Goal: Navigation & Orientation: Find specific page/section

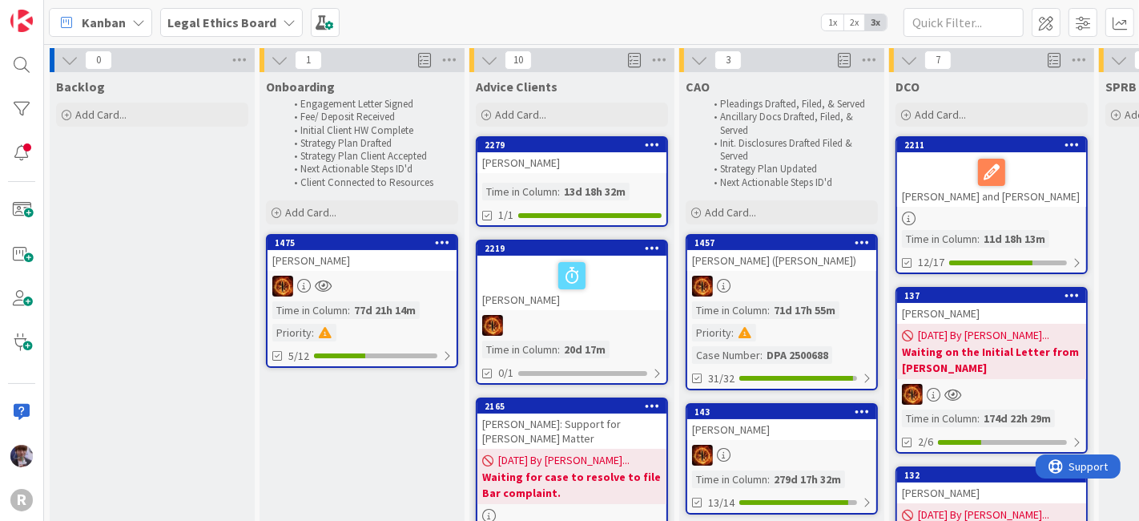
click at [64, 10] on div "Kanban" at bounding box center [100, 22] width 103 height 29
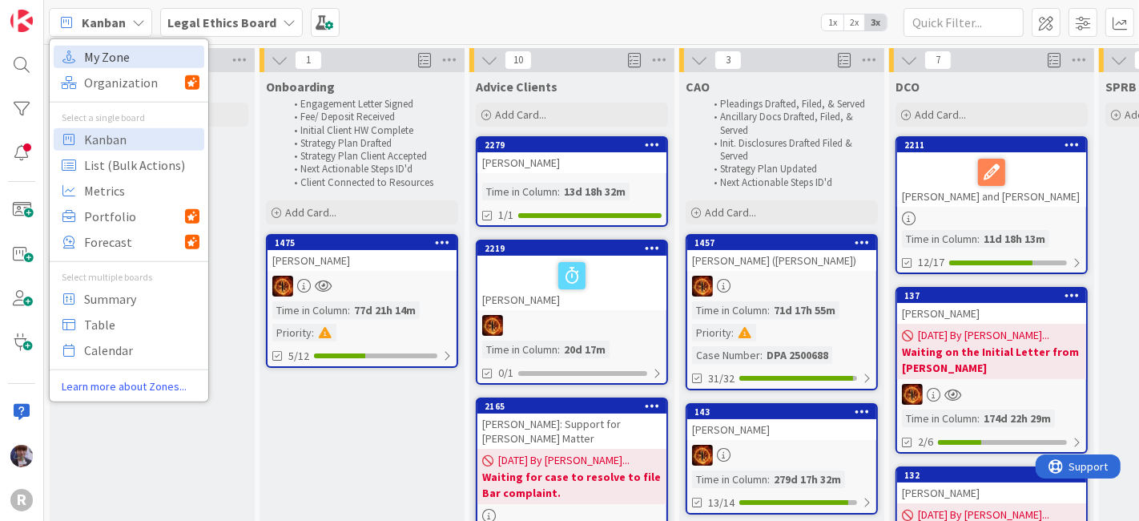
click at [132, 53] on span "My Zone" at bounding box center [141, 56] width 115 height 24
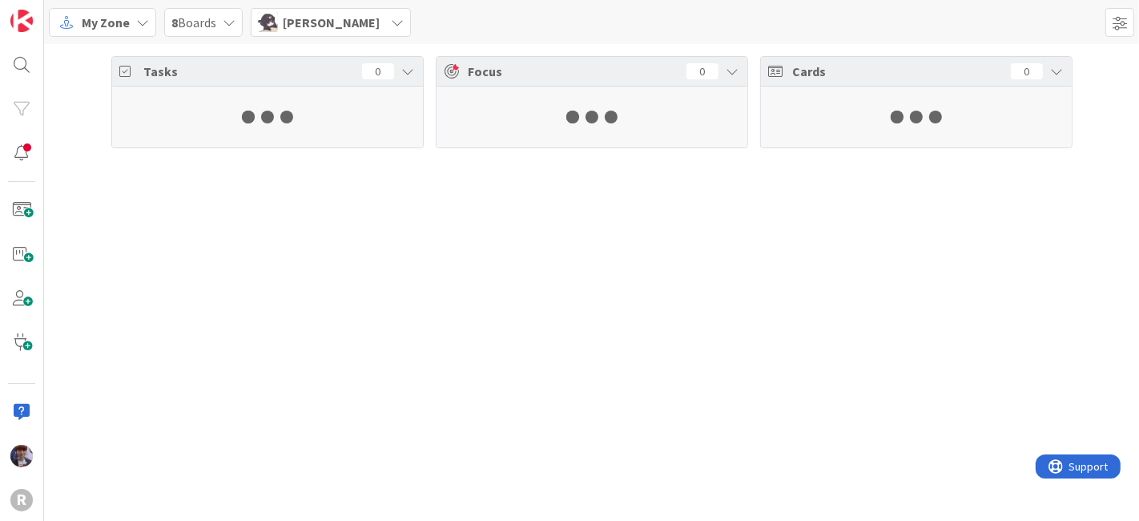
click at [281, 27] on div "[PERSON_NAME]" at bounding box center [331, 22] width 160 height 29
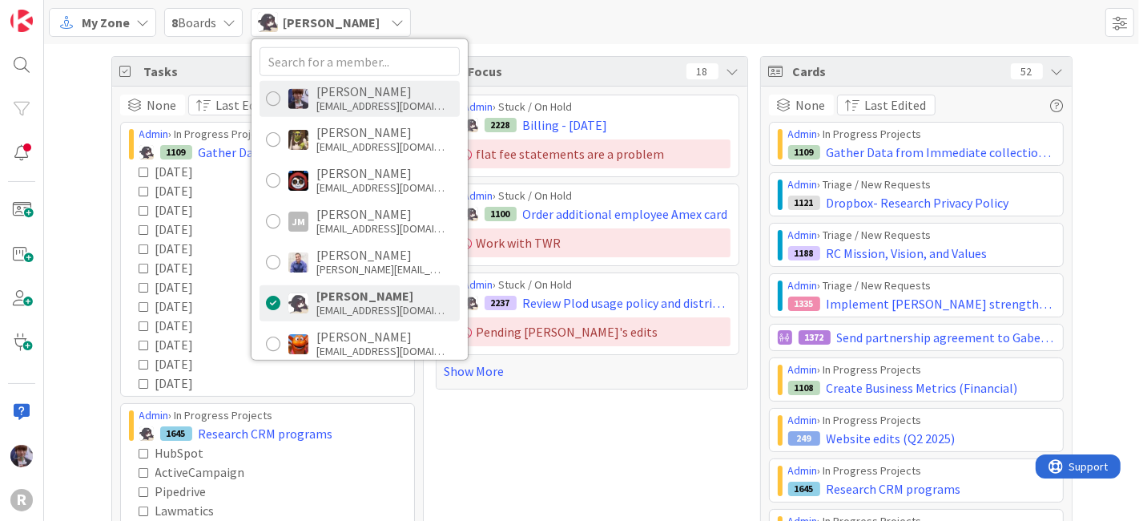
click at [332, 104] on div "[EMAIL_ADDRESS][DOMAIN_NAME]" at bounding box center [380, 106] width 128 height 14
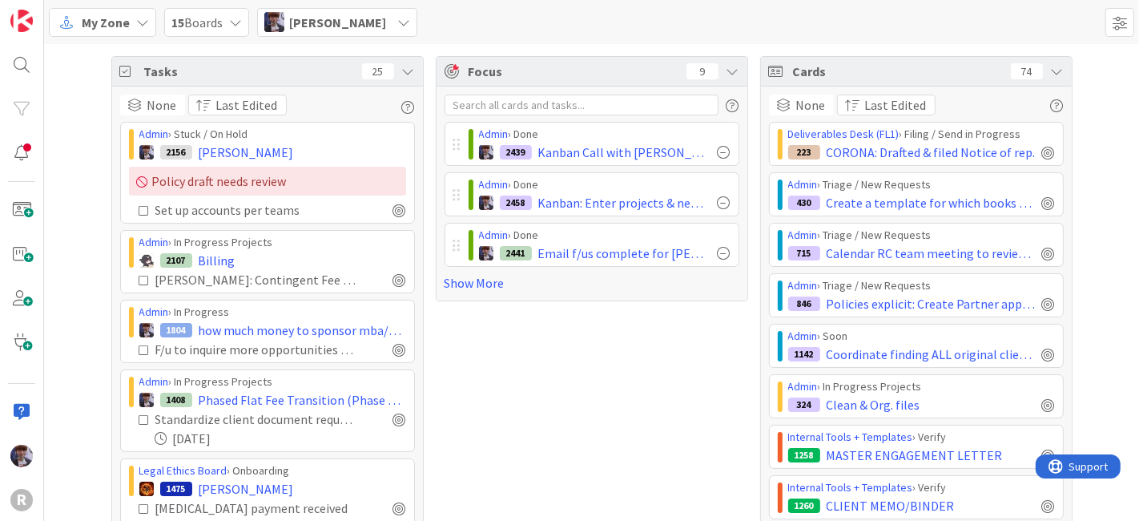
click at [402, 70] on icon at bounding box center [408, 71] width 13 height 13
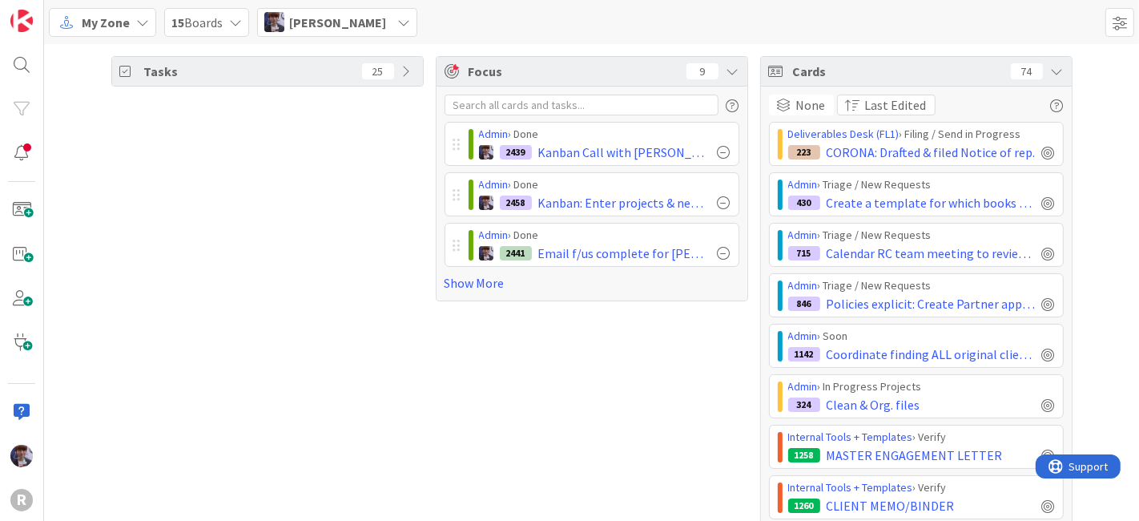
click at [437, 200] on div "Admin › Done 2439 Kanban Call with [PERSON_NAME] @2pm Admin › Done 2458 Kanban:…" at bounding box center [592, 194] width 311 height 214
click at [321, 23] on span "[PERSON_NAME]" at bounding box center [337, 22] width 97 height 19
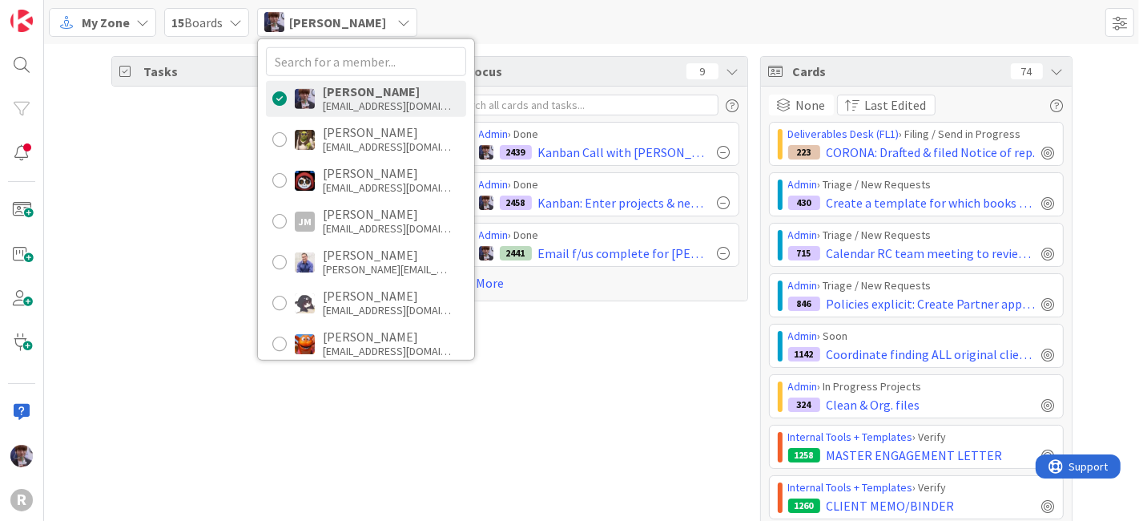
click at [199, 144] on div "Tasks 25" at bounding box center [267, 355] width 312 height 598
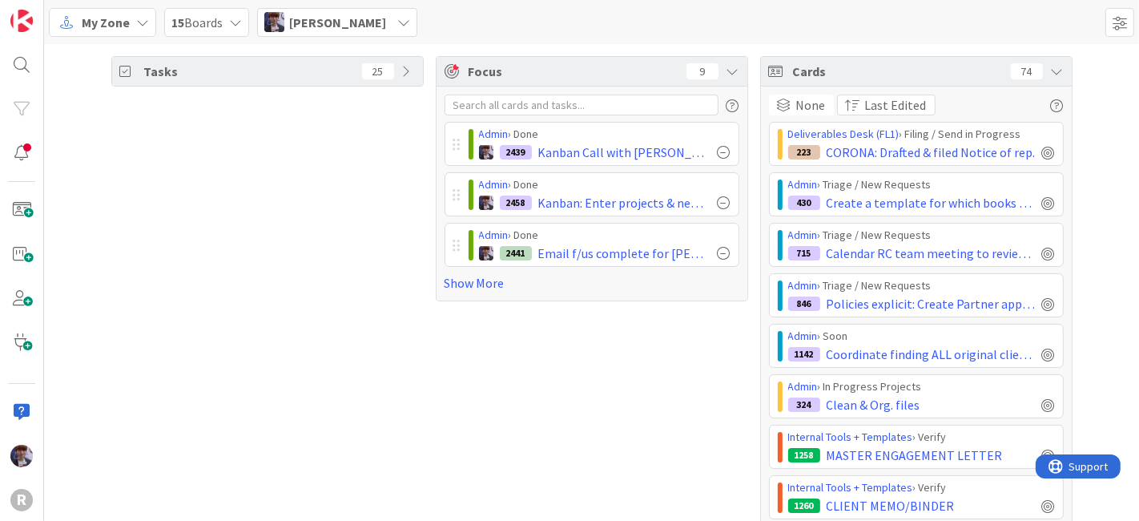
click at [377, 35] on div "[PERSON_NAME]" at bounding box center [337, 22] width 160 height 29
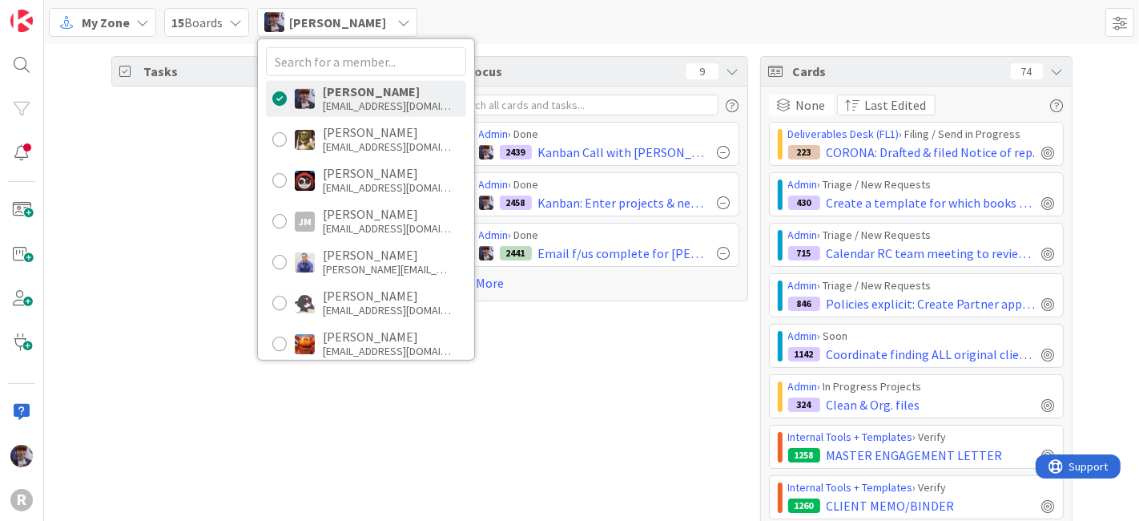
click at [139, 150] on div "Tasks 25" at bounding box center [267, 355] width 312 height 598
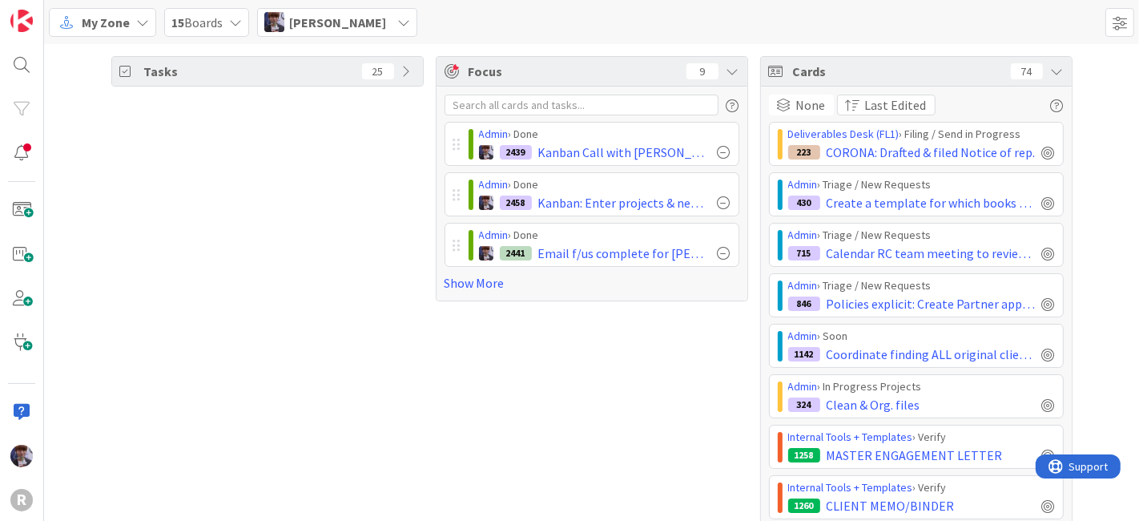
click at [330, 42] on div "My Zone 15 Boards [PERSON_NAME] [PERSON_NAME] [EMAIL_ADDRESS][DOMAIN_NAME] [PER…" at bounding box center [591, 22] width 1095 height 44
click at [328, 19] on span "[PERSON_NAME]" at bounding box center [337, 22] width 97 height 19
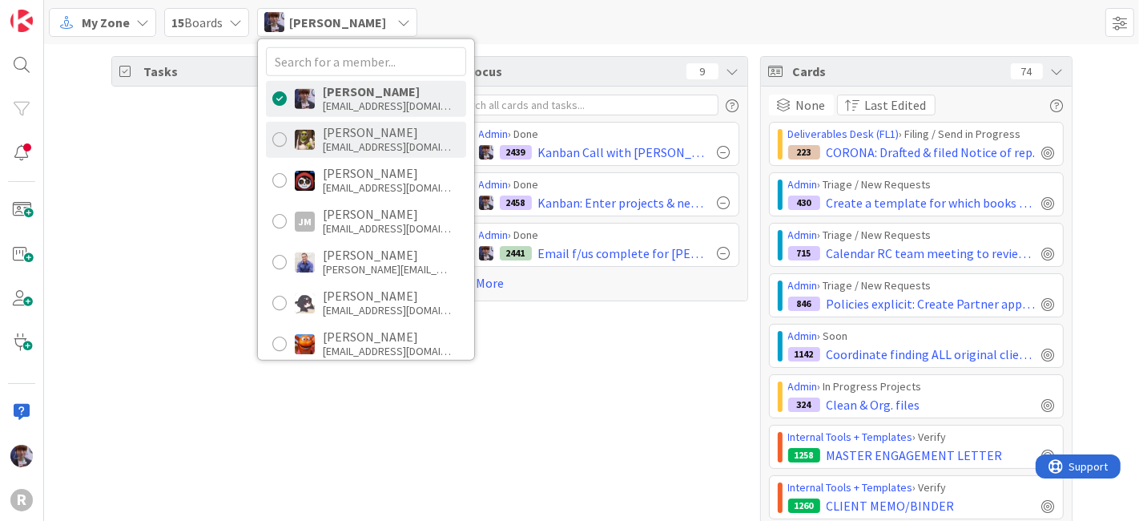
click at [343, 145] on div "[EMAIL_ADDRESS][DOMAIN_NAME]" at bounding box center [387, 146] width 128 height 14
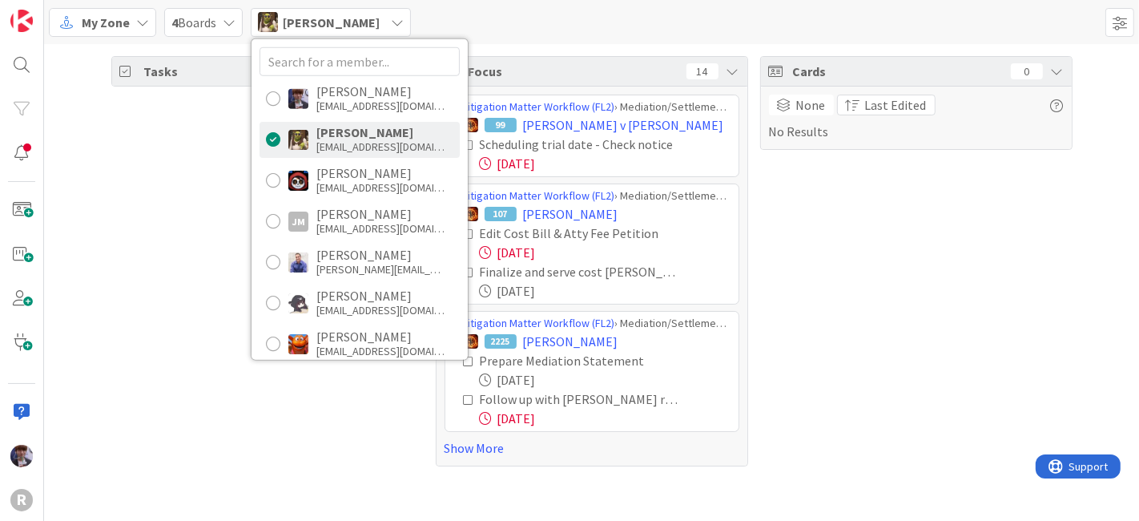
click at [206, 191] on div "Tasks 25" at bounding box center [267, 261] width 312 height 410
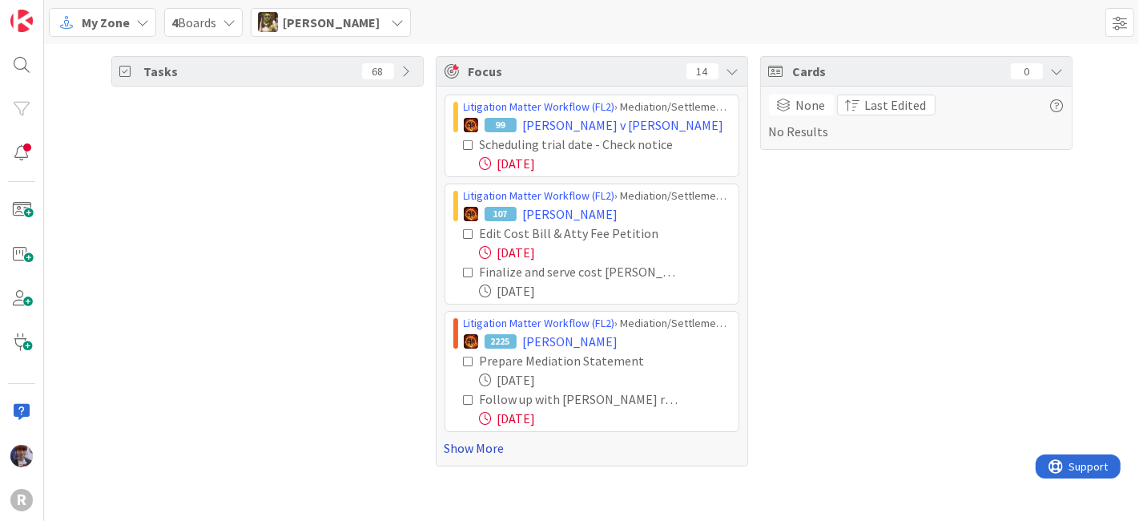
click at [471, 452] on link "Show More" at bounding box center [592, 447] width 295 height 19
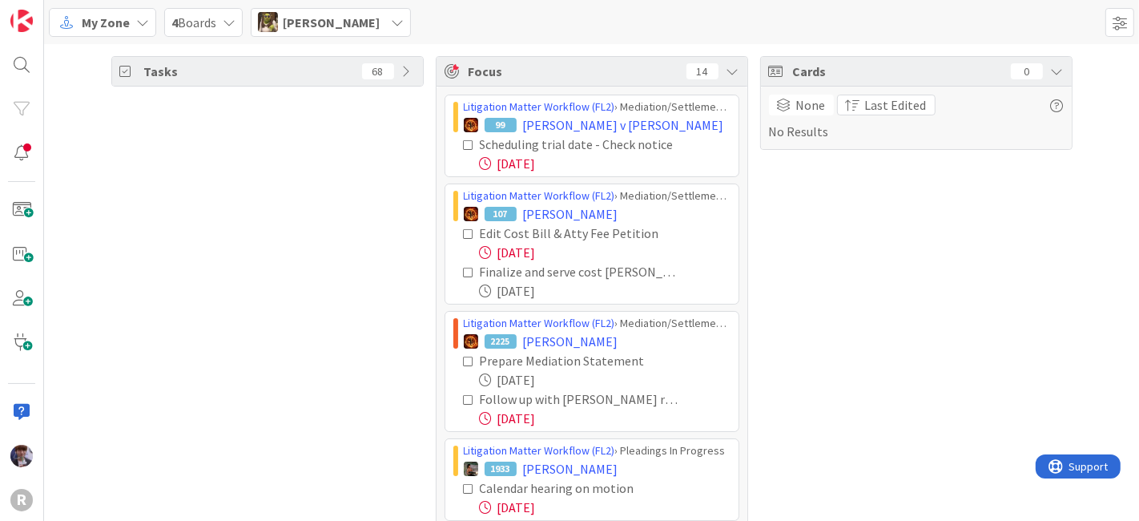
click at [464, 144] on icon at bounding box center [469, 144] width 11 height 11
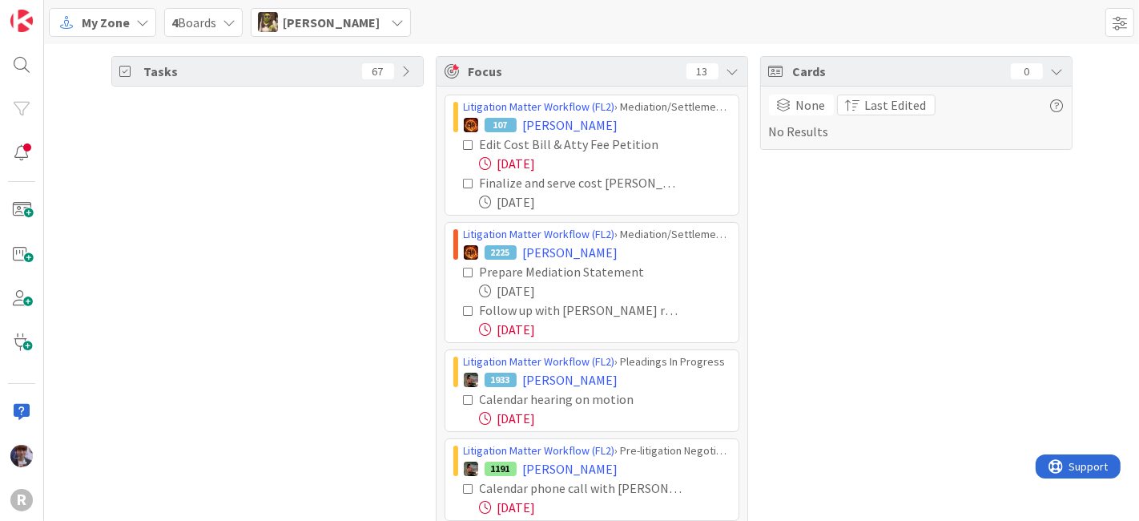
click at [464, 140] on icon at bounding box center [469, 144] width 11 height 11
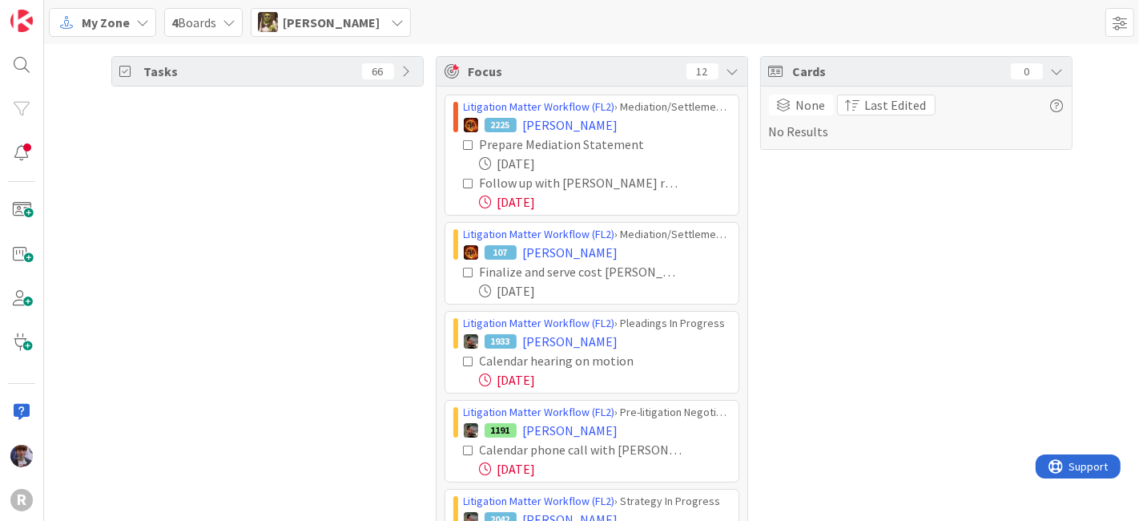
click at [464, 179] on icon at bounding box center [469, 183] width 11 height 11
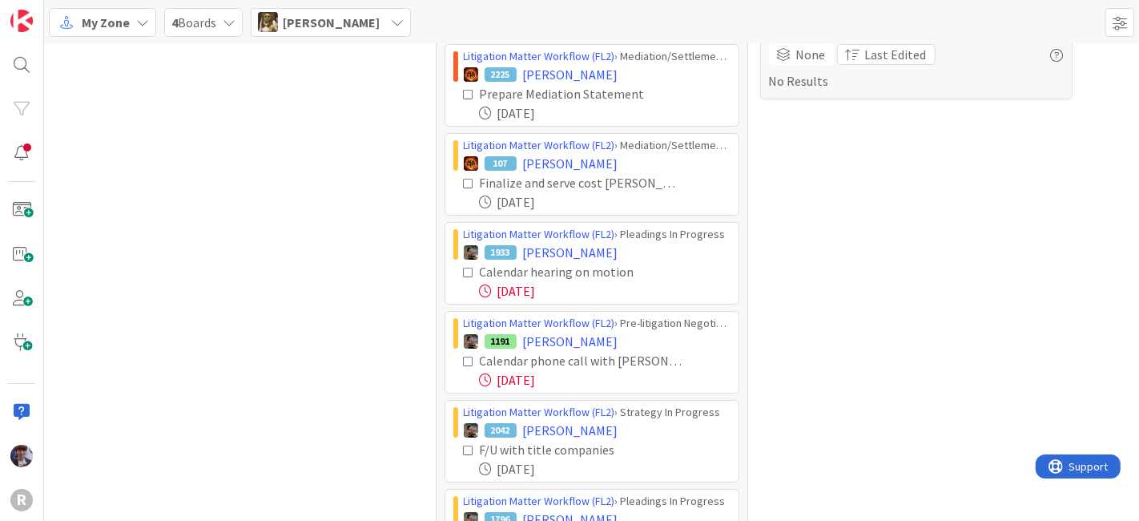
scroll to position [89, 0]
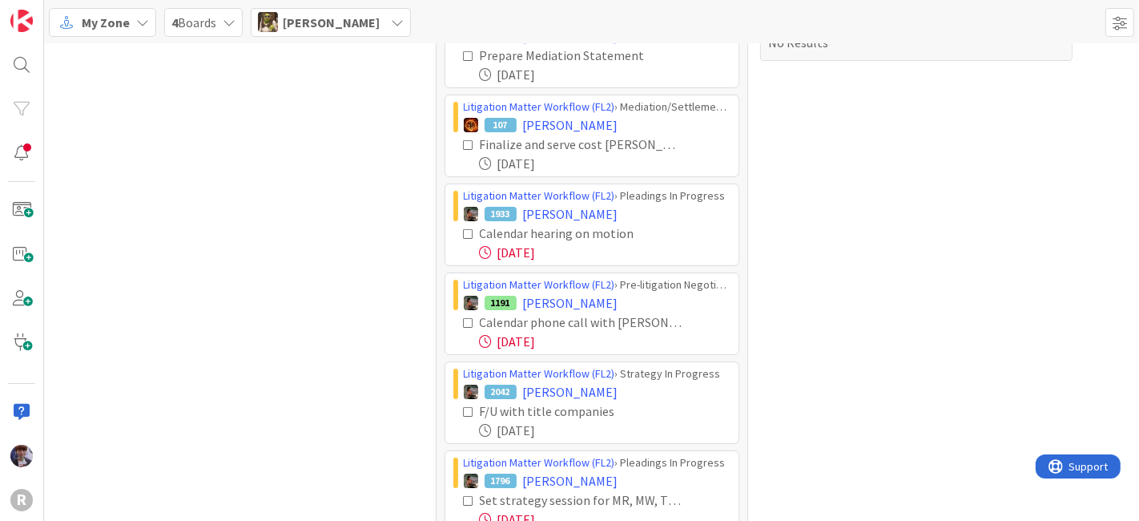
click at [464, 234] on icon at bounding box center [469, 233] width 11 height 11
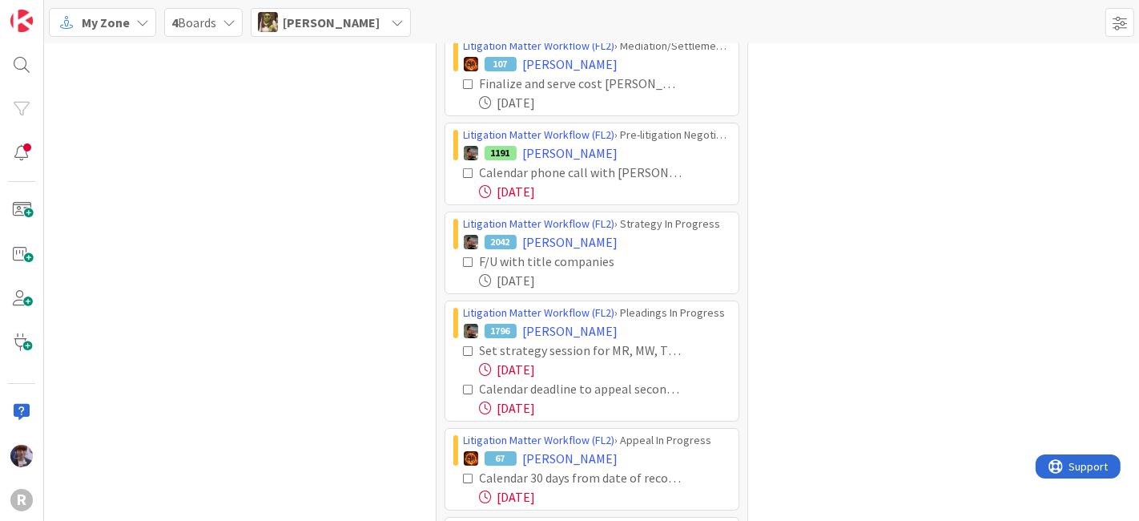
scroll to position [178, 0]
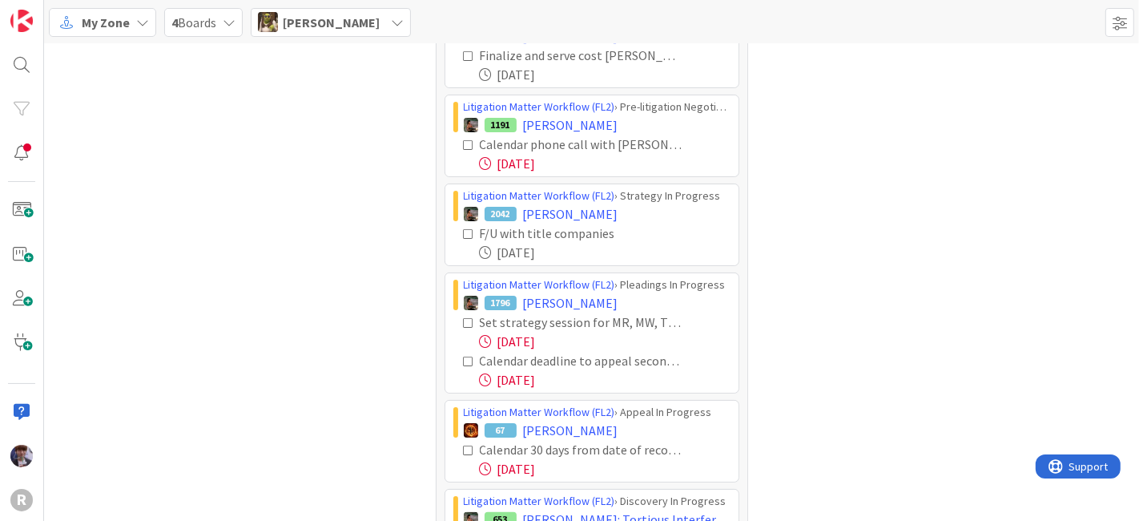
click at [464, 139] on icon at bounding box center [469, 144] width 11 height 11
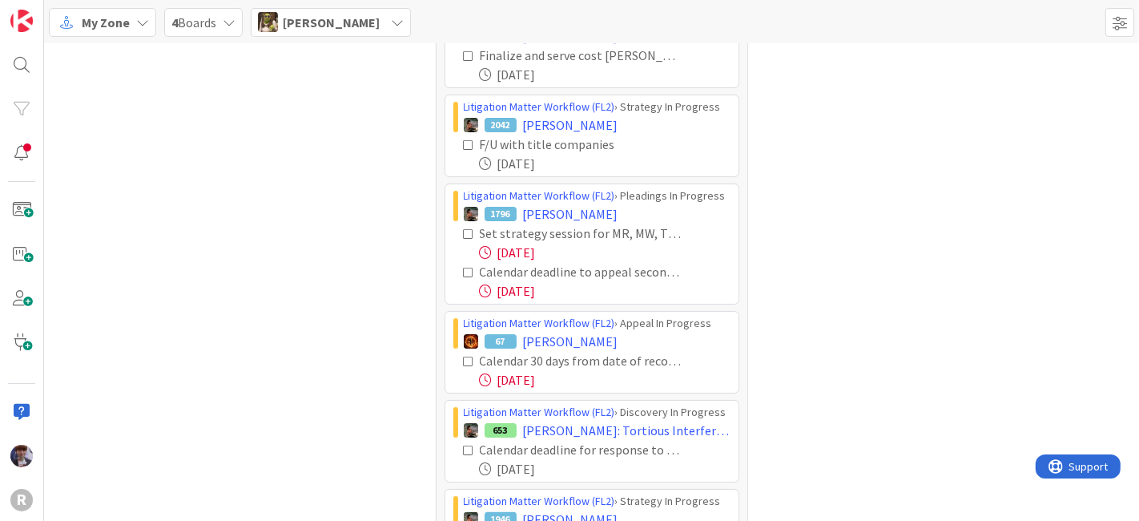
click at [464, 235] on icon at bounding box center [469, 233] width 11 height 11
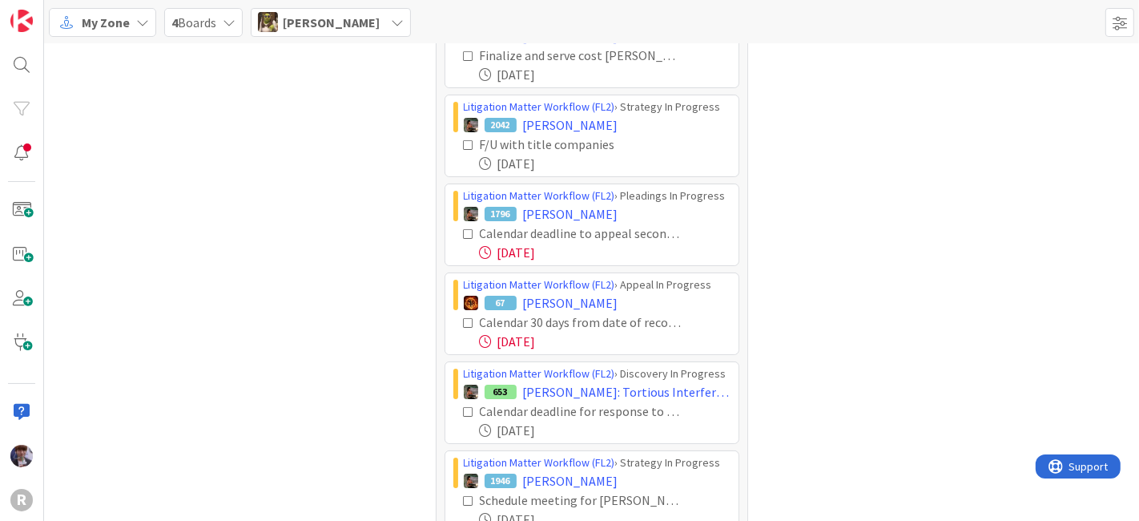
click at [464, 235] on icon at bounding box center [469, 233] width 11 height 11
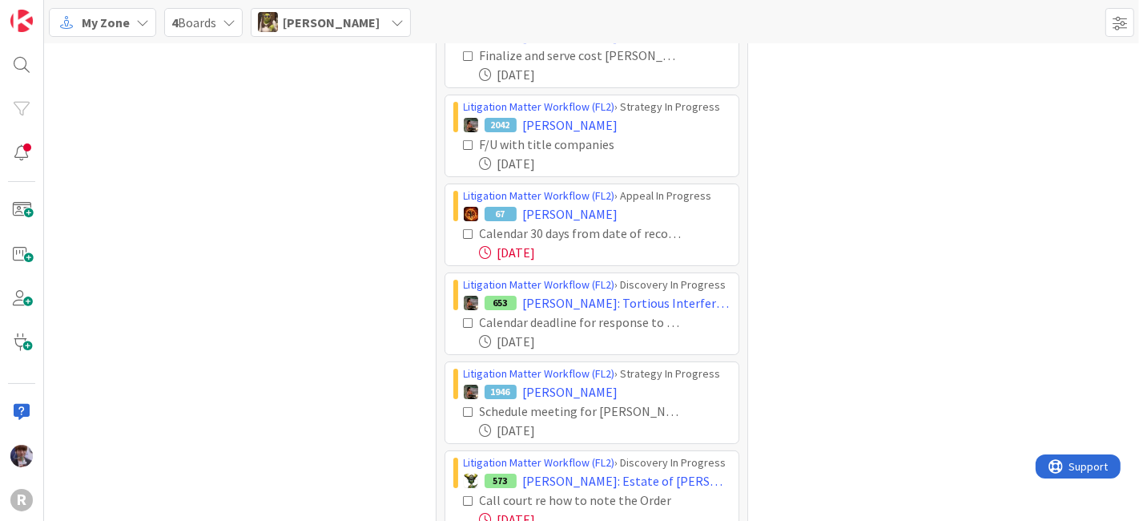
click at [464, 230] on icon at bounding box center [469, 233] width 11 height 11
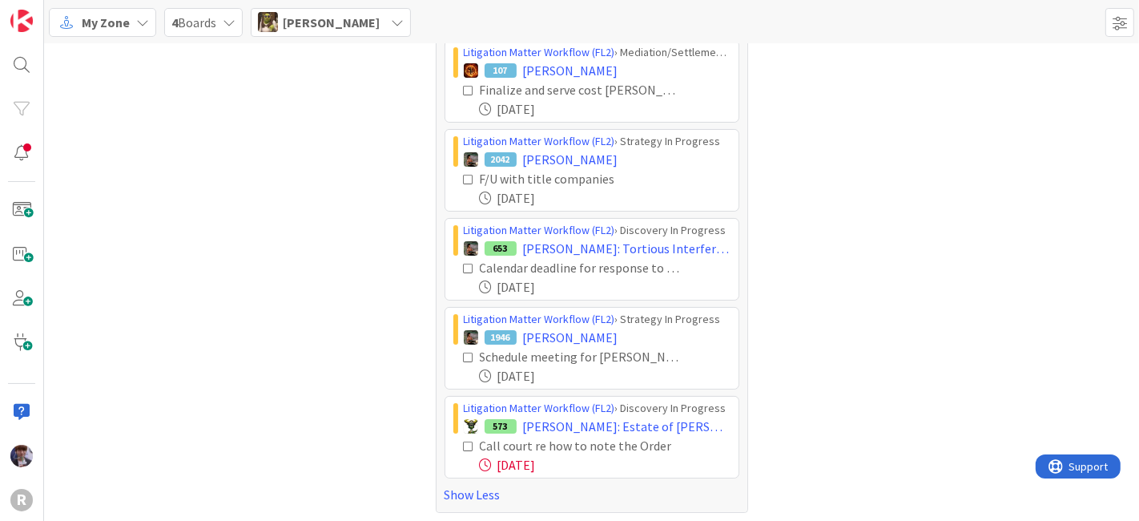
click at [359, 26] on div "[PERSON_NAME]" at bounding box center [331, 22] width 160 height 29
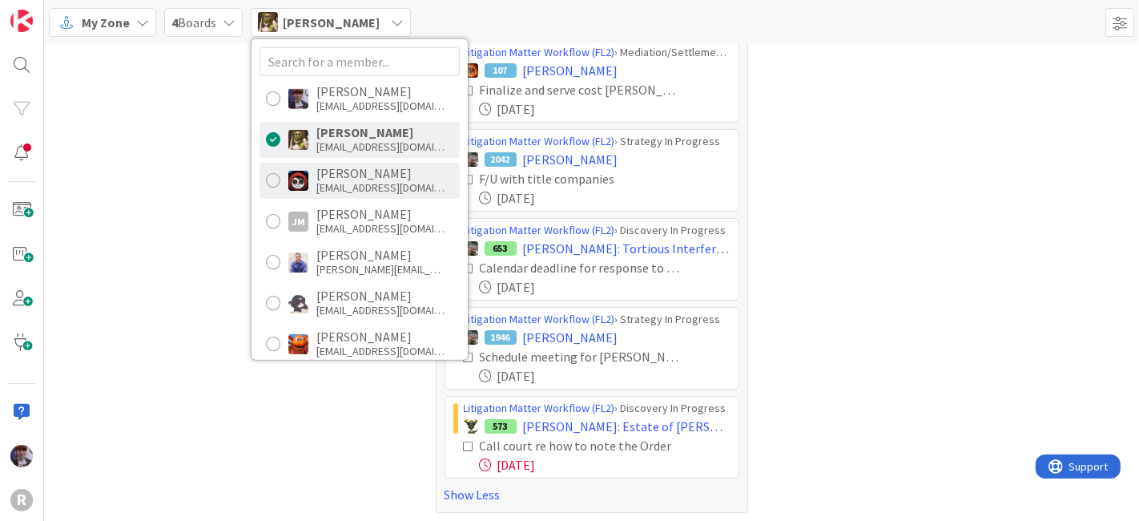
click at [348, 187] on div "[EMAIL_ADDRESS][DOMAIN_NAME]" at bounding box center [380, 187] width 128 height 14
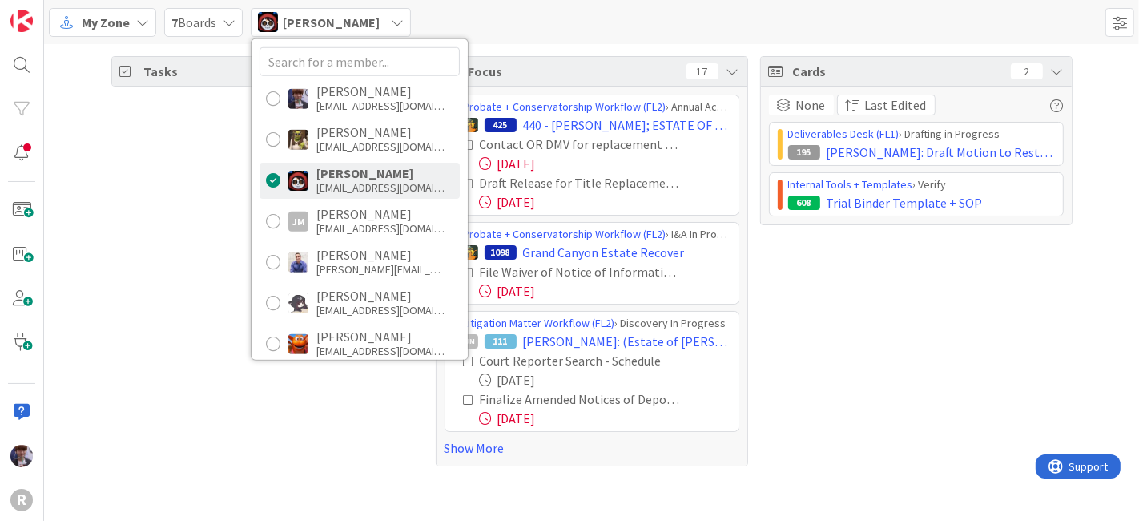
click at [169, 242] on div "Tasks 57" at bounding box center [267, 261] width 312 height 410
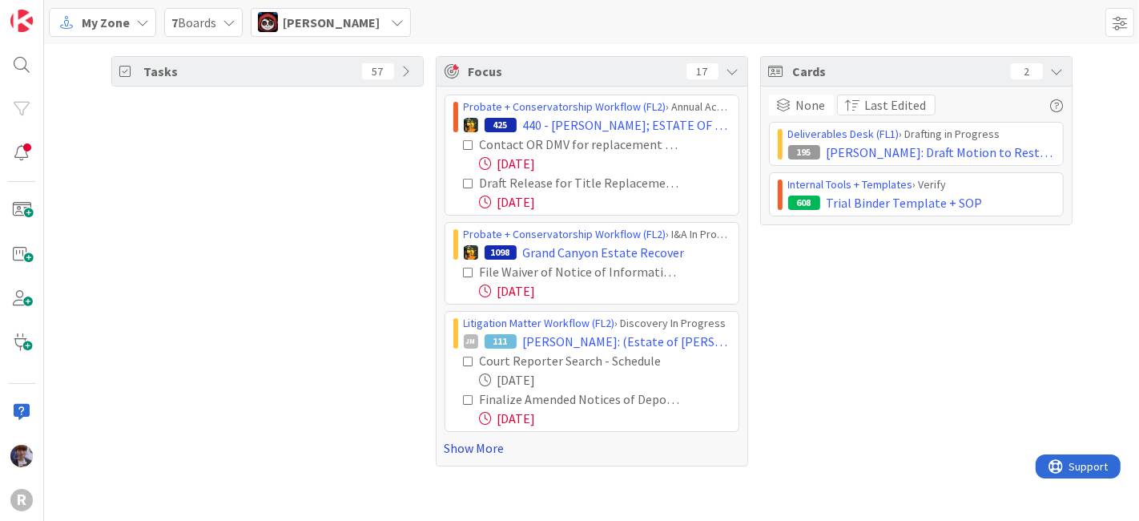
click at [467, 447] on link "Show More" at bounding box center [592, 447] width 295 height 19
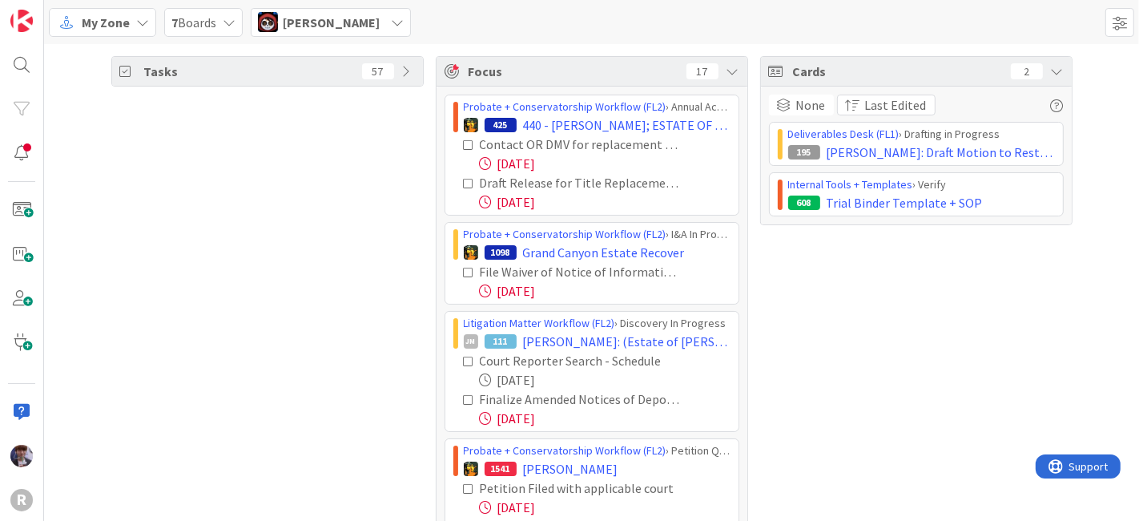
click at [464, 144] on icon at bounding box center [469, 144] width 11 height 11
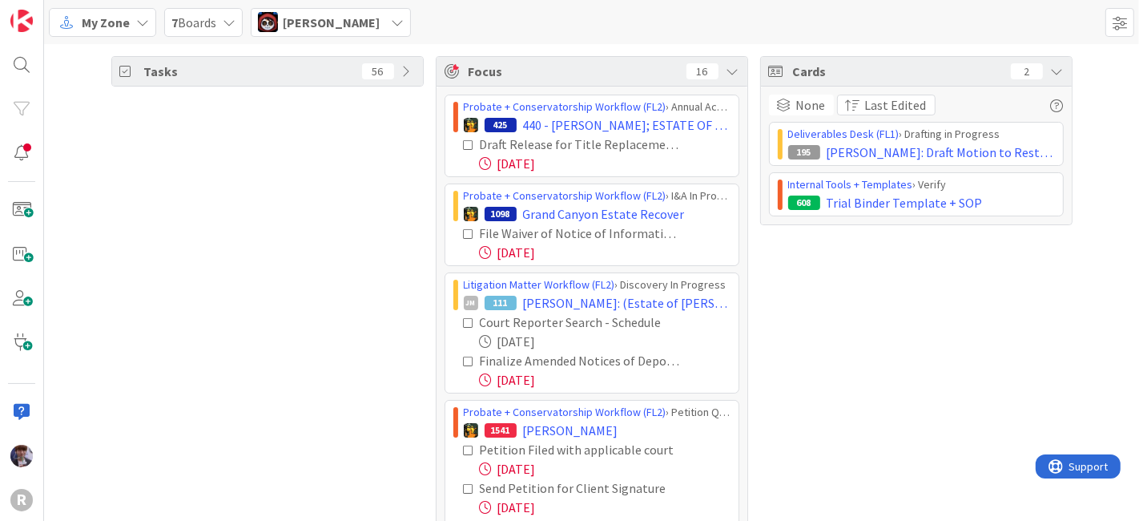
click at [464, 143] on icon at bounding box center [469, 144] width 11 height 11
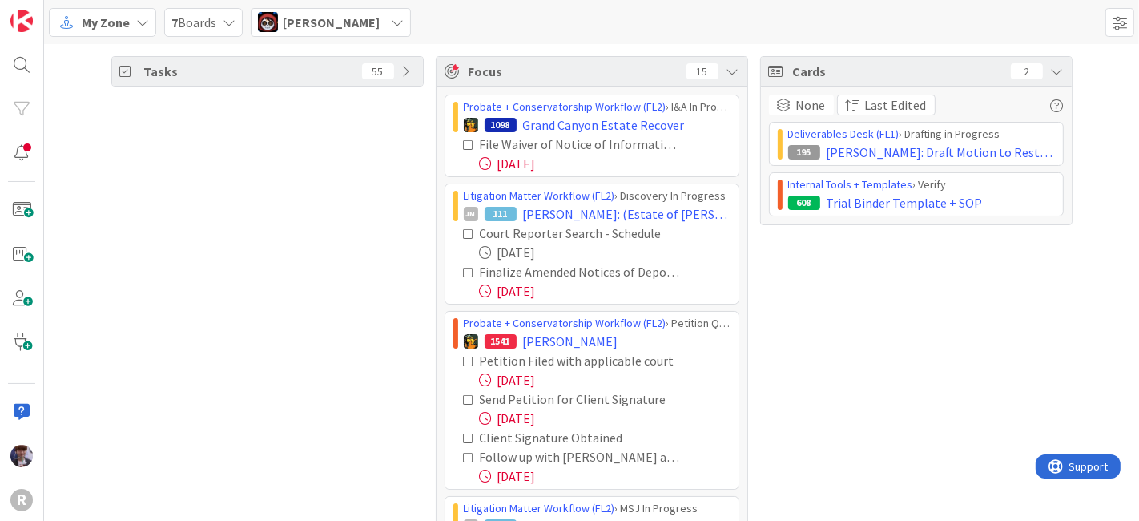
click at [464, 144] on icon at bounding box center [469, 144] width 11 height 11
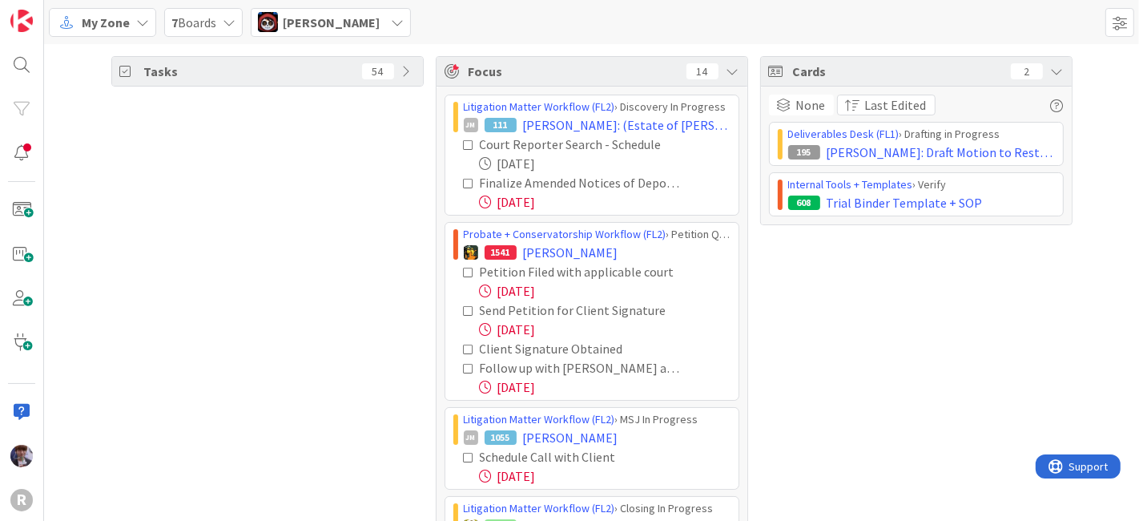
click at [465, 179] on icon at bounding box center [469, 183] width 11 height 11
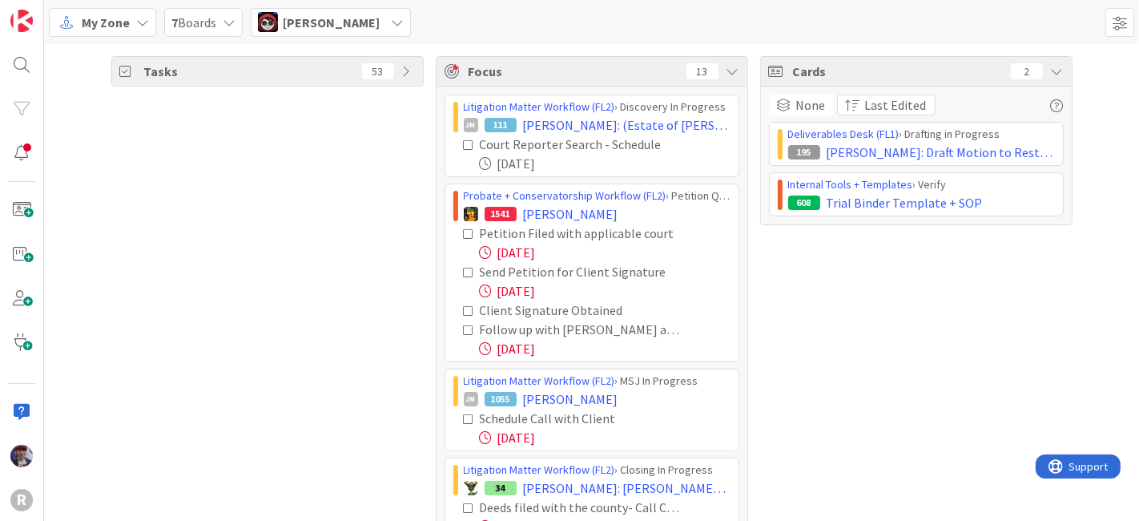
scroll to position [89, 0]
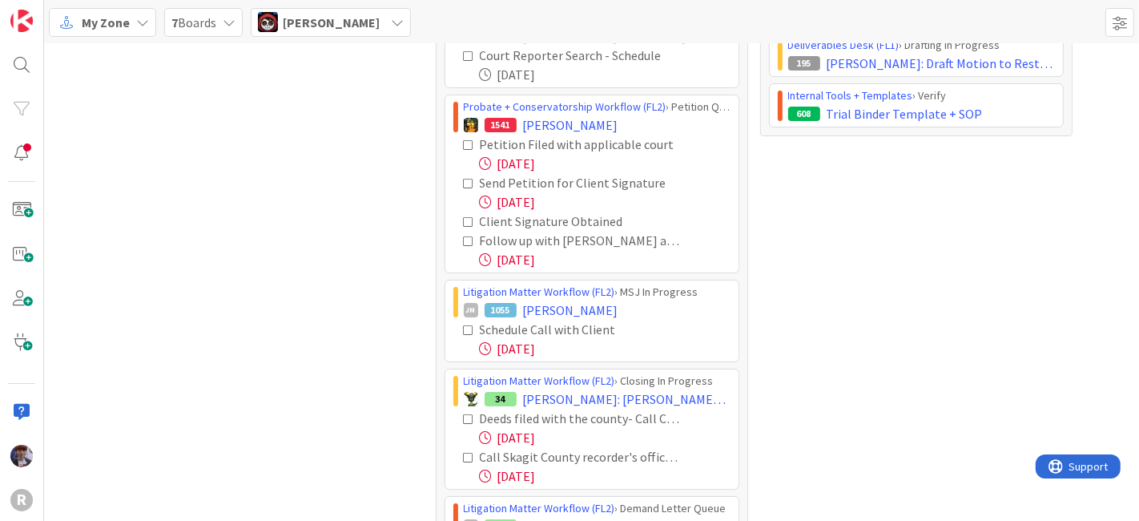
click at [464, 145] on icon at bounding box center [469, 144] width 11 height 11
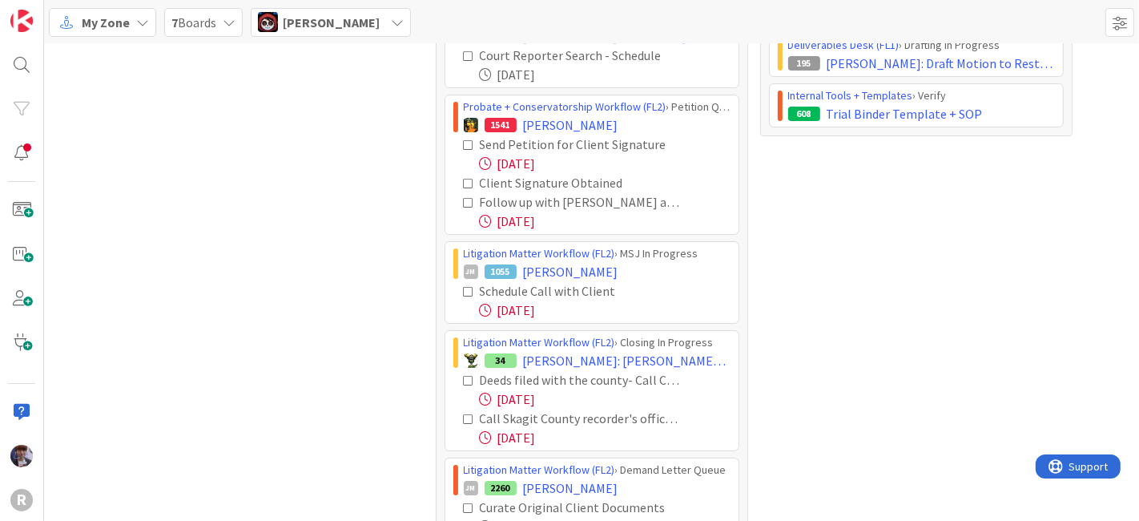
click at [464, 144] on icon at bounding box center [469, 144] width 11 height 11
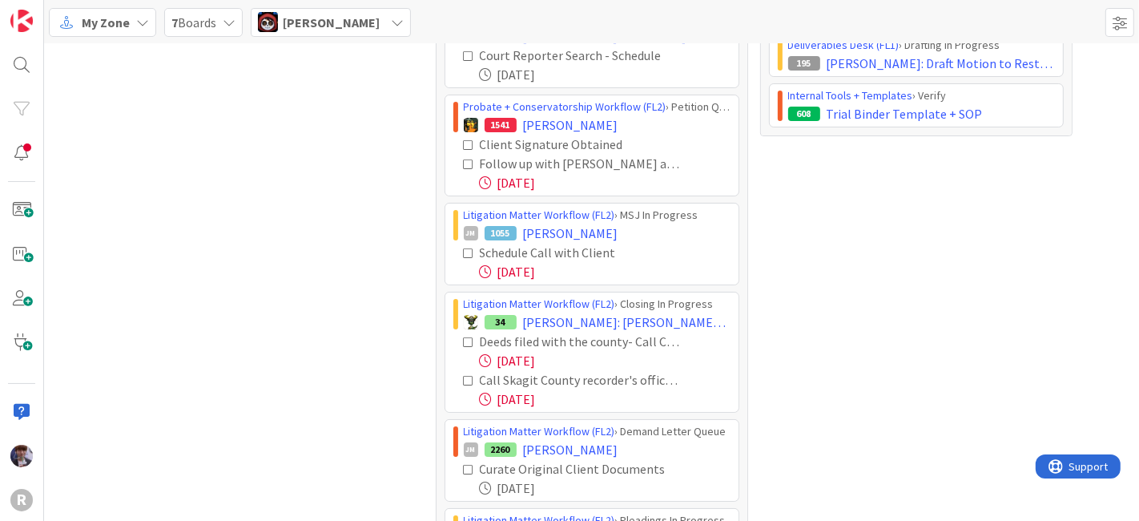
click at [464, 144] on icon at bounding box center [469, 144] width 11 height 11
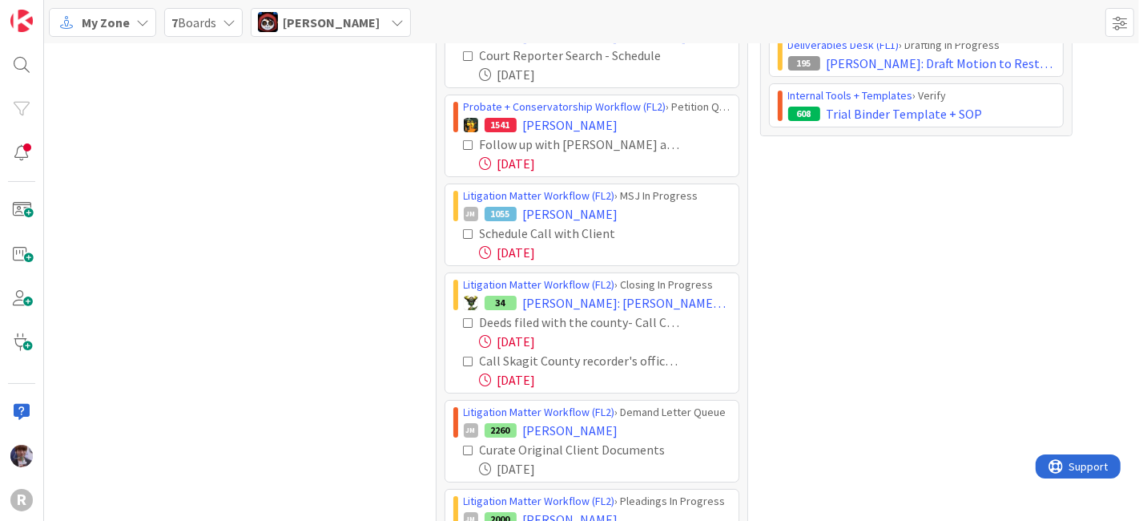
click at [464, 144] on icon at bounding box center [469, 144] width 11 height 11
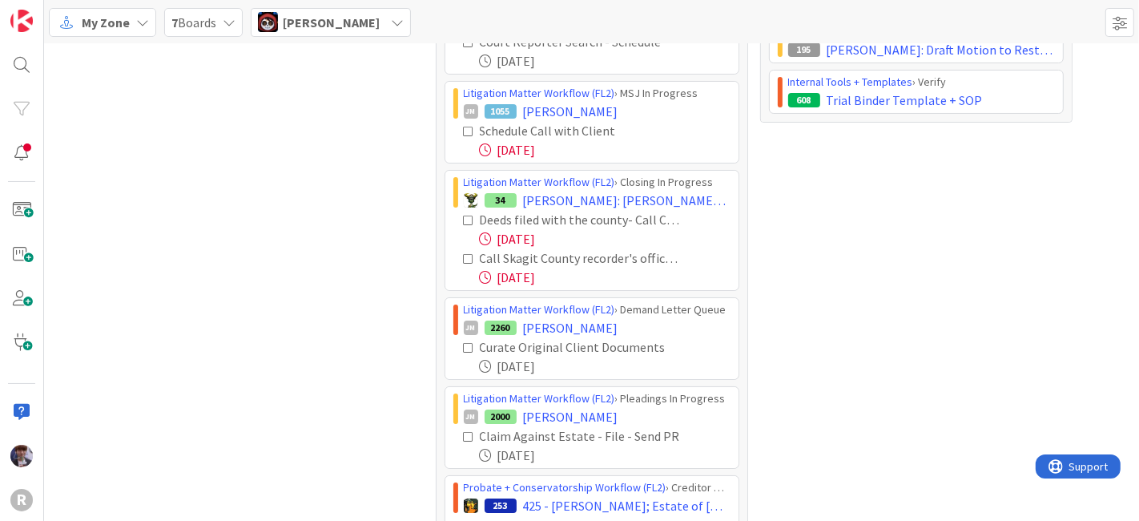
scroll to position [0, 0]
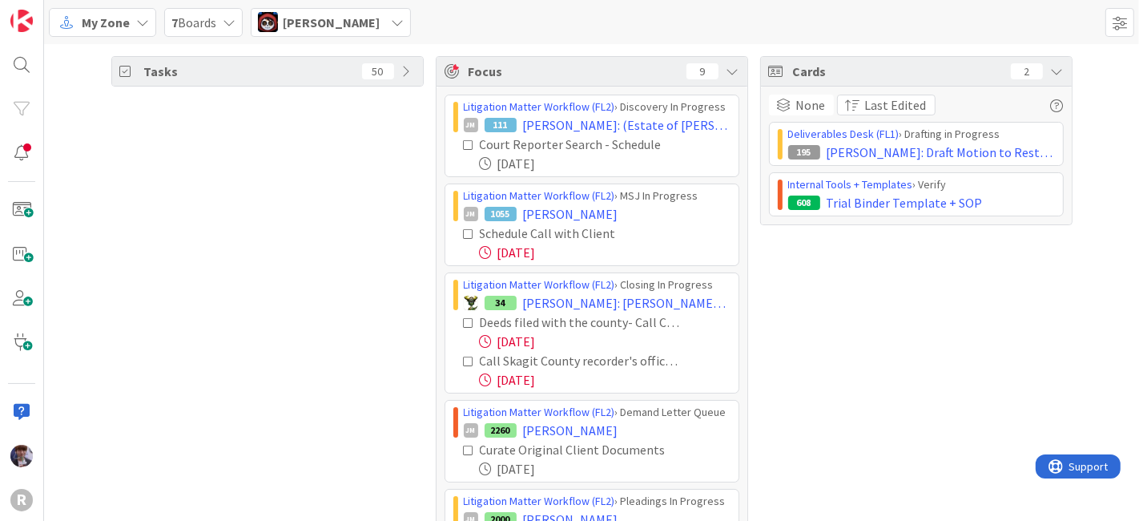
click at [464, 233] on icon at bounding box center [469, 233] width 11 height 11
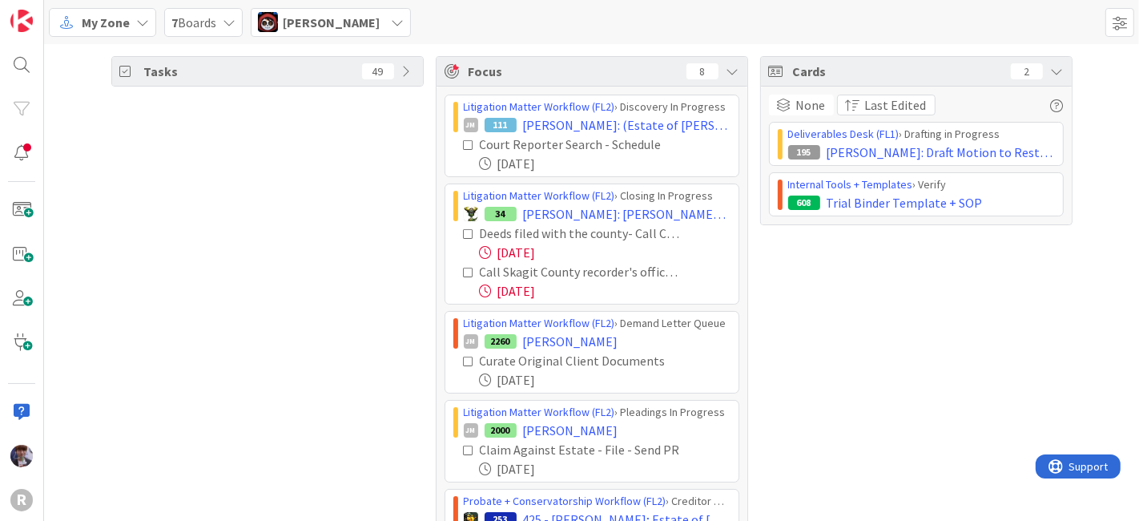
scroll to position [89, 0]
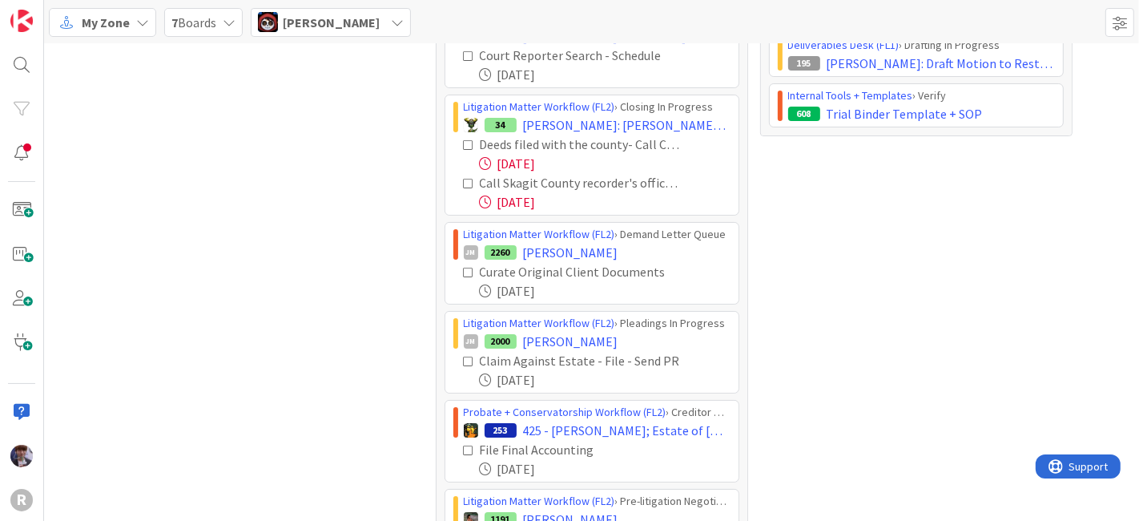
click at [464, 142] on icon at bounding box center [469, 144] width 11 height 11
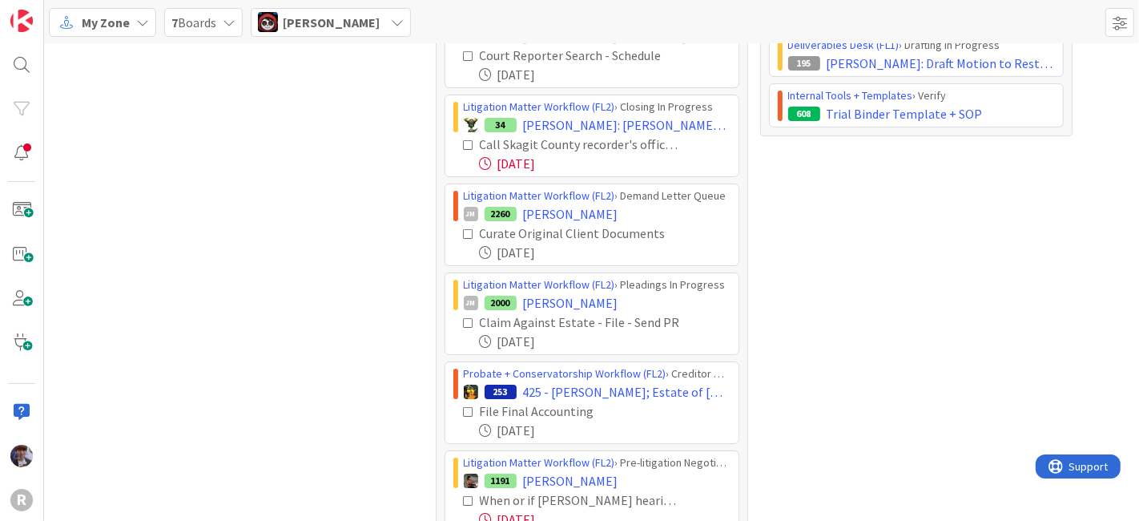
click at [464, 142] on icon at bounding box center [469, 144] width 11 height 11
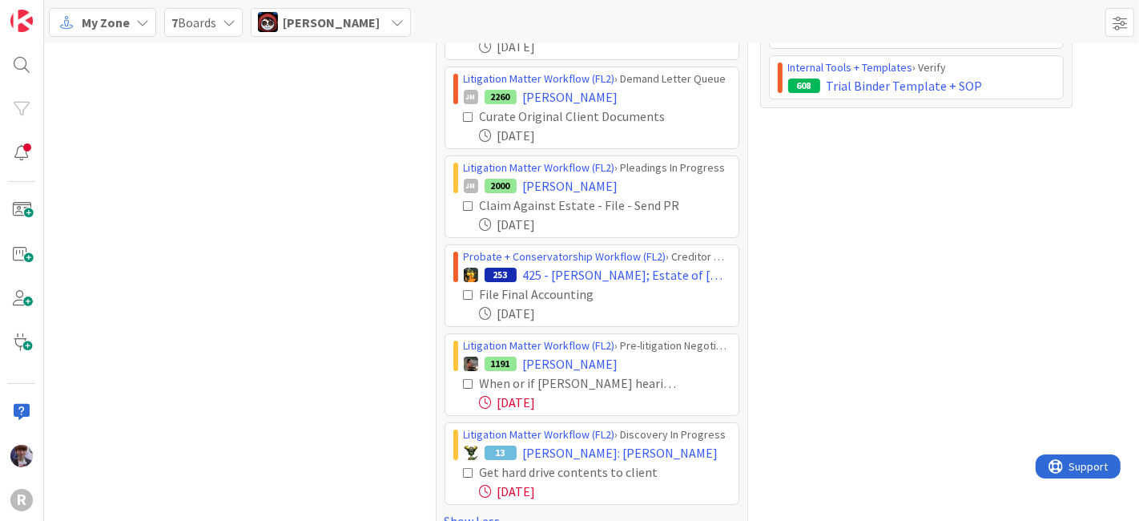
scroll to position [143, 0]
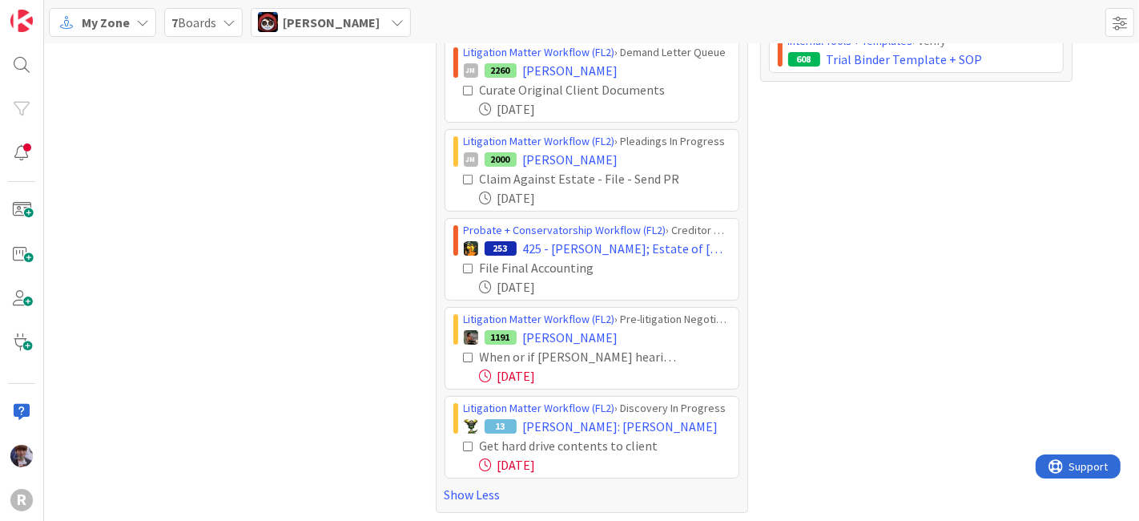
click at [336, 28] on span "[PERSON_NAME]" at bounding box center [331, 22] width 97 height 19
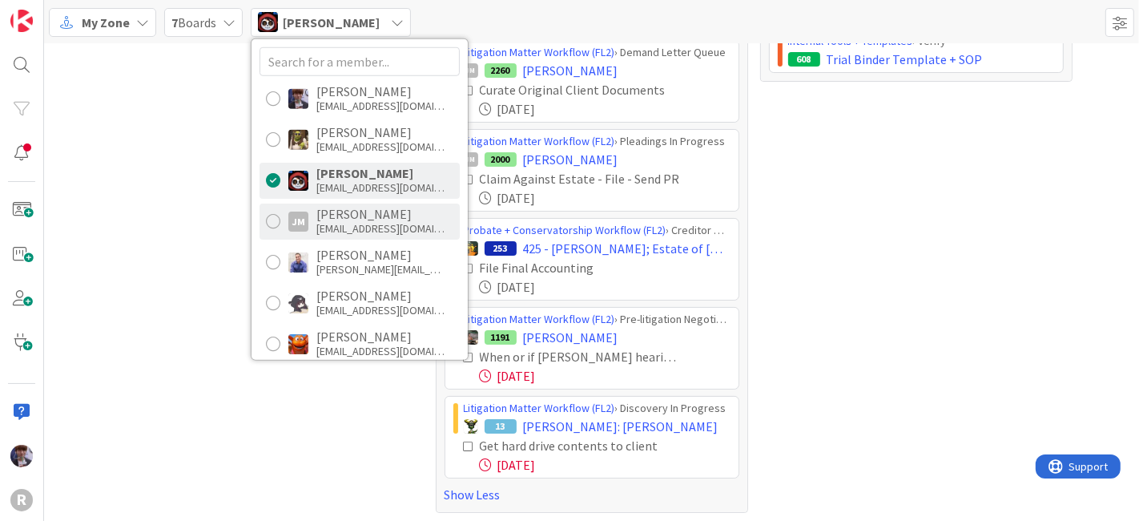
click at [335, 221] on div "[EMAIL_ADDRESS][DOMAIN_NAME]" at bounding box center [380, 228] width 128 height 14
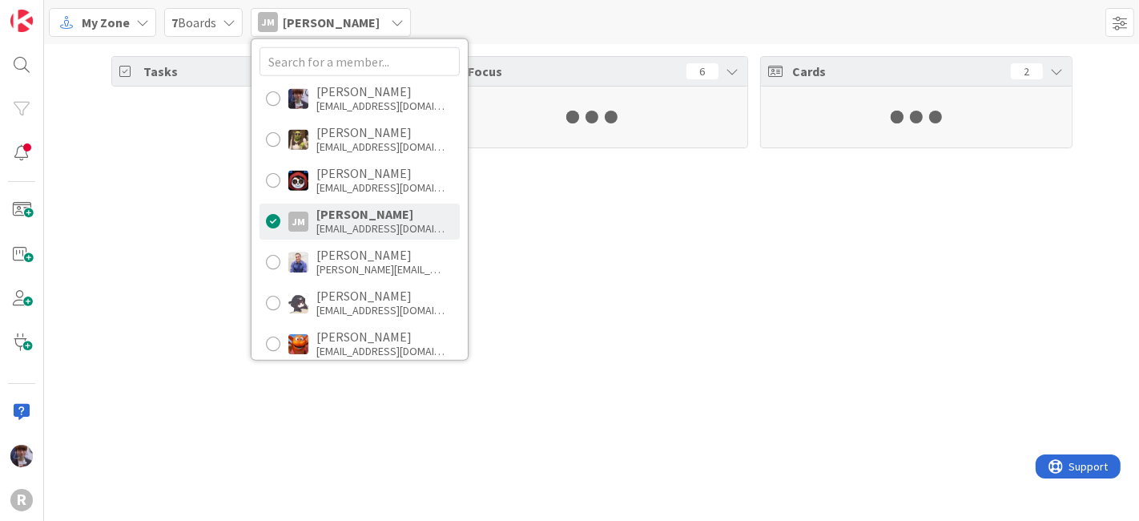
scroll to position [0, 0]
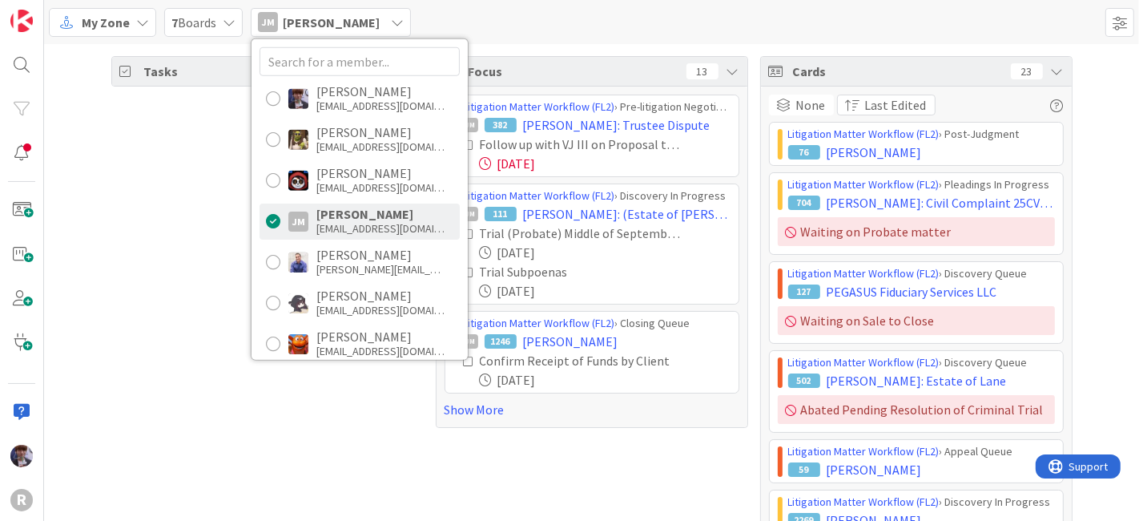
click at [194, 241] on div "Tasks 26" at bounding box center [267, 432] width 312 height 752
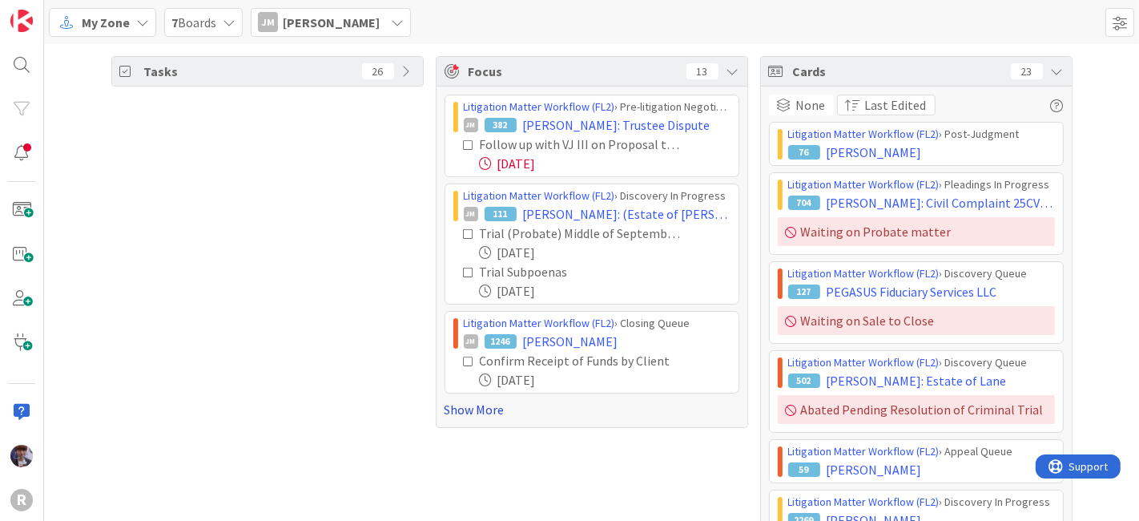
click at [456, 402] on link "Show More" at bounding box center [592, 409] width 295 height 19
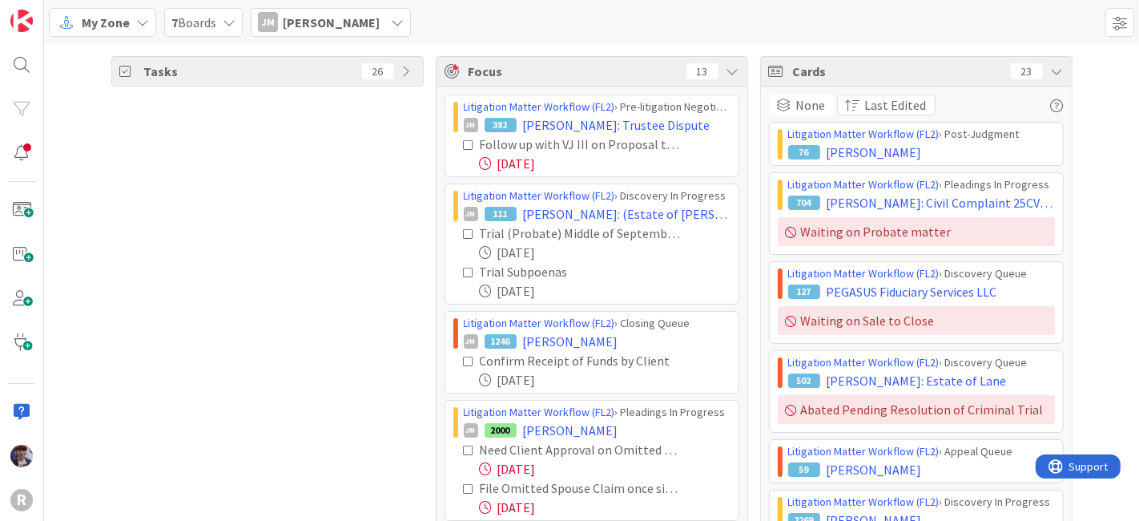
click at [464, 143] on icon at bounding box center [469, 144] width 11 height 11
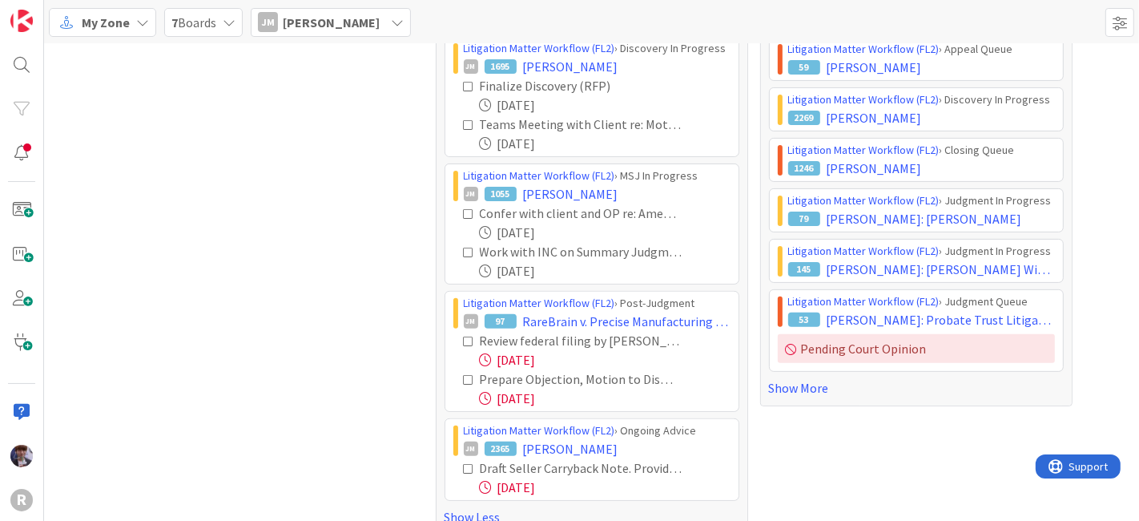
scroll to position [424, 0]
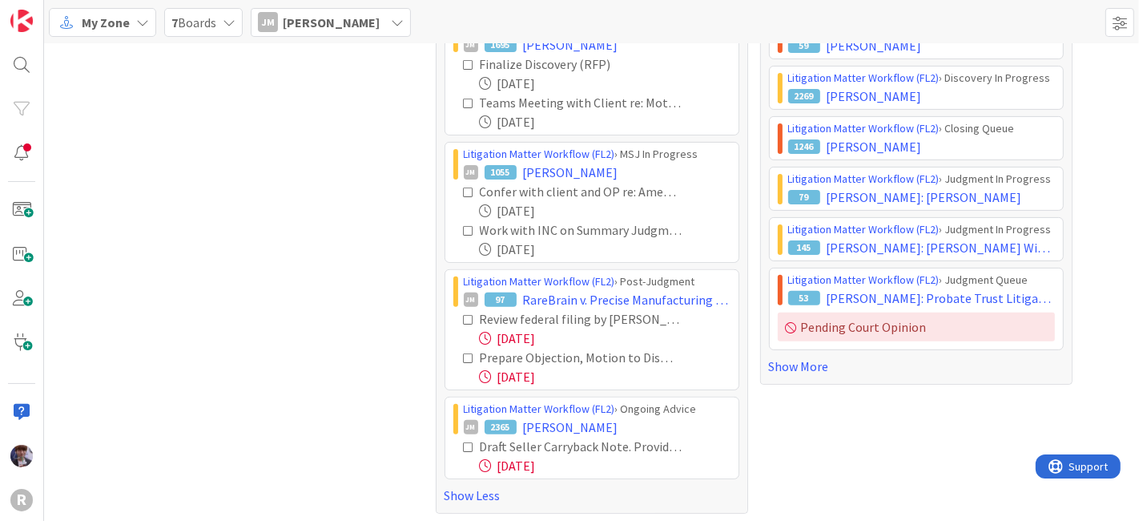
click at [464, 442] on icon at bounding box center [469, 446] width 11 height 11
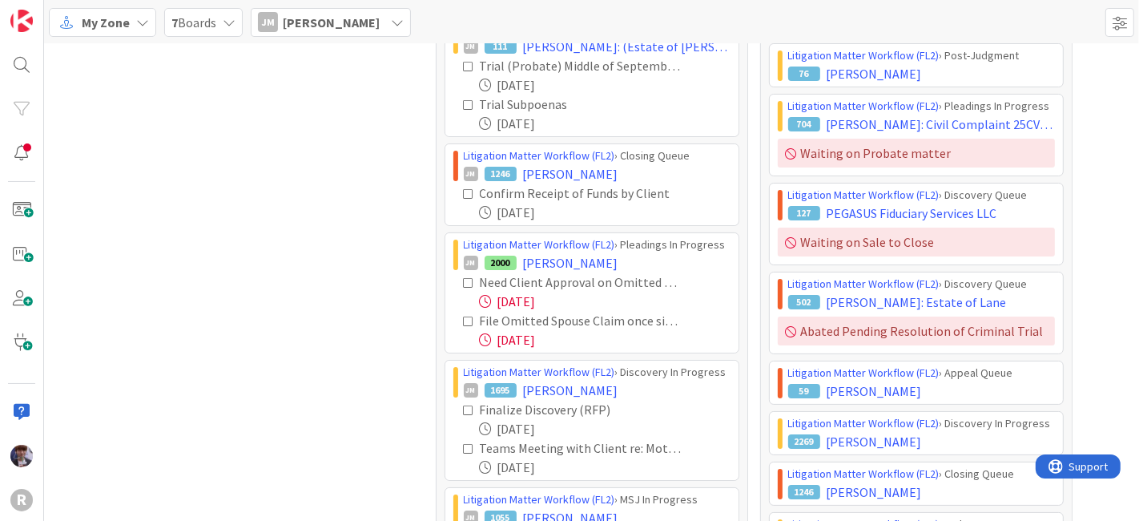
scroll to position [0, 0]
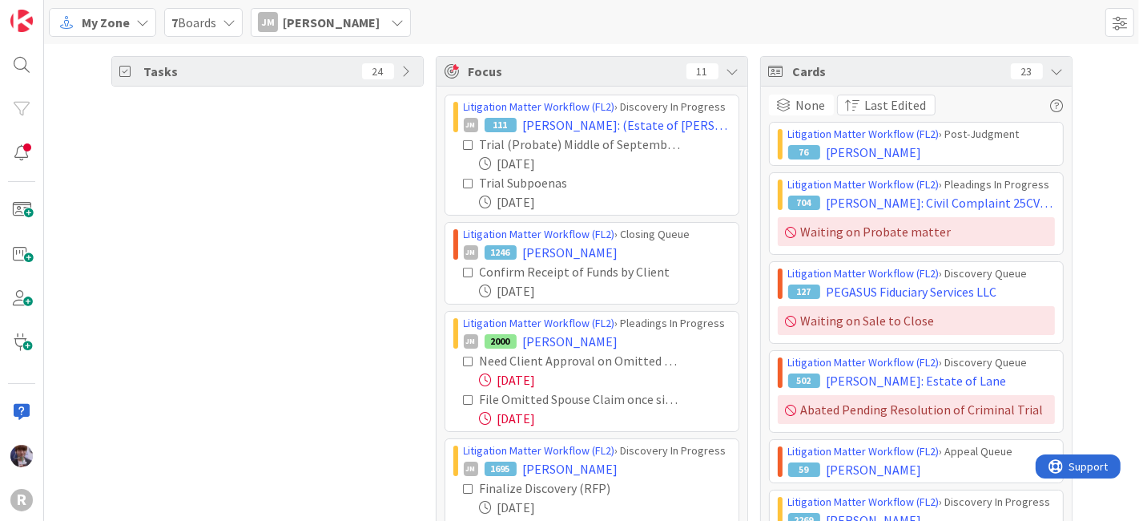
click at [324, 16] on span "[PERSON_NAME]" at bounding box center [331, 22] width 97 height 19
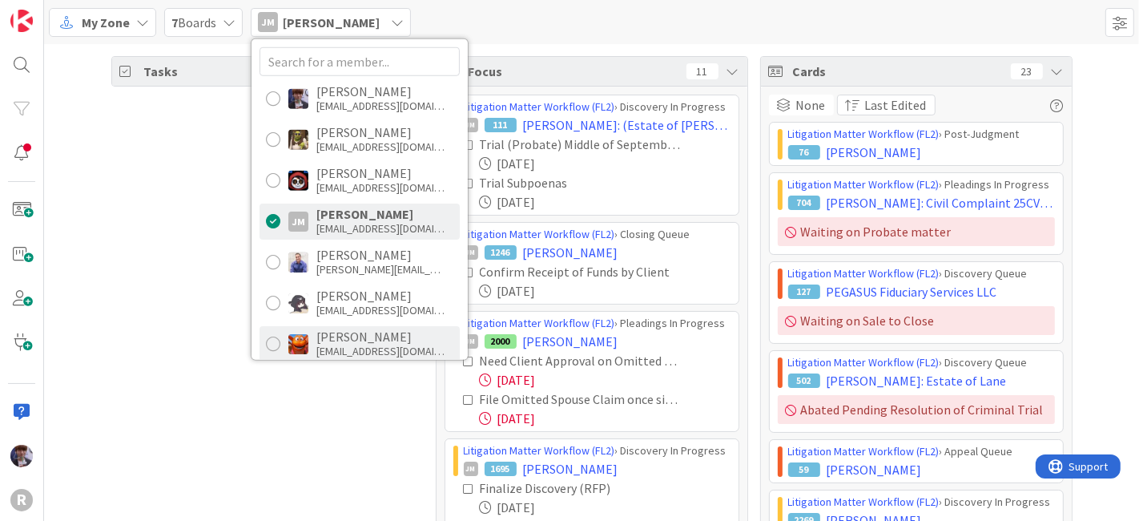
click at [341, 340] on div "[PERSON_NAME]" at bounding box center [380, 336] width 128 height 14
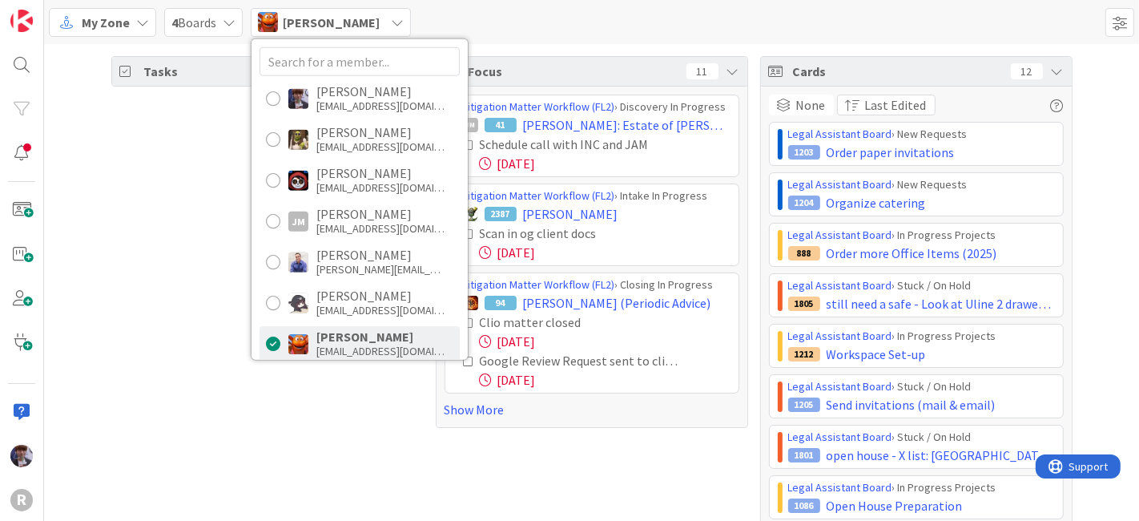
click at [198, 314] on div "Tasks 30" at bounding box center [267, 355] width 312 height 598
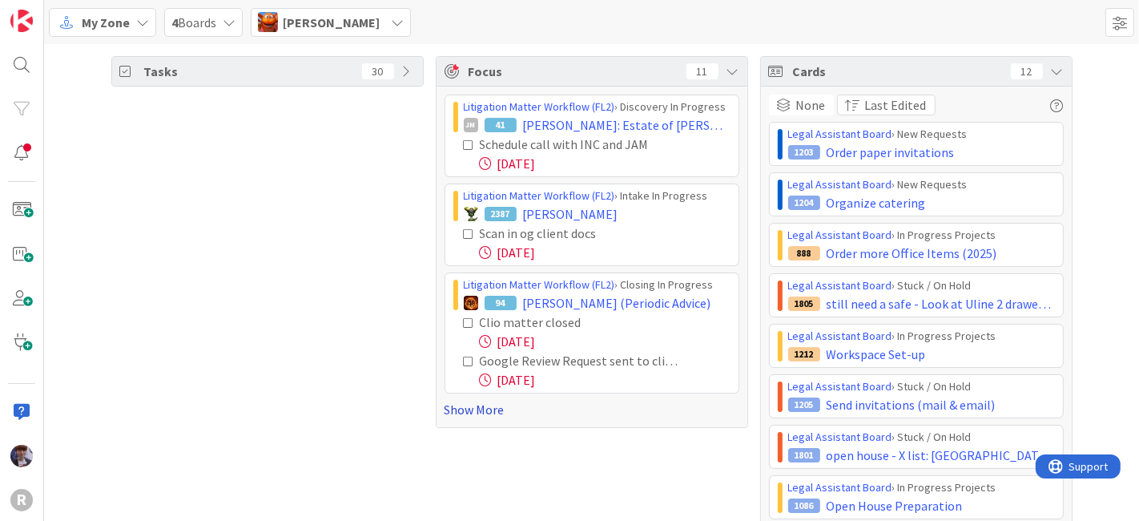
click at [476, 404] on link "Show More" at bounding box center [592, 409] width 295 height 19
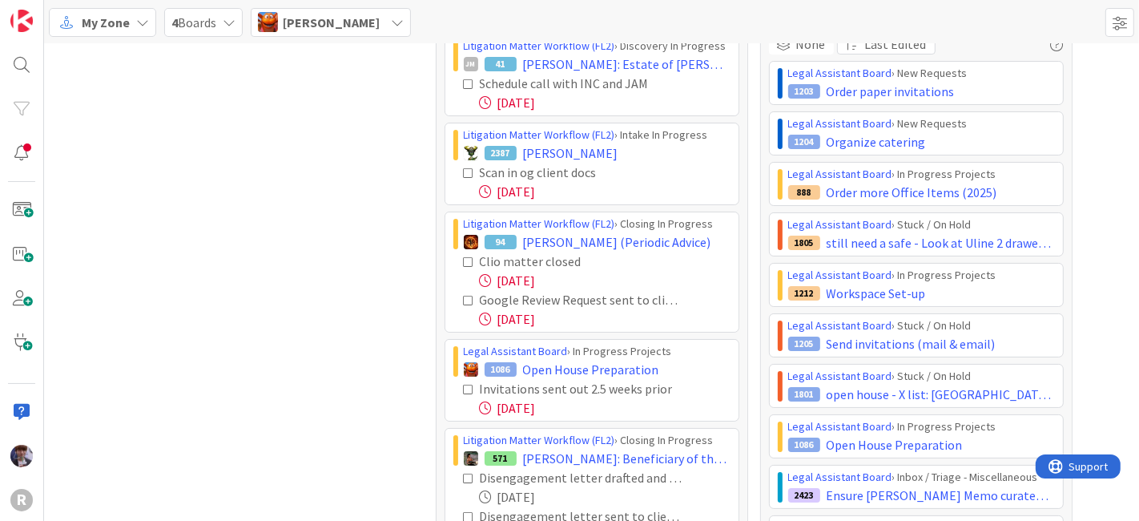
scroll to position [89, 0]
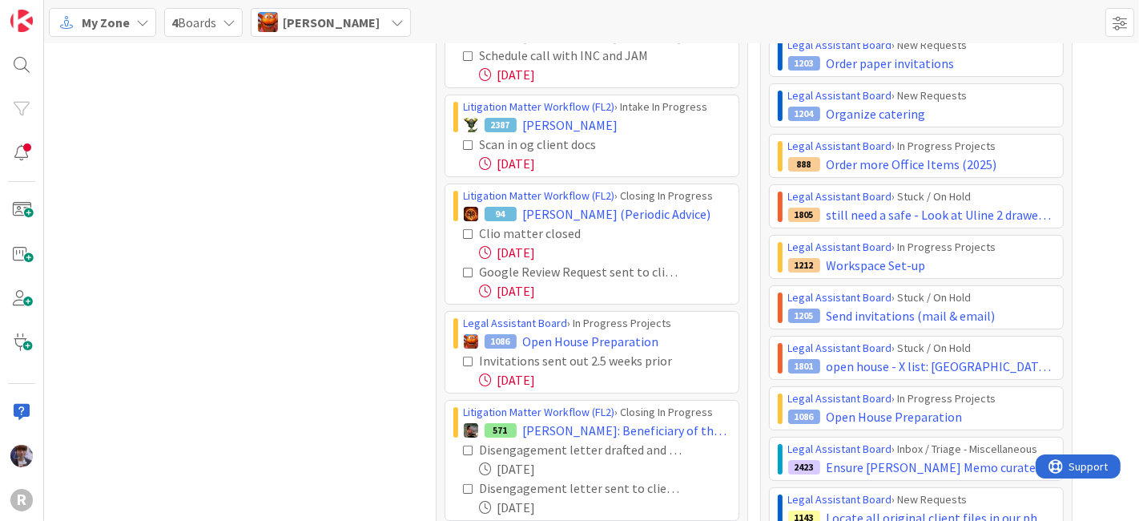
click at [464, 230] on icon at bounding box center [469, 233] width 11 height 11
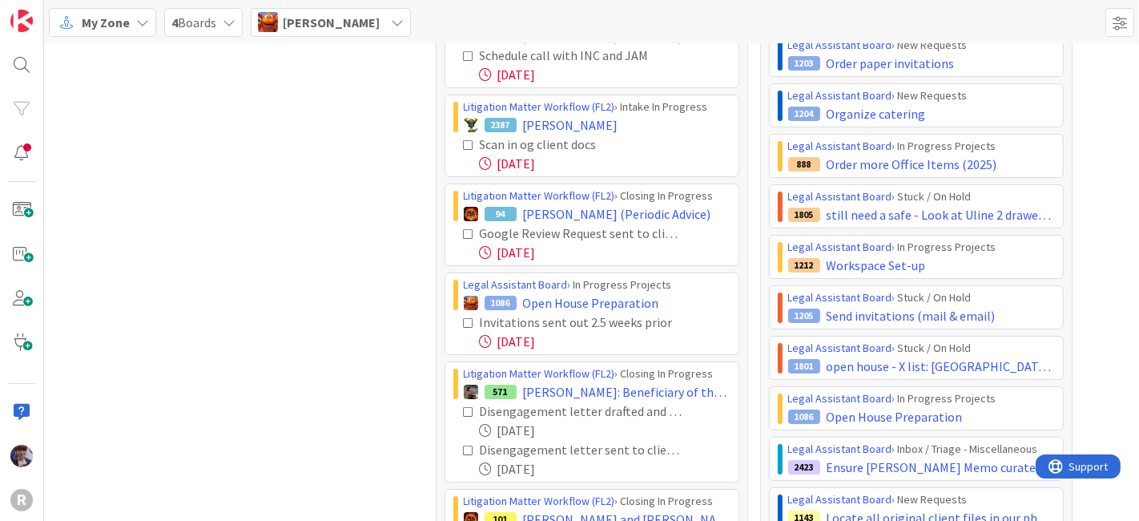
click at [464, 232] on icon at bounding box center [469, 233] width 11 height 11
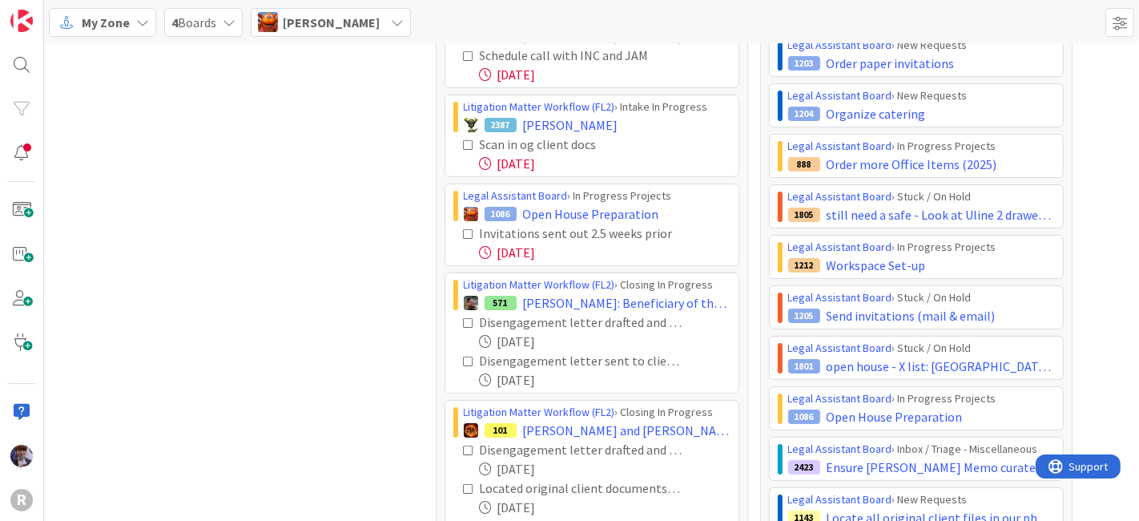
scroll to position [178, 0]
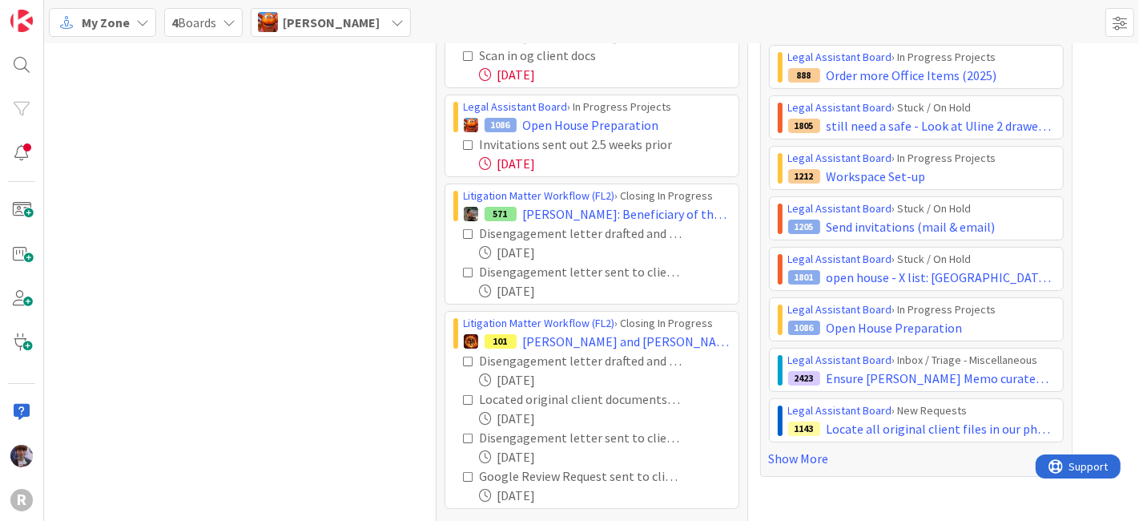
click at [464, 231] on icon at bounding box center [469, 233] width 11 height 11
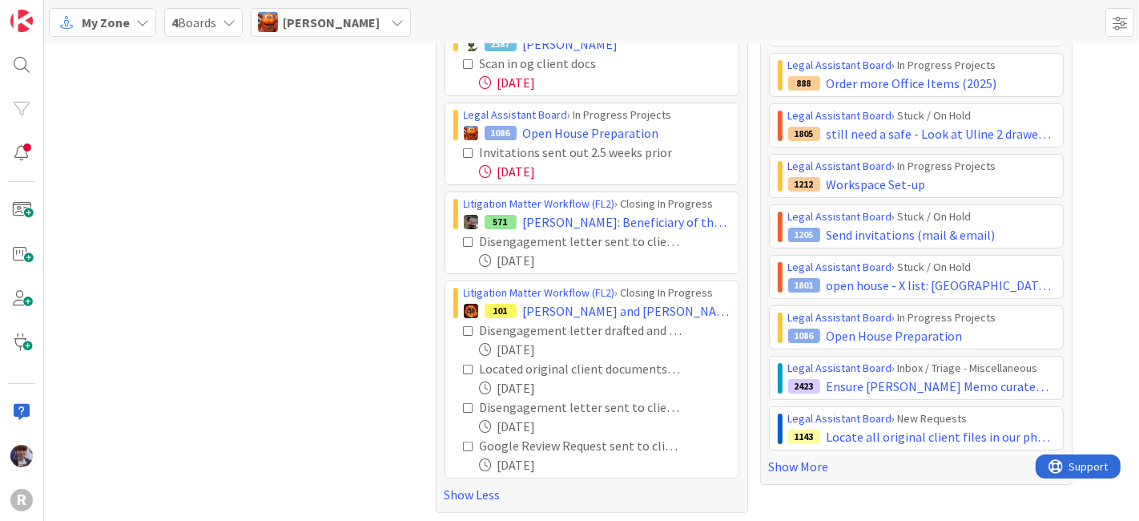
click at [464, 240] on icon at bounding box center [469, 241] width 11 height 11
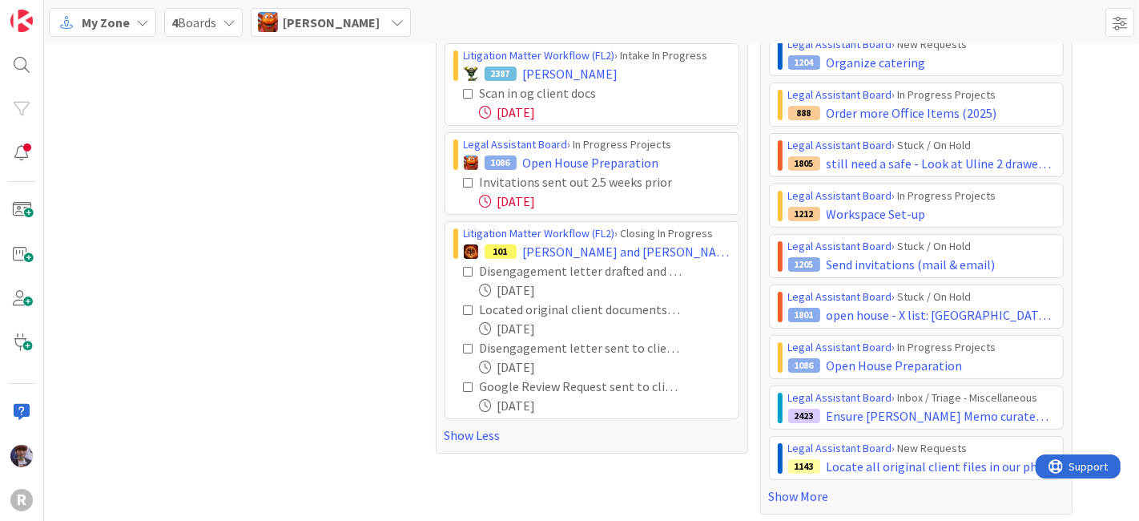
click at [377, 244] on div "Tasks 26" at bounding box center [267, 215] width 312 height 598
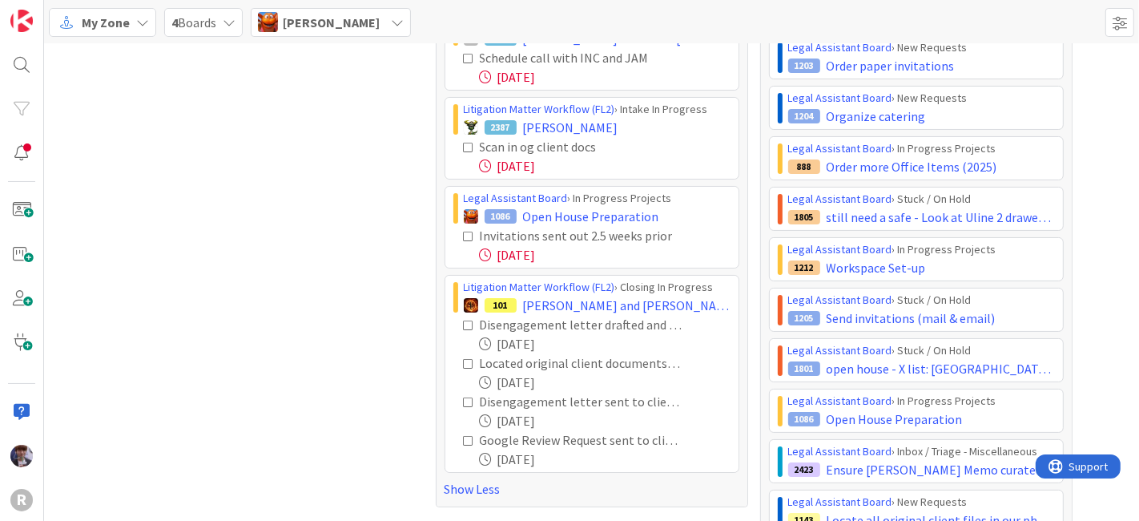
scroll to position [0, 0]
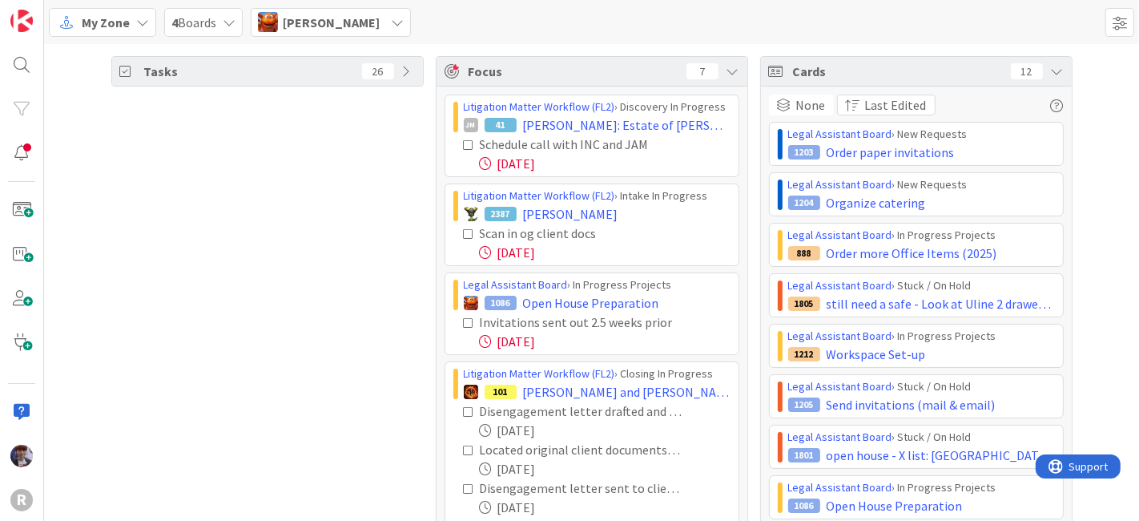
click at [321, 19] on span "[PERSON_NAME]" at bounding box center [331, 22] width 97 height 19
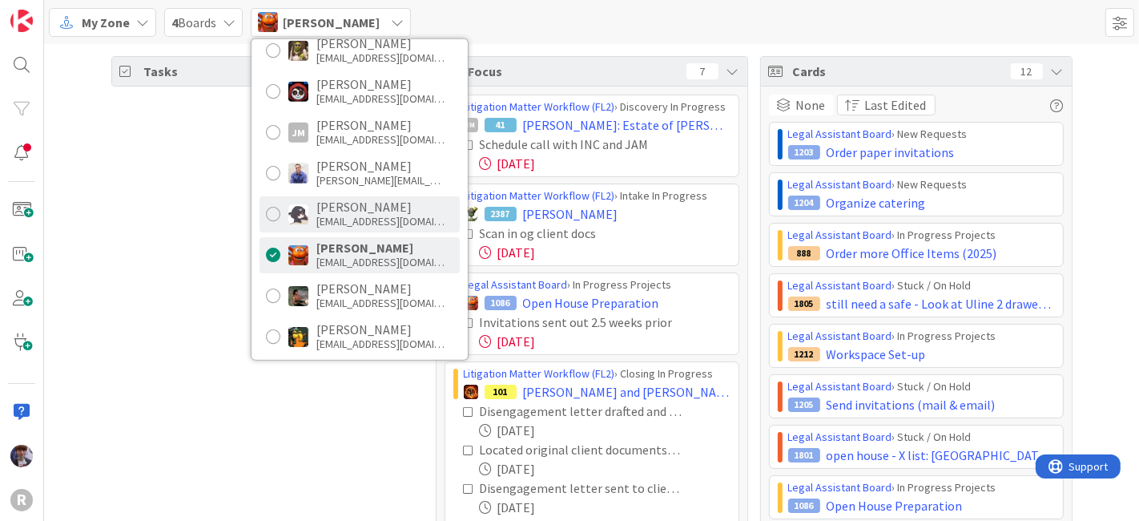
scroll to position [178, 0]
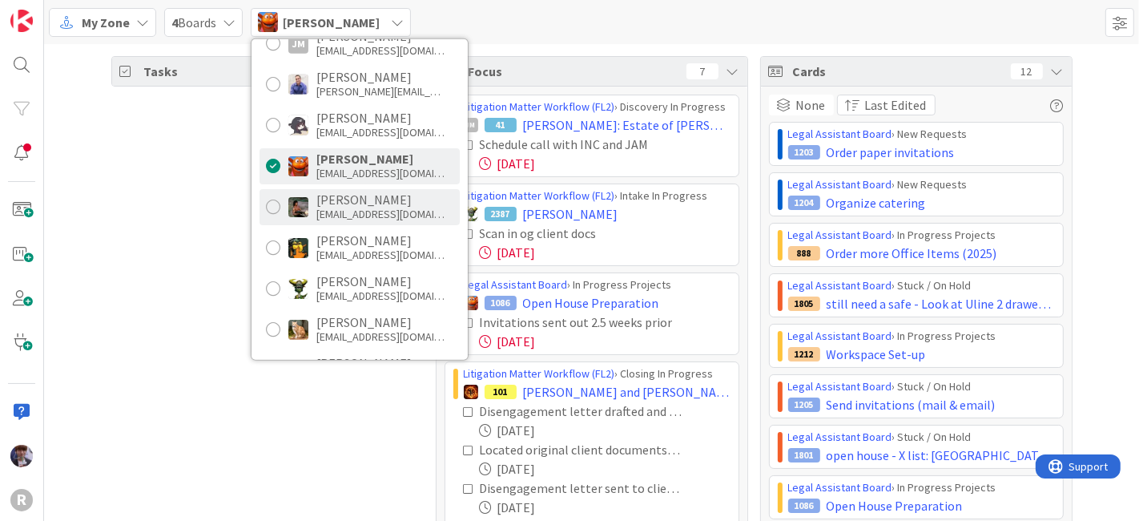
click at [323, 207] on div "[EMAIL_ADDRESS][DOMAIN_NAME]" at bounding box center [380, 214] width 128 height 14
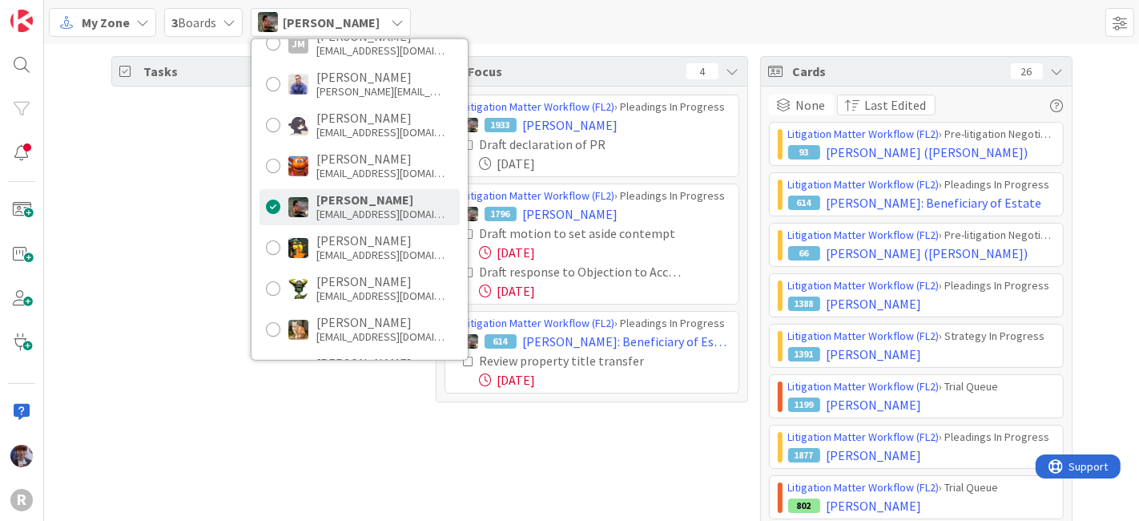
click at [185, 226] on div "Tasks 66" at bounding box center [267, 355] width 312 height 598
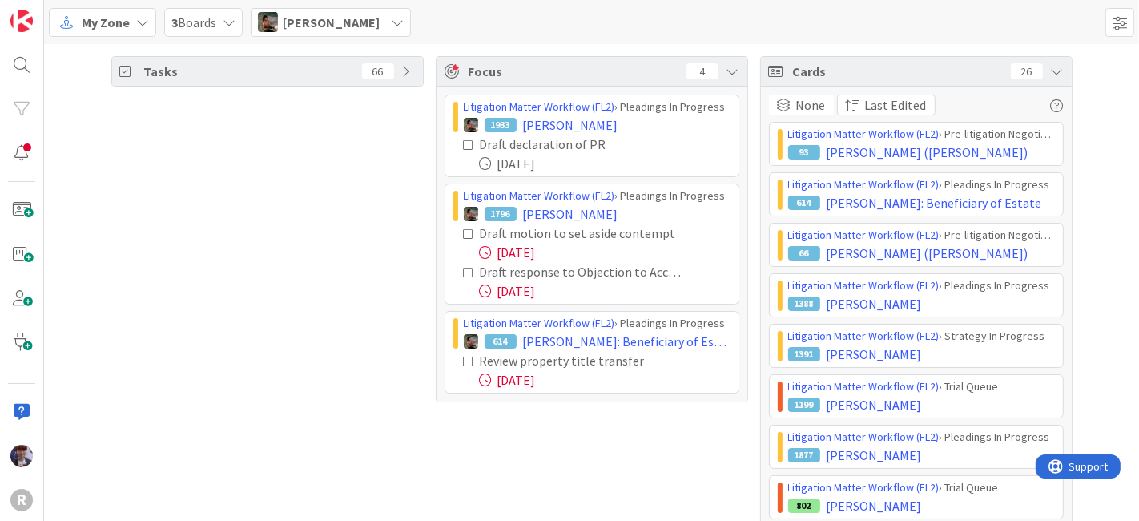
click at [464, 273] on icon at bounding box center [469, 272] width 11 height 11
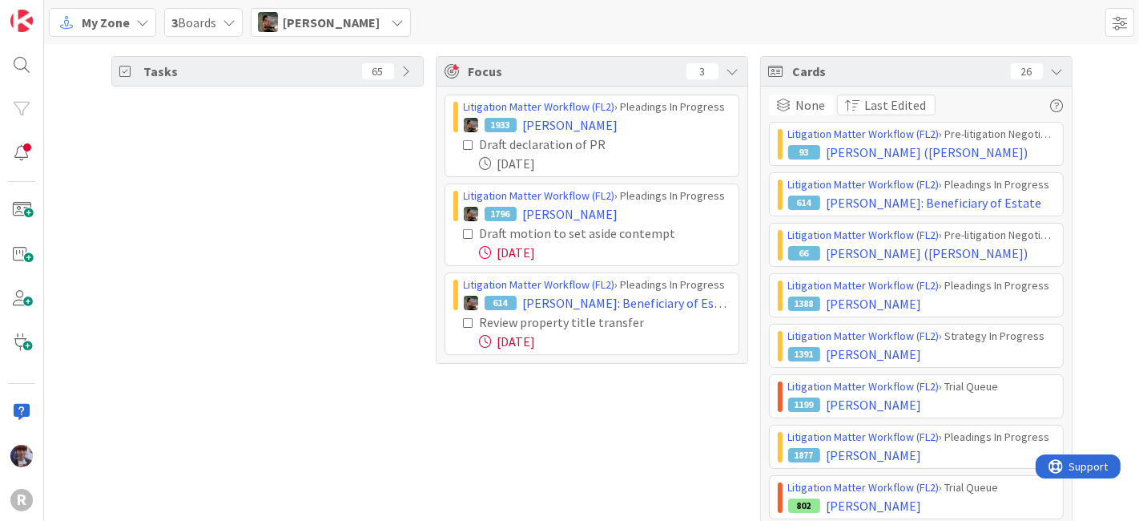
click at [464, 320] on icon at bounding box center [469, 322] width 11 height 11
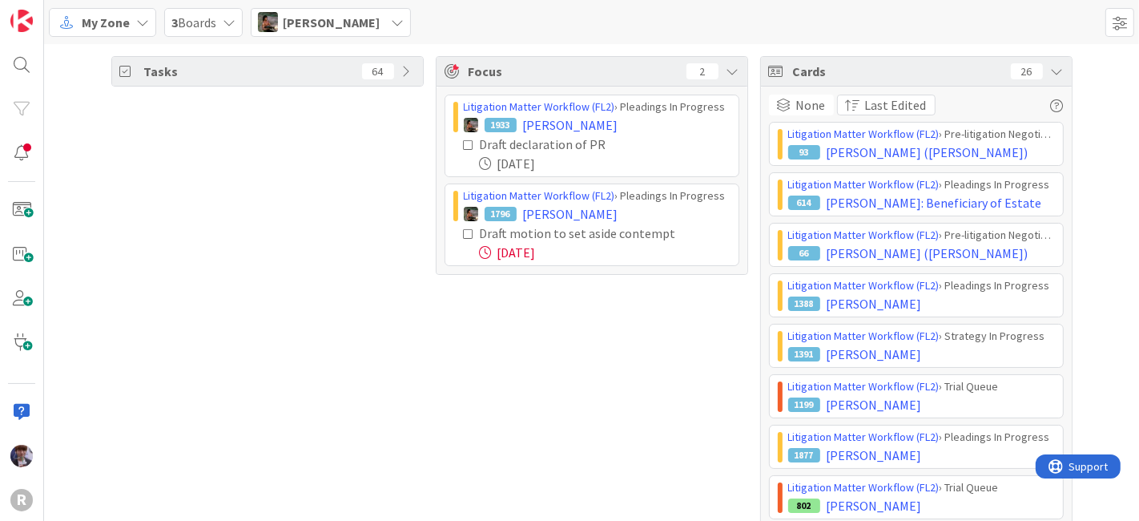
click at [317, 20] on span "[PERSON_NAME]" at bounding box center [331, 22] width 97 height 19
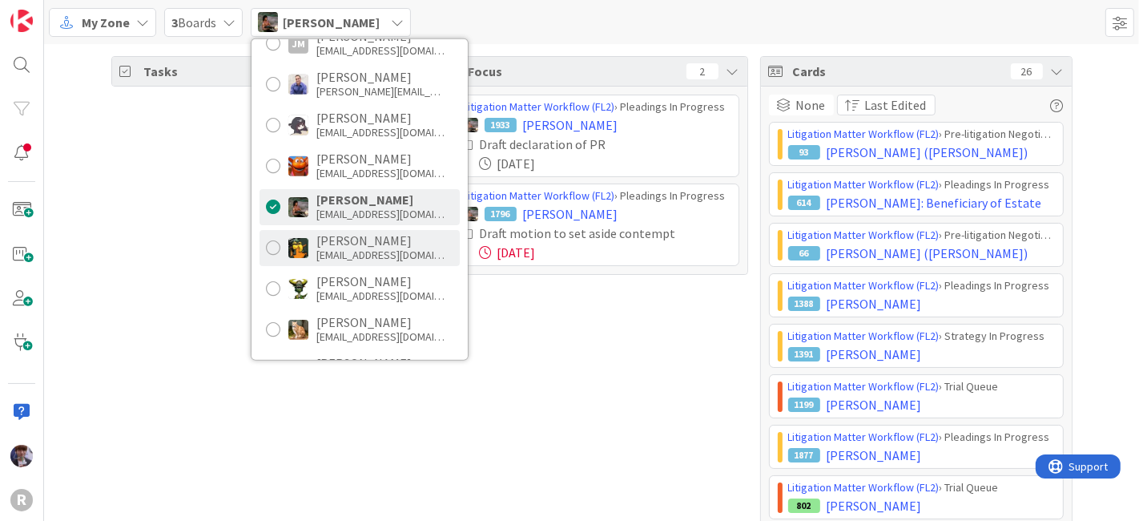
click at [326, 241] on div "[PERSON_NAME]" at bounding box center [380, 240] width 128 height 14
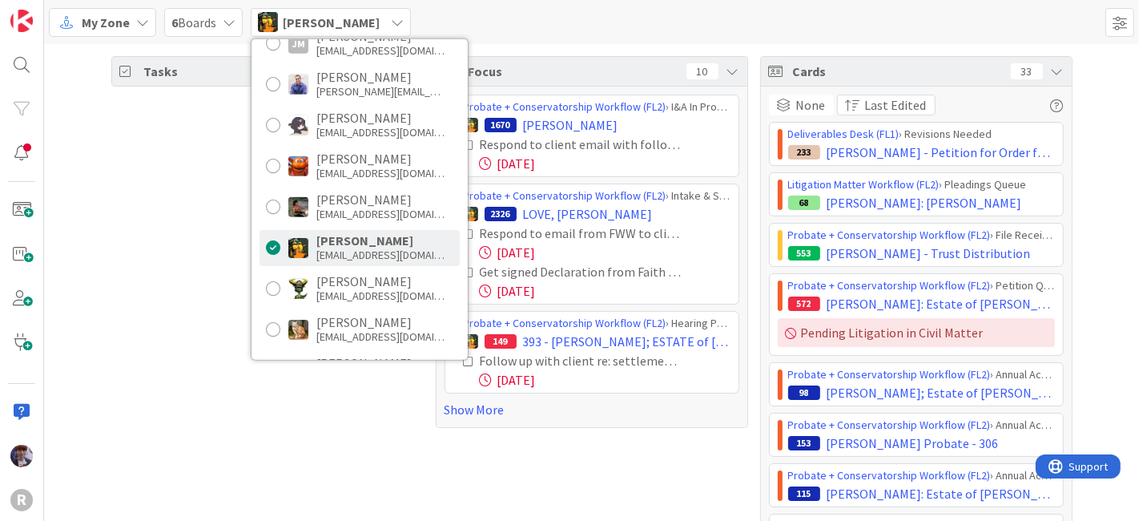
click at [190, 216] on div "Tasks 63" at bounding box center [267, 374] width 312 height 637
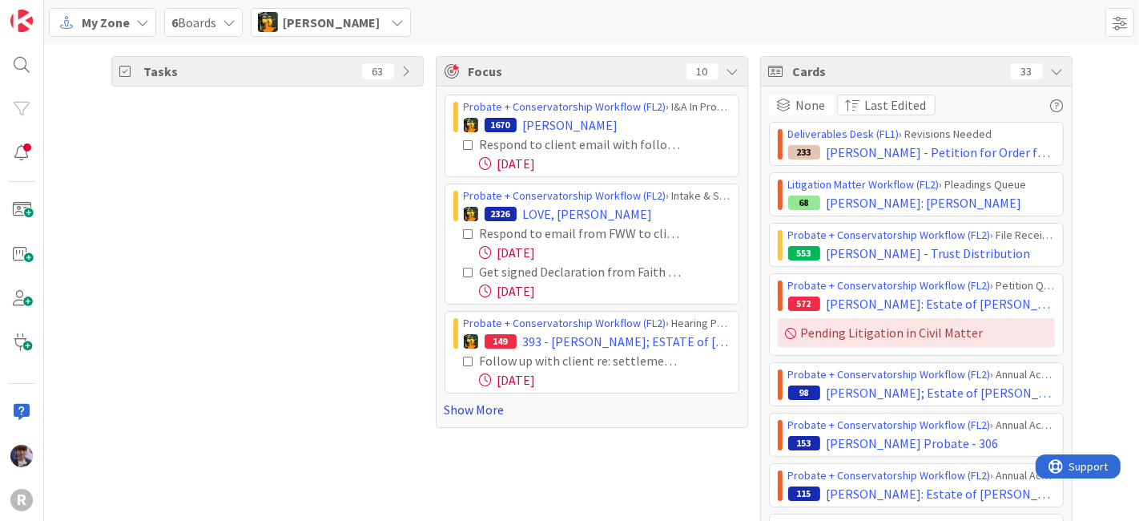
click at [465, 406] on link "Show More" at bounding box center [592, 409] width 295 height 19
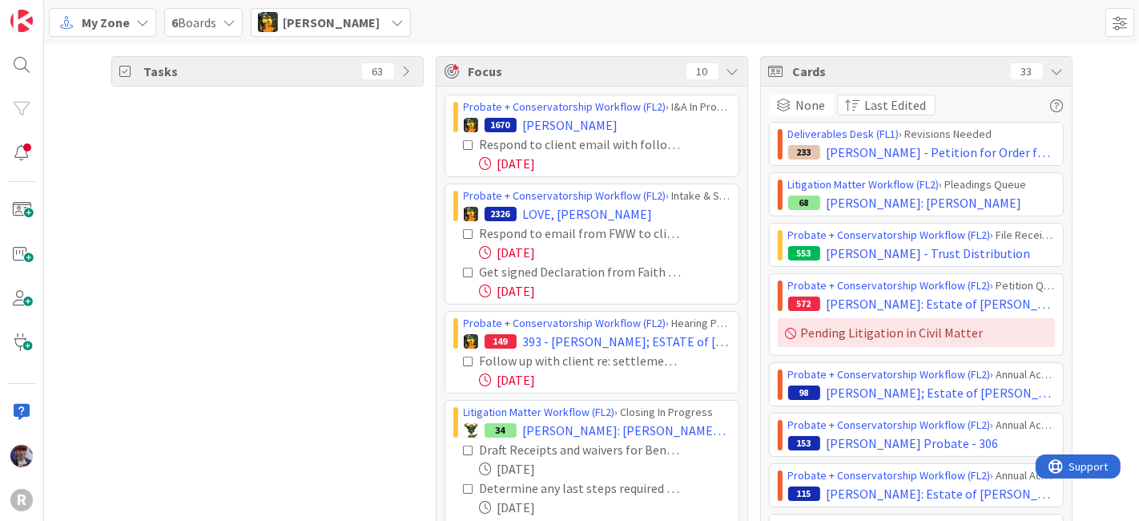
click at [464, 147] on icon at bounding box center [469, 144] width 11 height 11
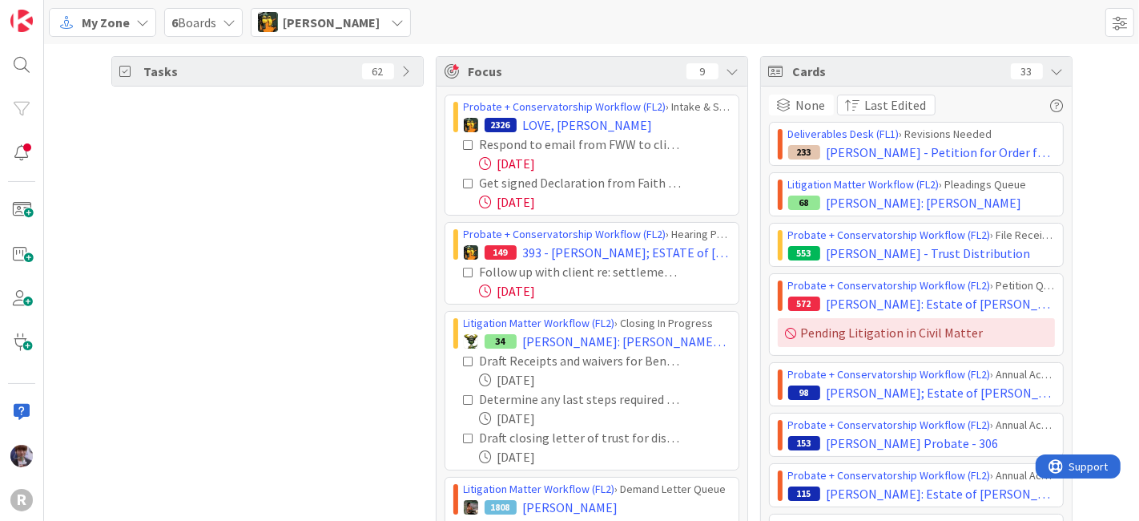
click at [464, 140] on icon at bounding box center [469, 144] width 11 height 11
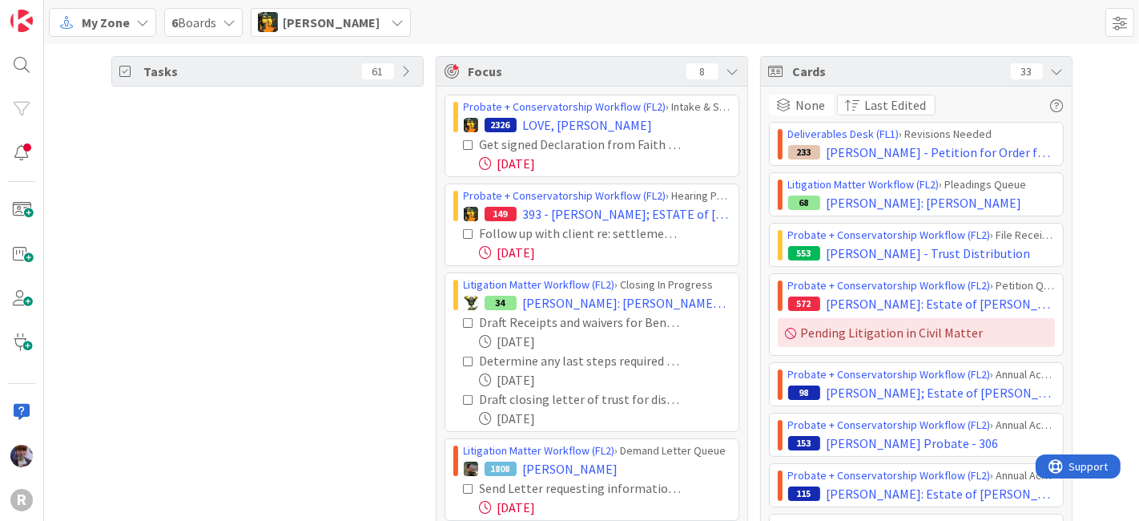
scroll to position [89, 0]
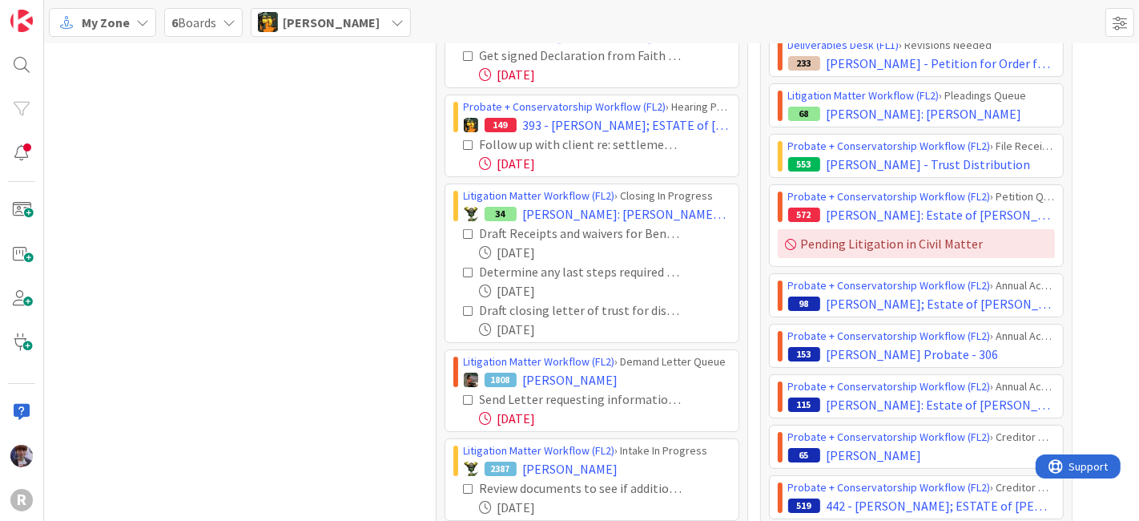
click at [464, 143] on icon at bounding box center [469, 144] width 11 height 11
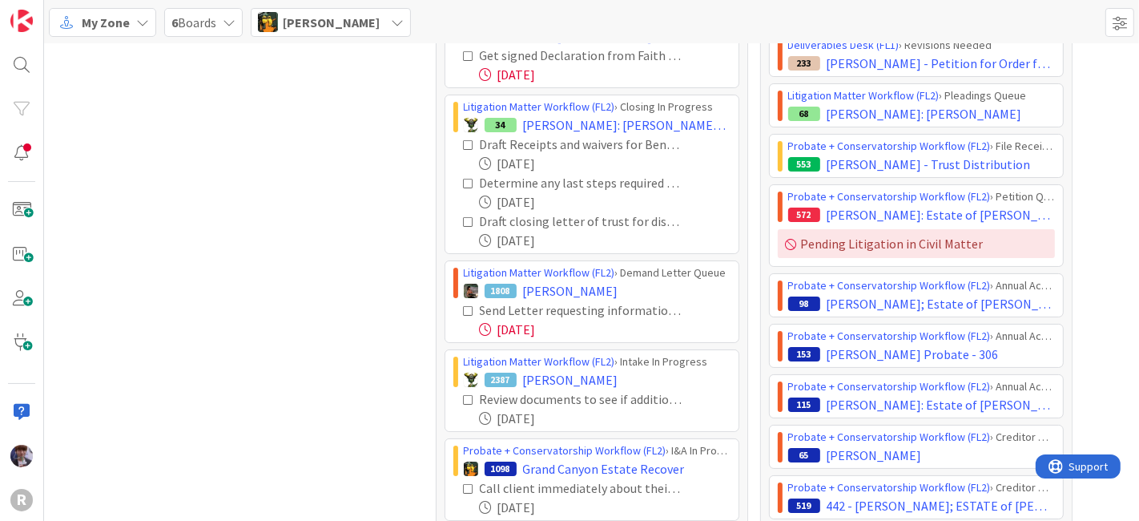
click at [317, 28] on span "[PERSON_NAME]" at bounding box center [331, 22] width 97 height 19
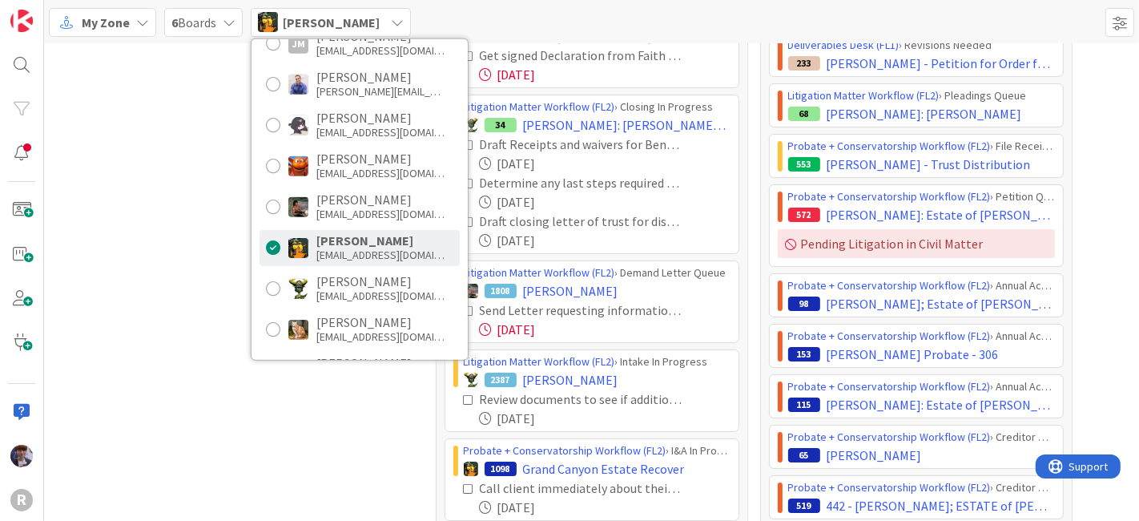
scroll to position [267, 0]
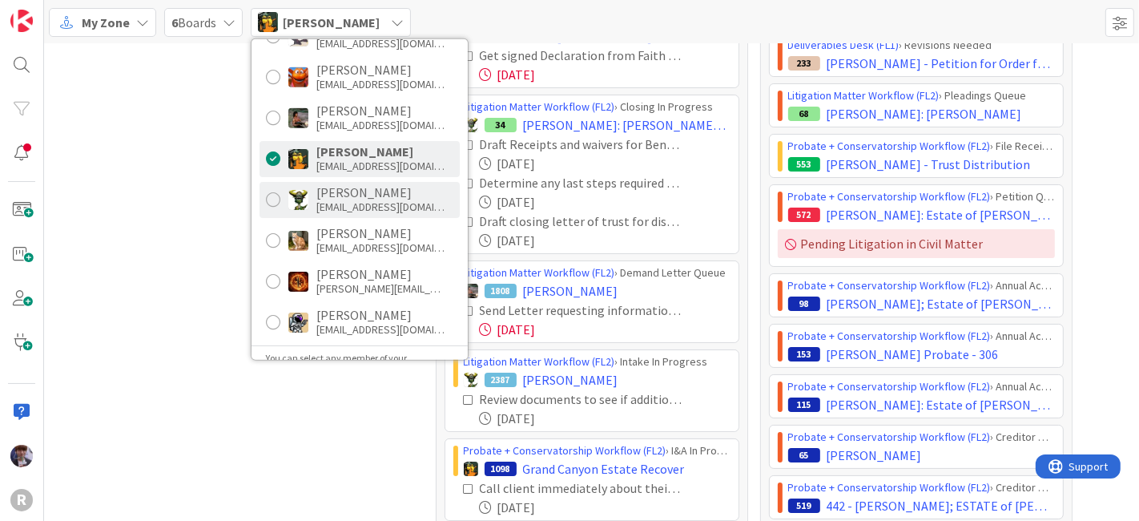
click at [340, 194] on div "[PERSON_NAME]" at bounding box center [380, 192] width 128 height 14
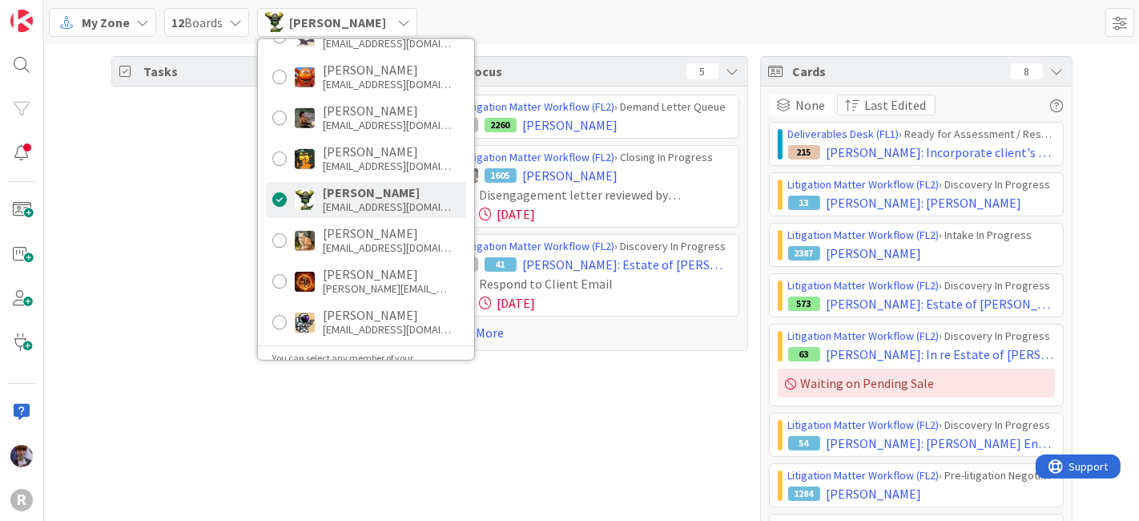
click at [215, 195] on div "Tasks 12" at bounding box center [267, 311] width 312 height 510
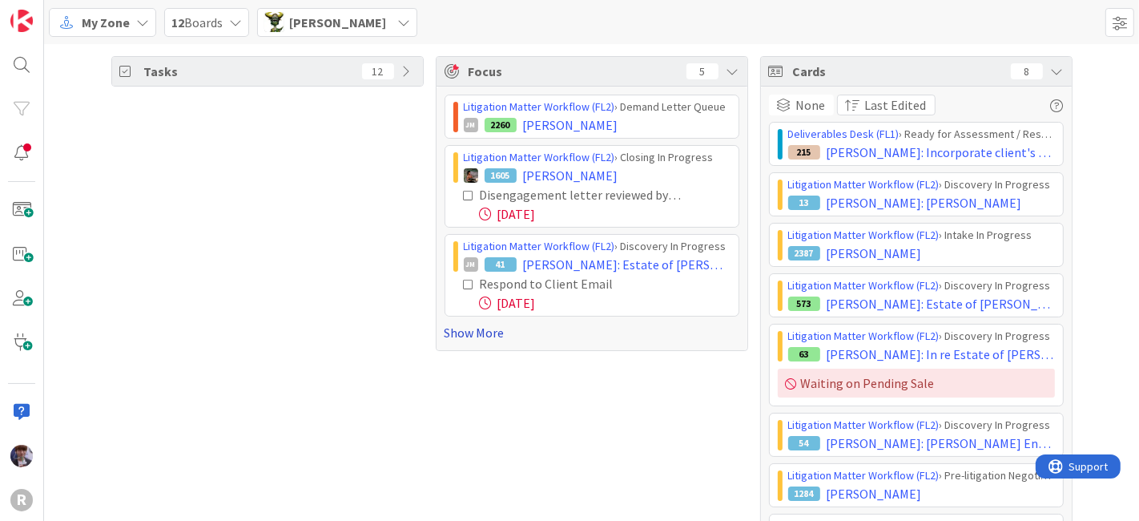
click at [485, 335] on link "Show More" at bounding box center [592, 332] width 295 height 19
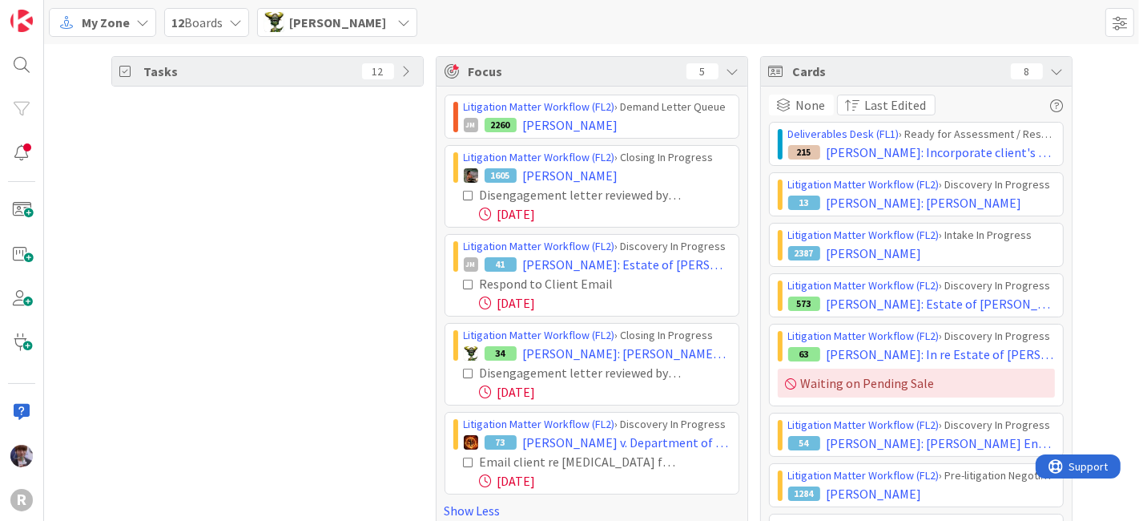
click at [465, 193] on icon at bounding box center [469, 195] width 11 height 11
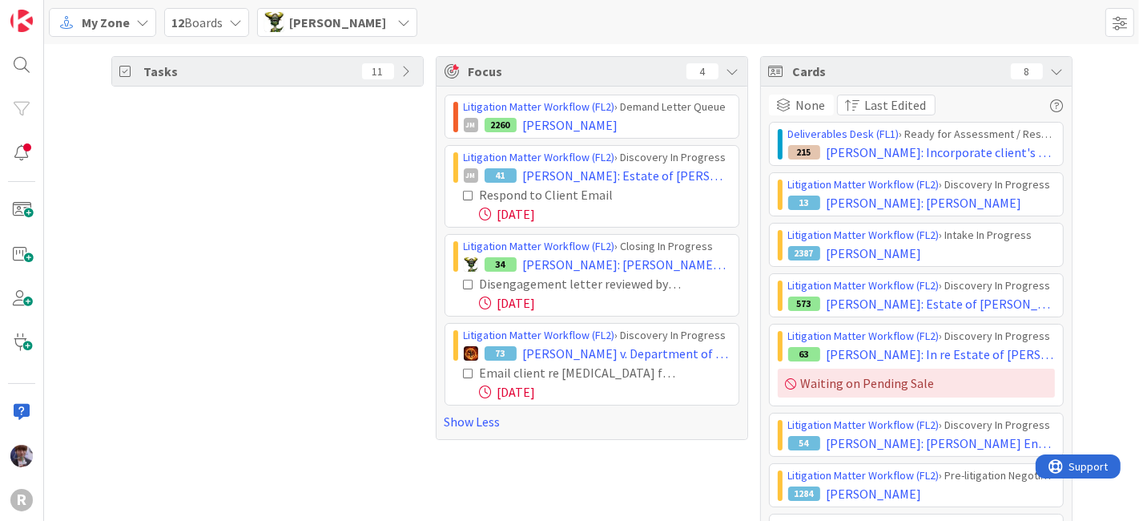
click at [464, 190] on icon at bounding box center [469, 195] width 11 height 11
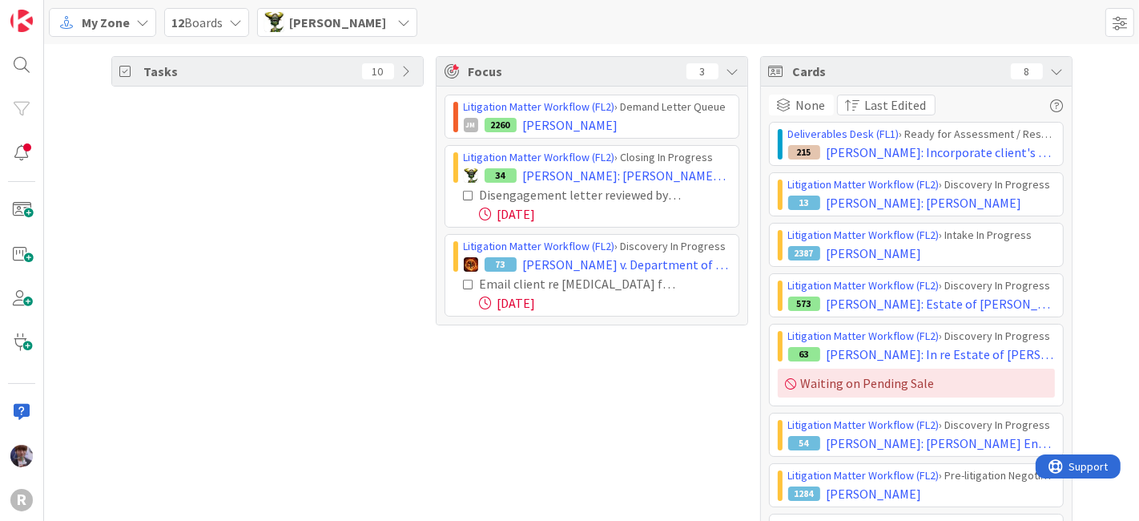
click at [464, 195] on icon at bounding box center [469, 195] width 11 height 11
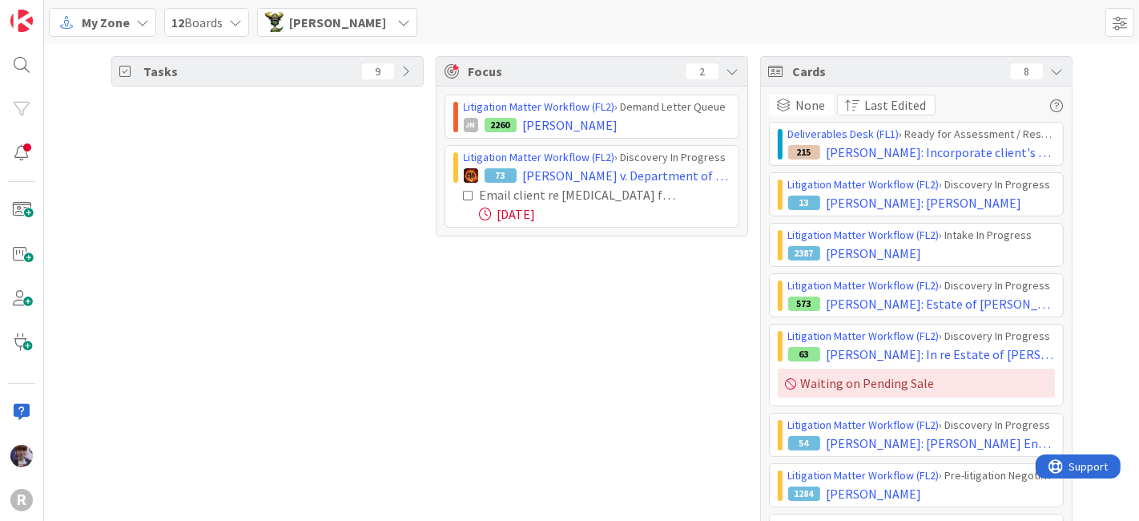
click at [464, 190] on icon at bounding box center [469, 195] width 11 height 11
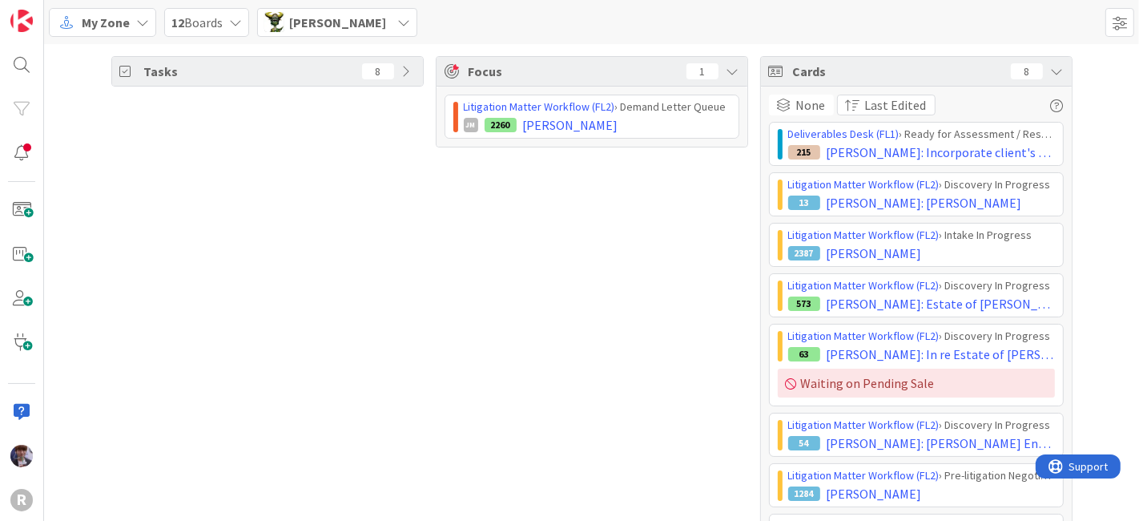
click at [334, 18] on span "[PERSON_NAME]" at bounding box center [337, 22] width 97 height 19
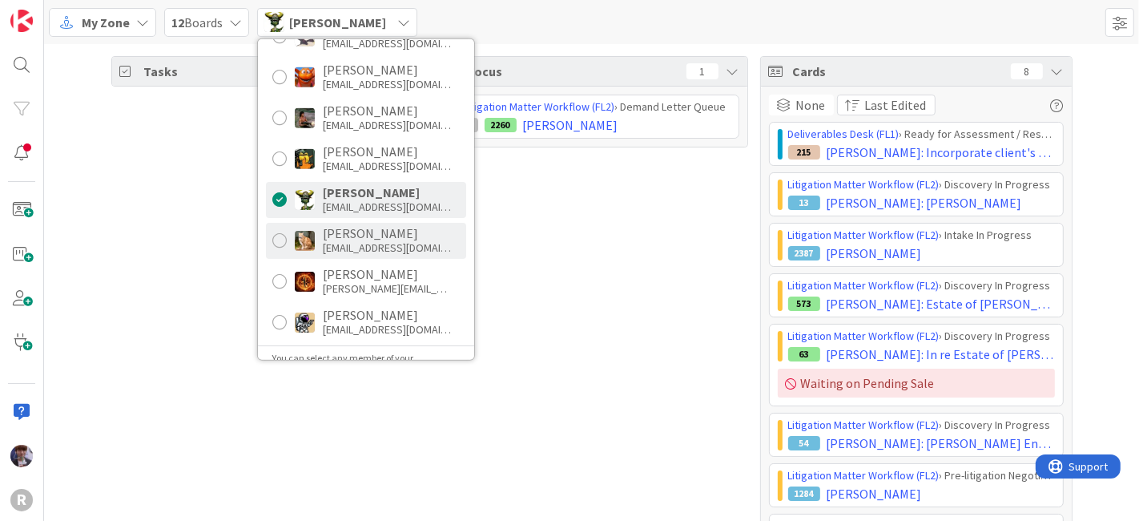
click at [354, 240] on div "[EMAIL_ADDRESS][DOMAIN_NAME]" at bounding box center [387, 247] width 128 height 14
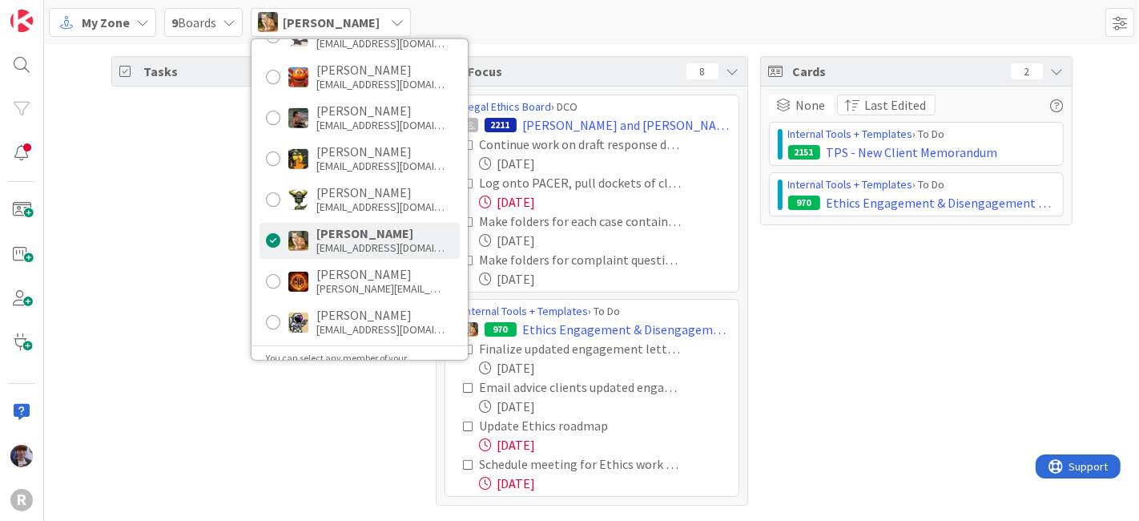
click at [215, 242] on div "Tasks 28" at bounding box center [267, 280] width 312 height 449
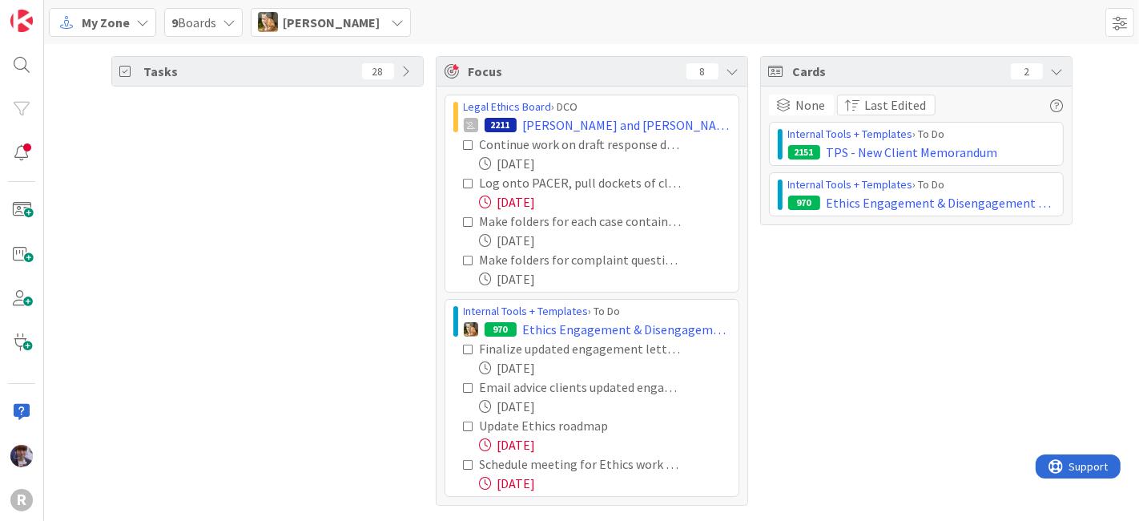
click at [466, 178] on icon at bounding box center [469, 183] width 11 height 11
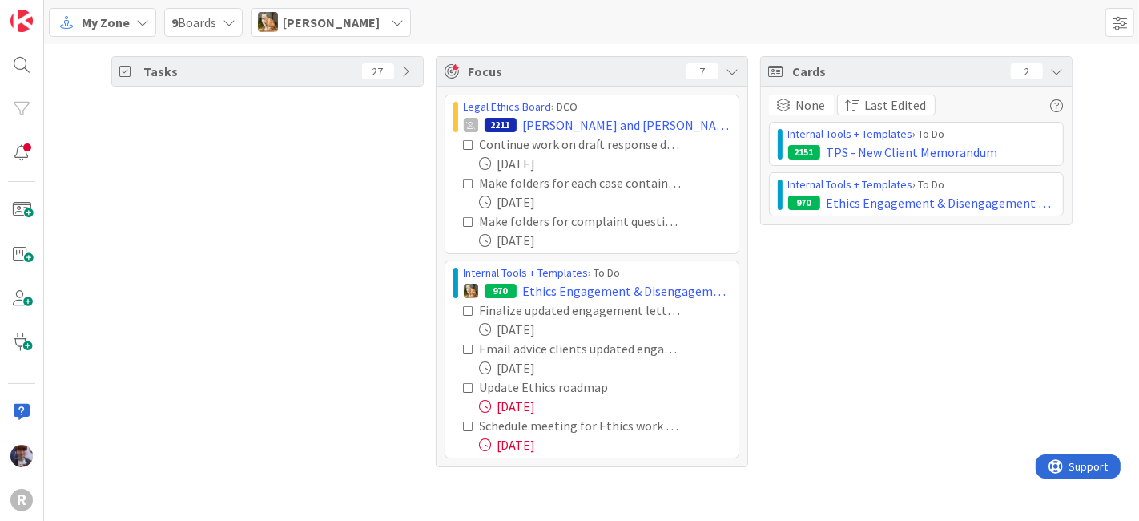
click at [466, 383] on icon at bounding box center [469, 387] width 11 height 11
click at [468, 386] on icon at bounding box center [469, 387] width 11 height 11
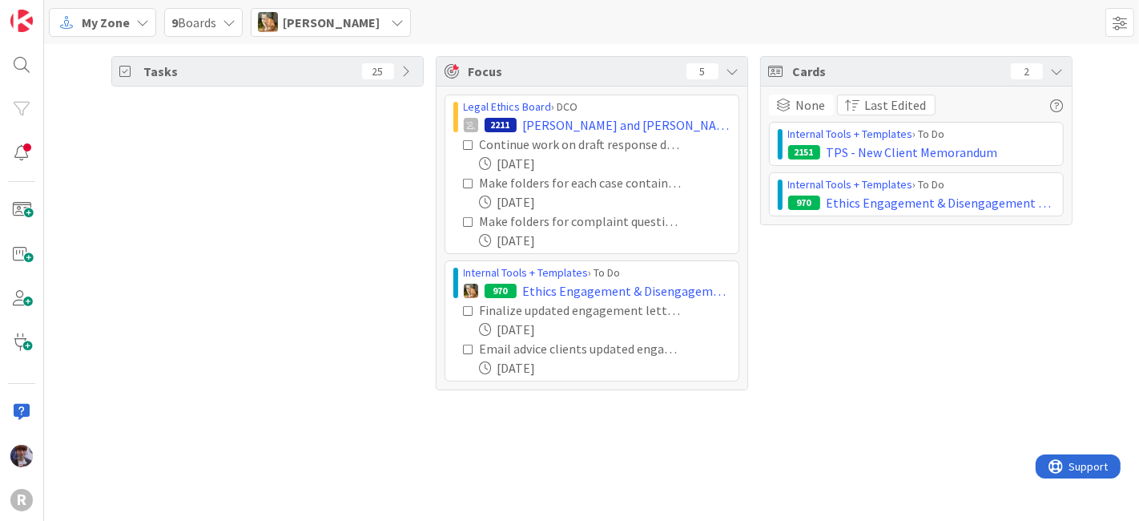
click at [313, 28] on span "[PERSON_NAME]" at bounding box center [331, 22] width 97 height 19
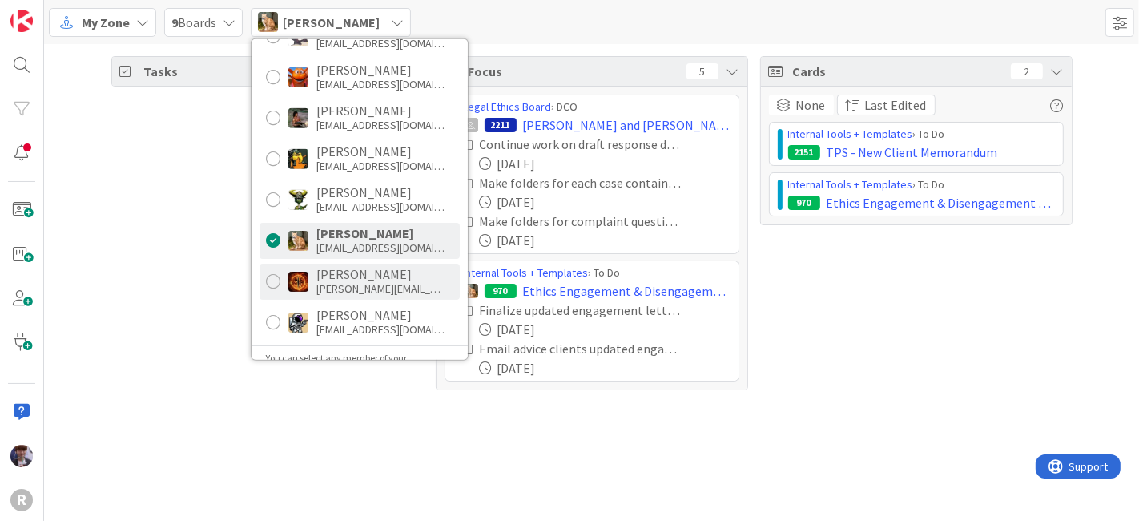
click at [341, 284] on div "[PERSON_NAME][EMAIL_ADDRESS][DOMAIN_NAME]" at bounding box center [380, 288] width 128 height 14
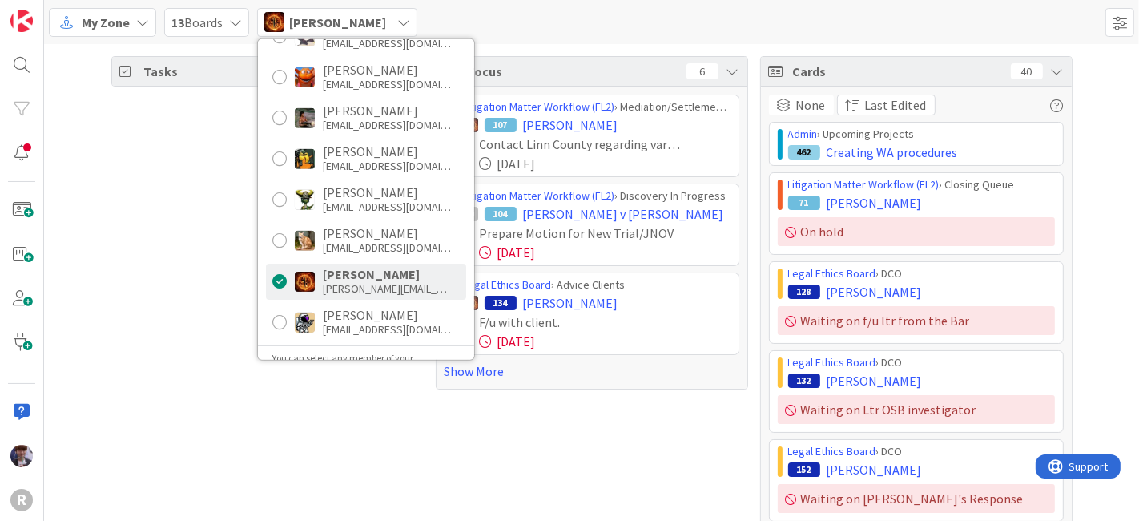
click at [220, 252] on div "Tasks 71" at bounding box center [267, 480] width 312 height 848
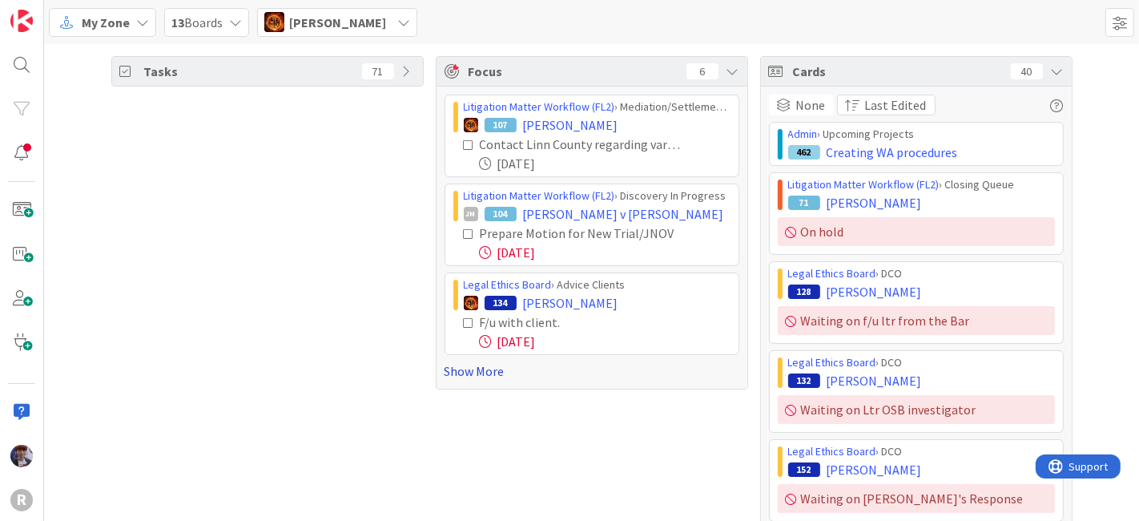
click at [472, 372] on link "Show More" at bounding box center [592, 370] width 295 height 19
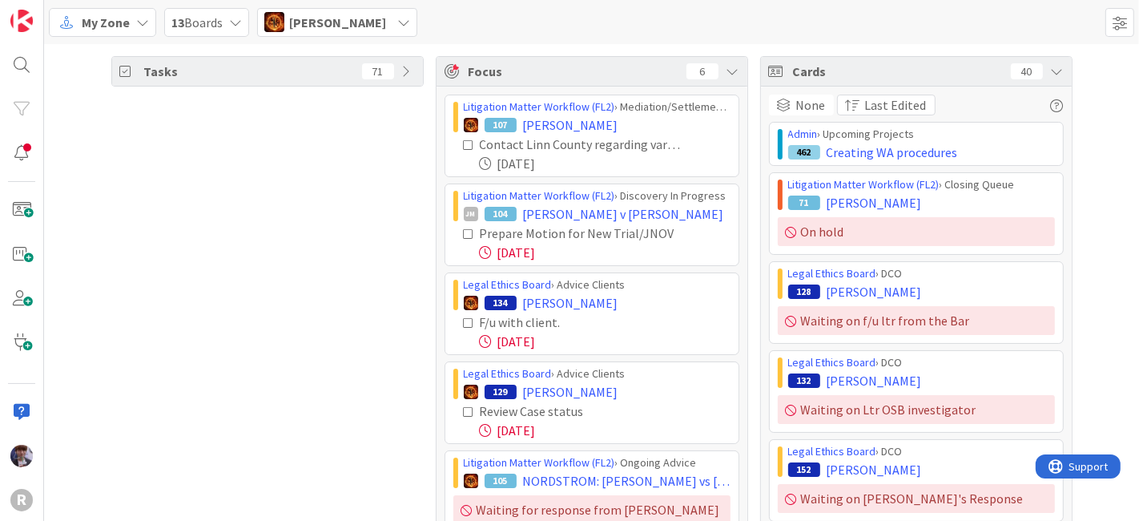
scroll to position [89, 0]
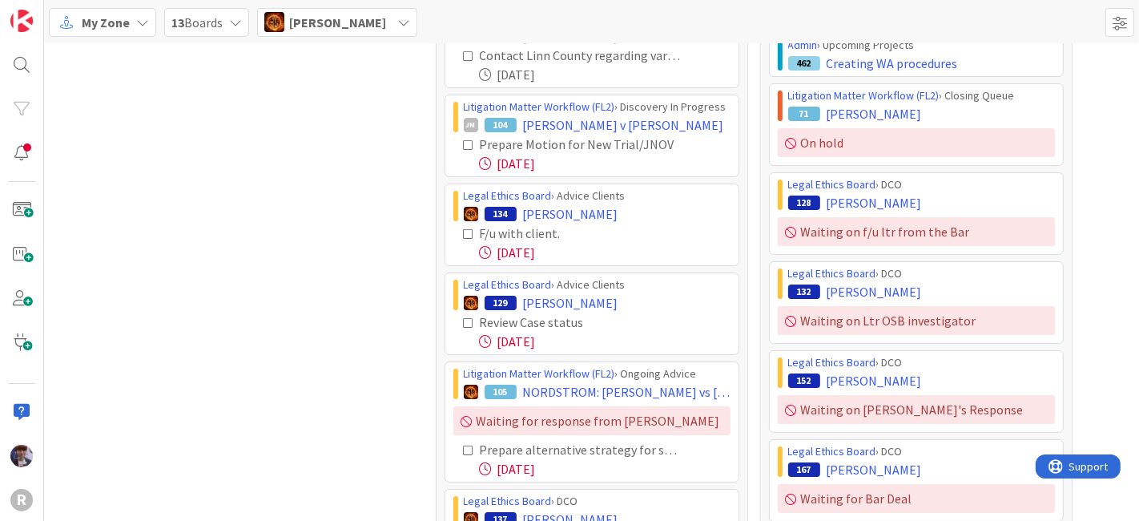
click at [464, 228] on icon at bounding box center [469, 233] width 11 height 11
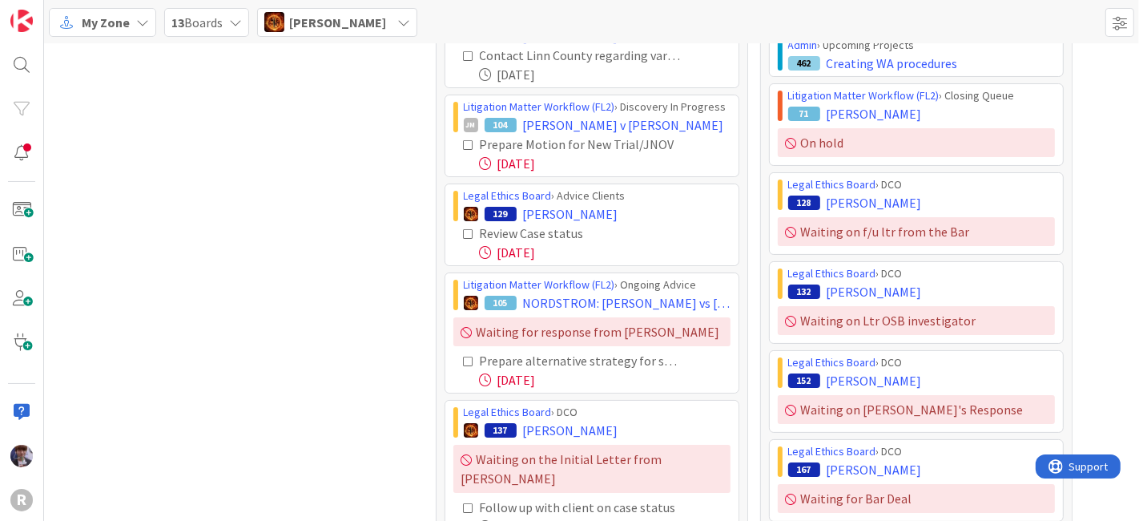
click at [464, 232] on icon at bounding box center [469, 233] width 11 height 11
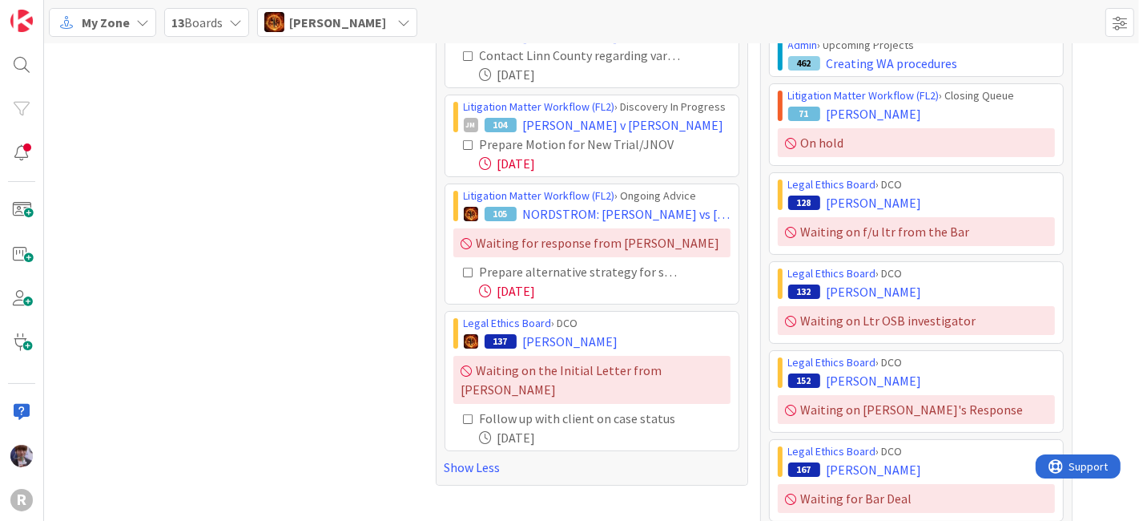
scroll to position [0, 0]
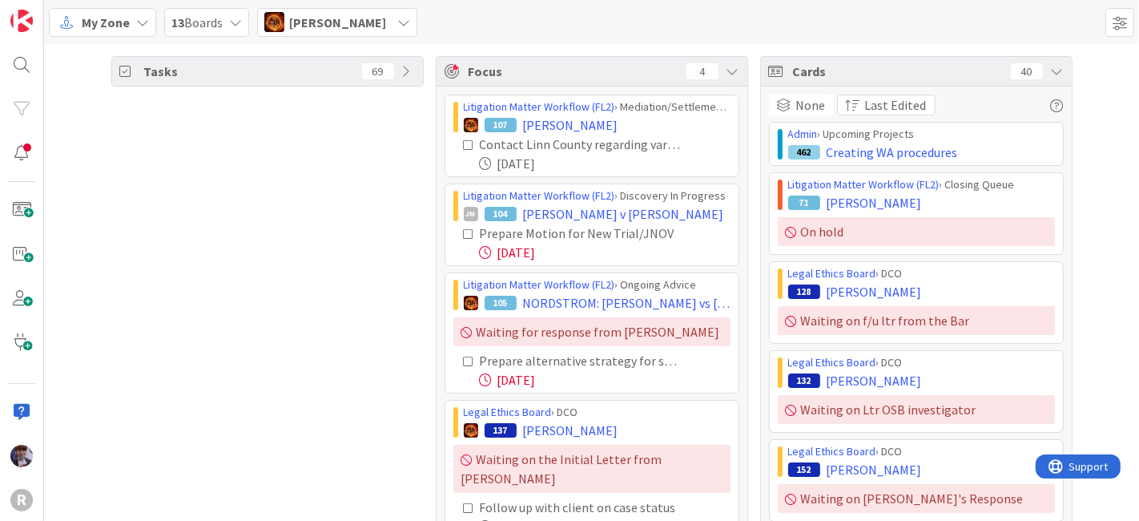
click at [334, 20] on span "[PERSON_NAME]" at bounding box center [337, 22] width 97 height 19
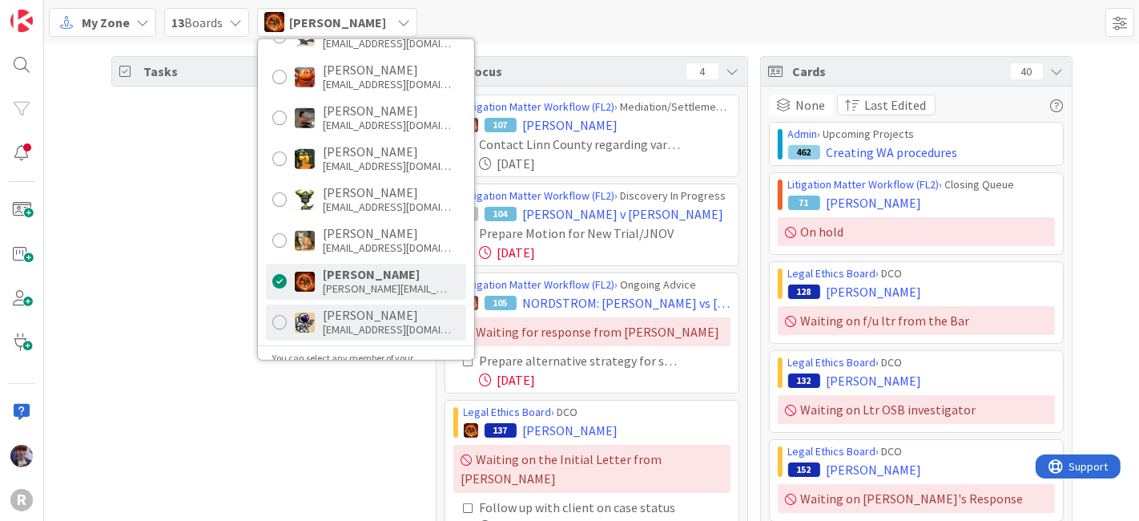
click at [343, 322] on div "[EMAIL_ADDRESS][DOMAIN_NAME]" at bounding box center [387, 329] width 128 height 14
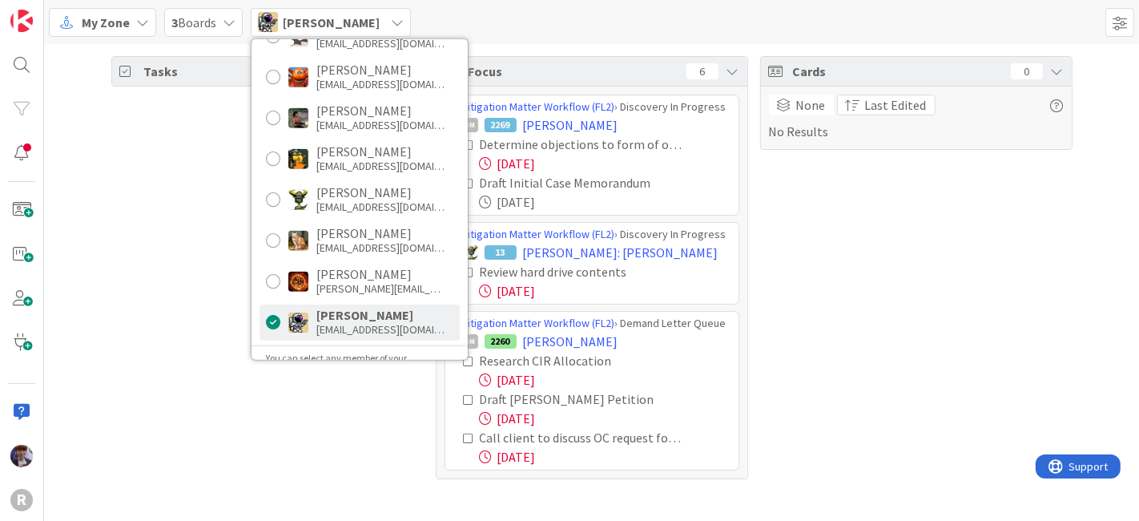
click at [155, 307] on div "Tasks 21" at bounding box center [267, 267] width 312 height 423
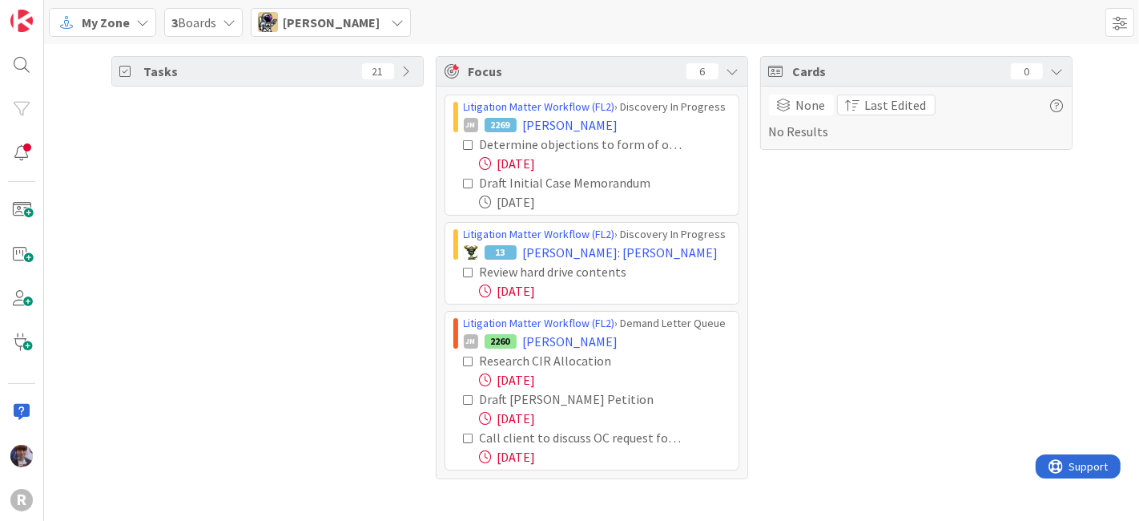
click at [469, 143] on icon at bounding box center [469, 144] width 11 height 11
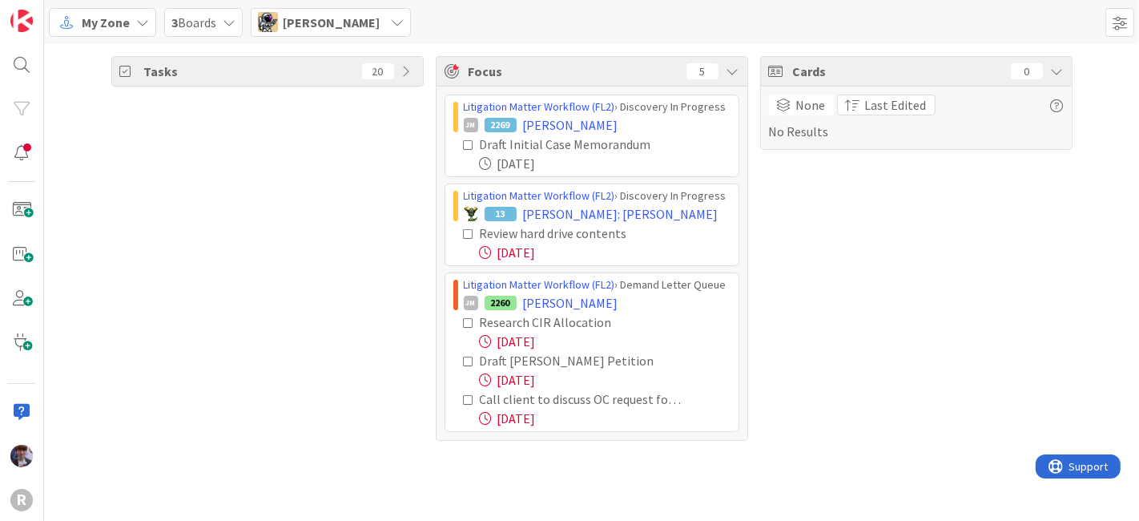
click at [466, 318] on icon at bounding box center [469, 322] width 11 height 11
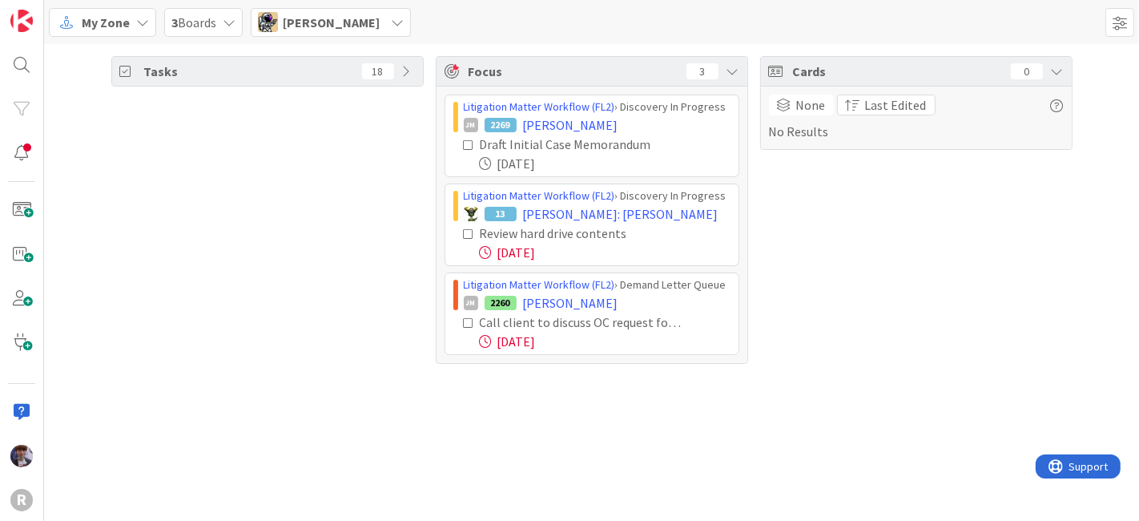
click at [466, 318] on icon at bounding box center [469, 322] width 11 height 11
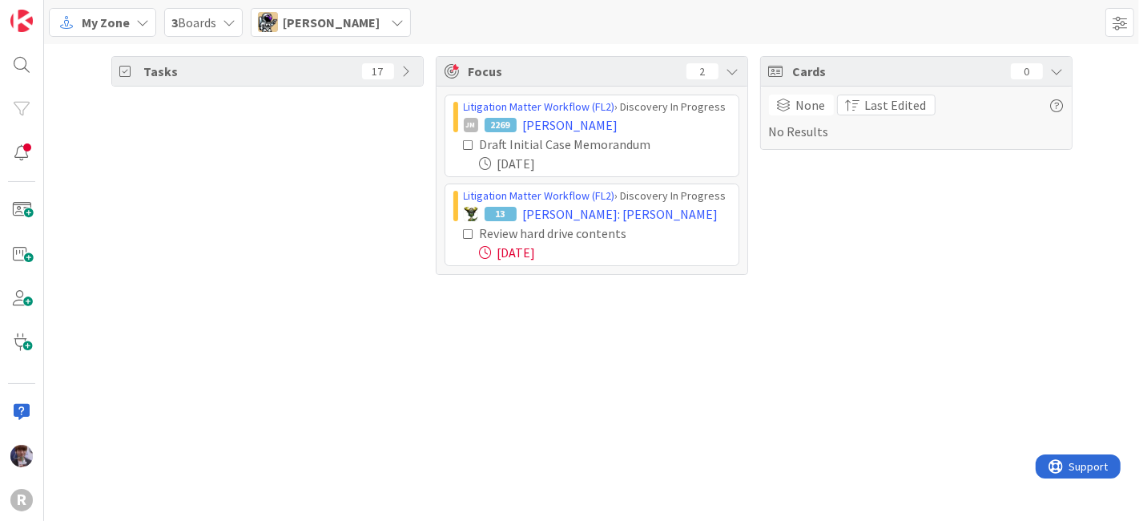
click at [334, 34] on div "[PERSON_NAME]" at bounding box center [331, 22] width 160 height 29
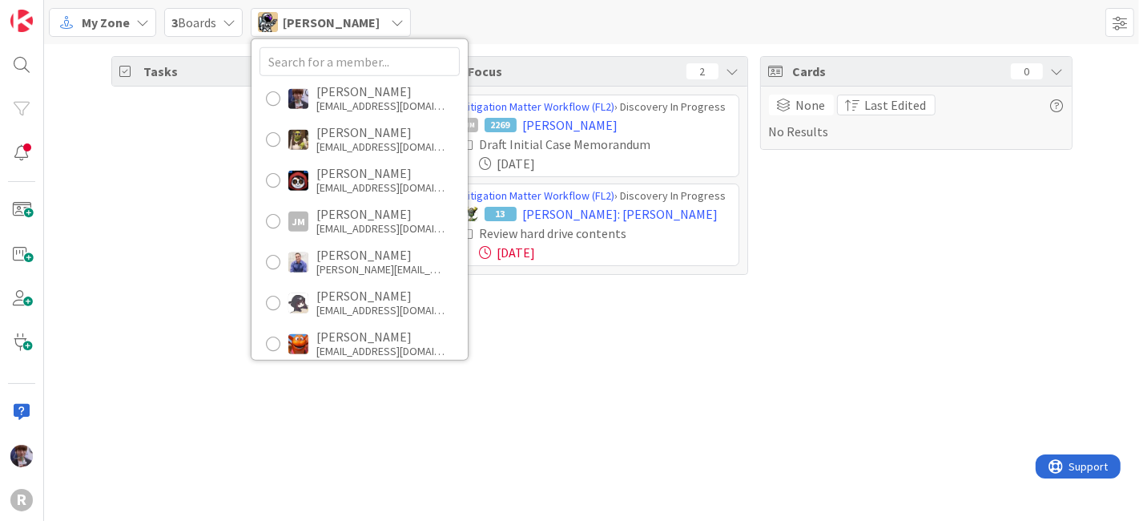
click at [217, 191] on div "Tasks 17" at bounding box center [267, 165] width 312 height 219
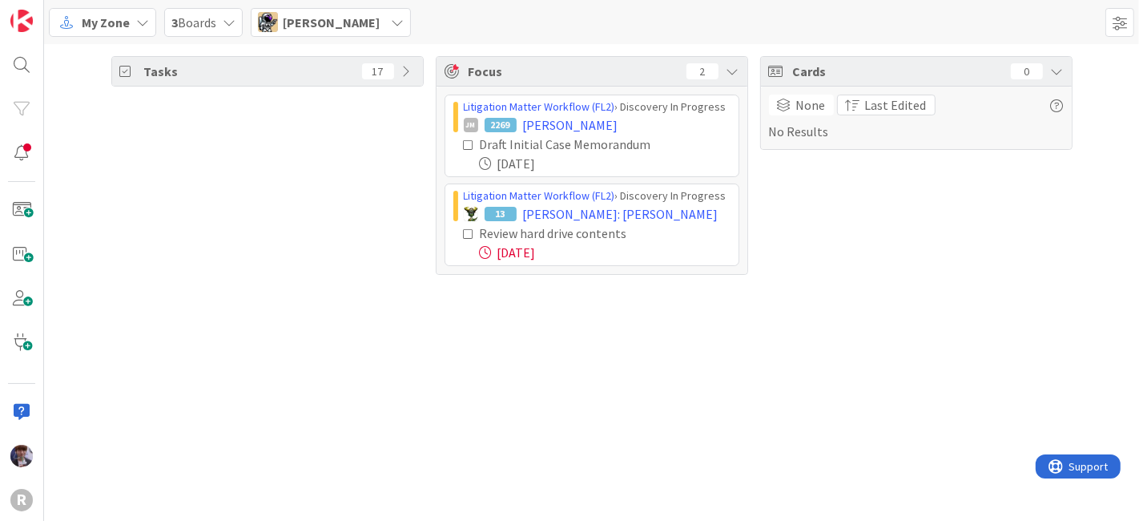
click at [329, 27] on span "[PERSON_NAME]" at bounding box center [331, 22] width 97 height 19
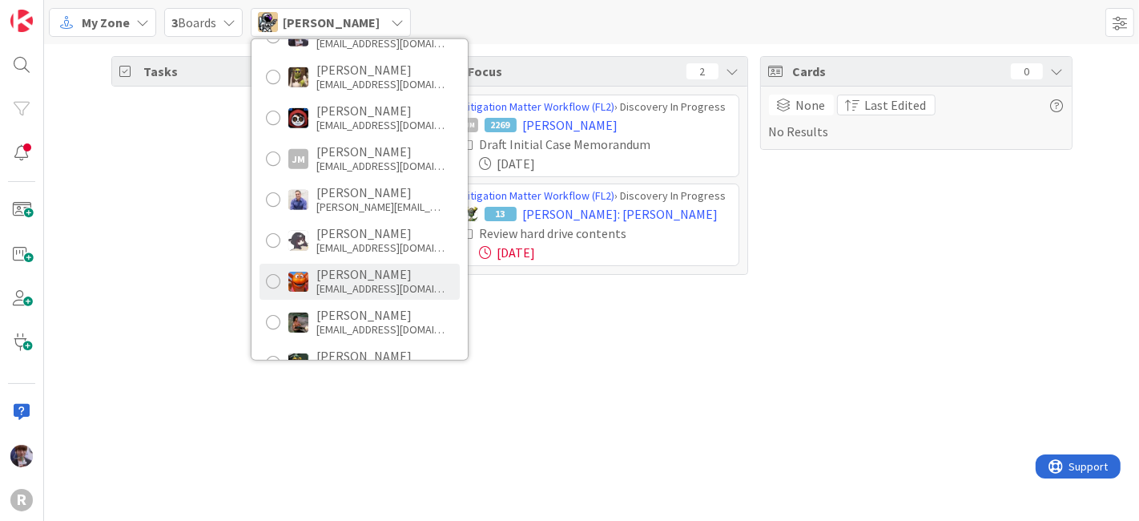
scroll to position [89, 0]
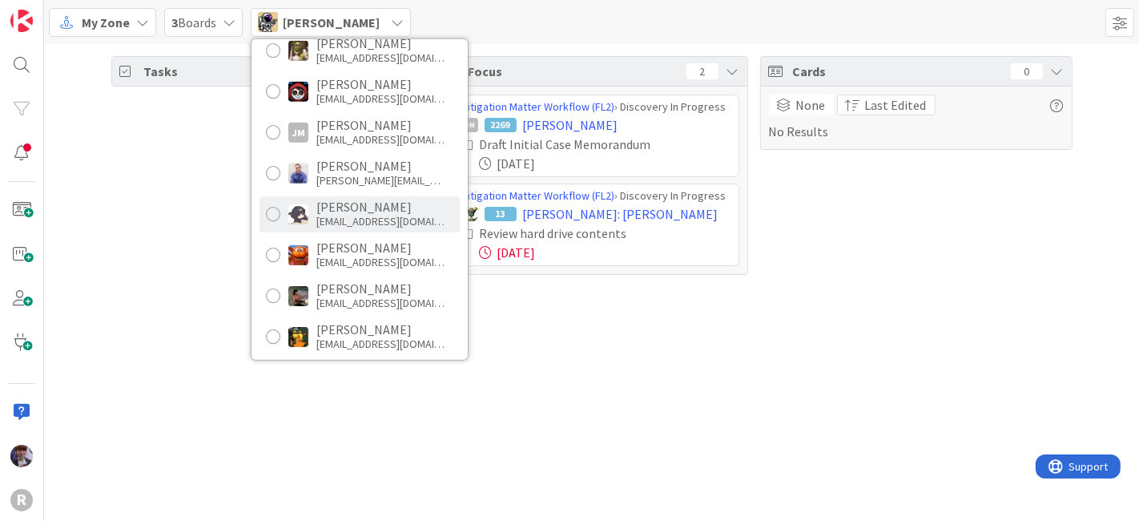
click at [348, 203] on div "[PERSON_NAME]" at bounding box center [380, 206] width 128 height 14
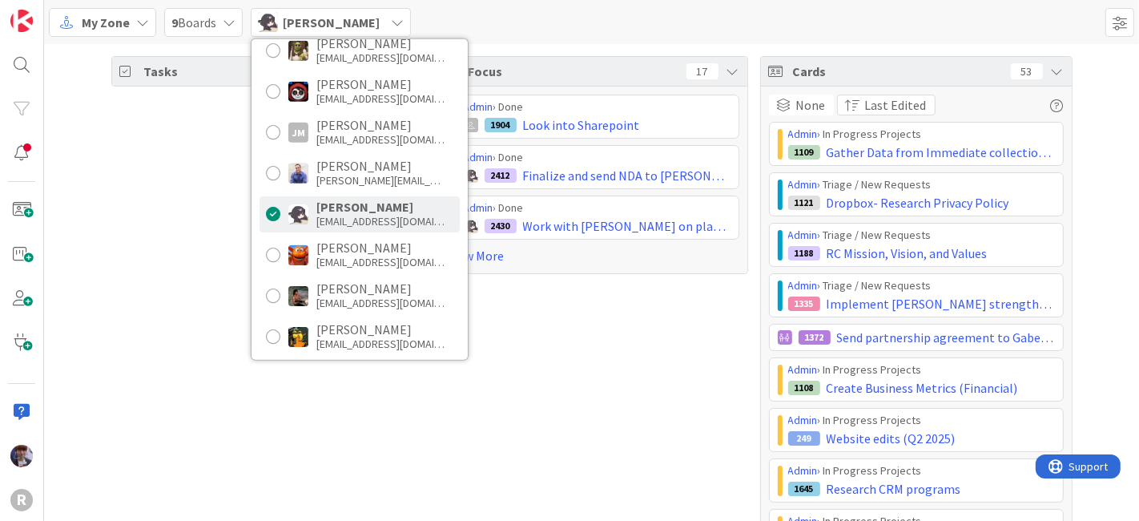
click at [208, 330] on div "Tasks 34" at bounding box center [267, 347] width 312 height 582
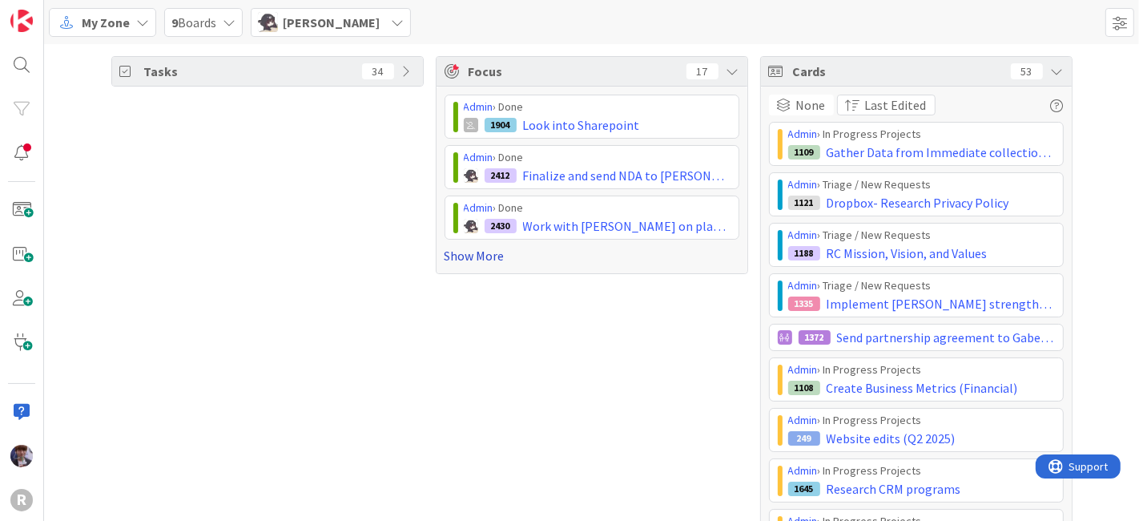
click at [469, 258] on link "Show More" at bounding box center [592, 255] width 295 height 19
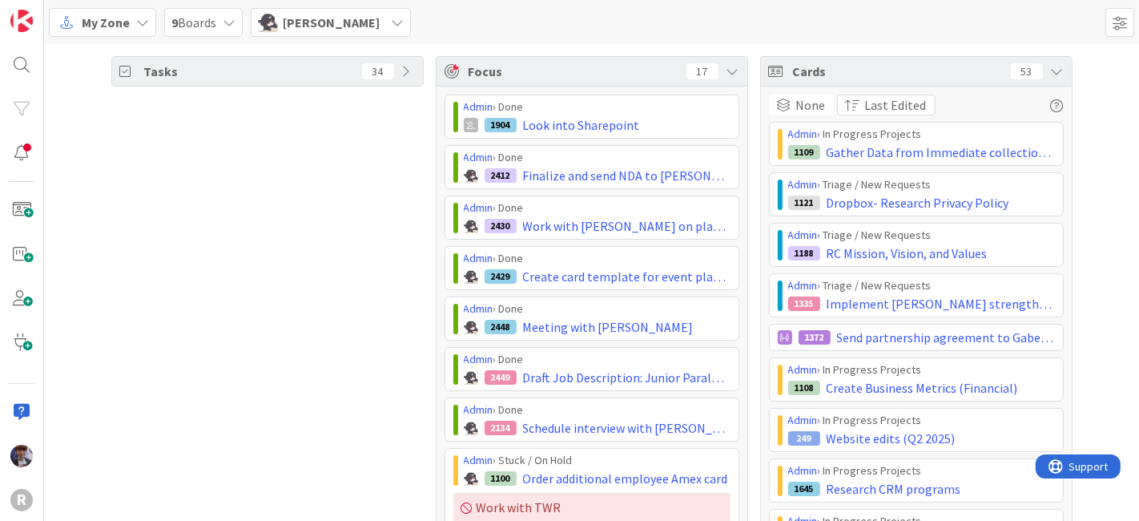
click at [1051, 71] on icon at bounding box center [1057, 71] width 13 height 13
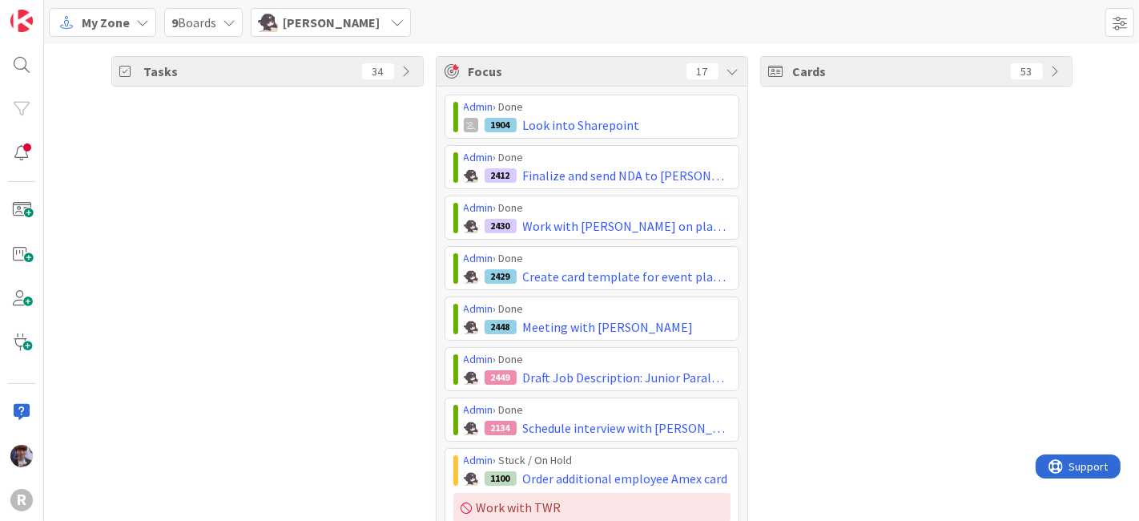
click at [36, 152] on div at bounding box center [22, 152] width 32 height 31
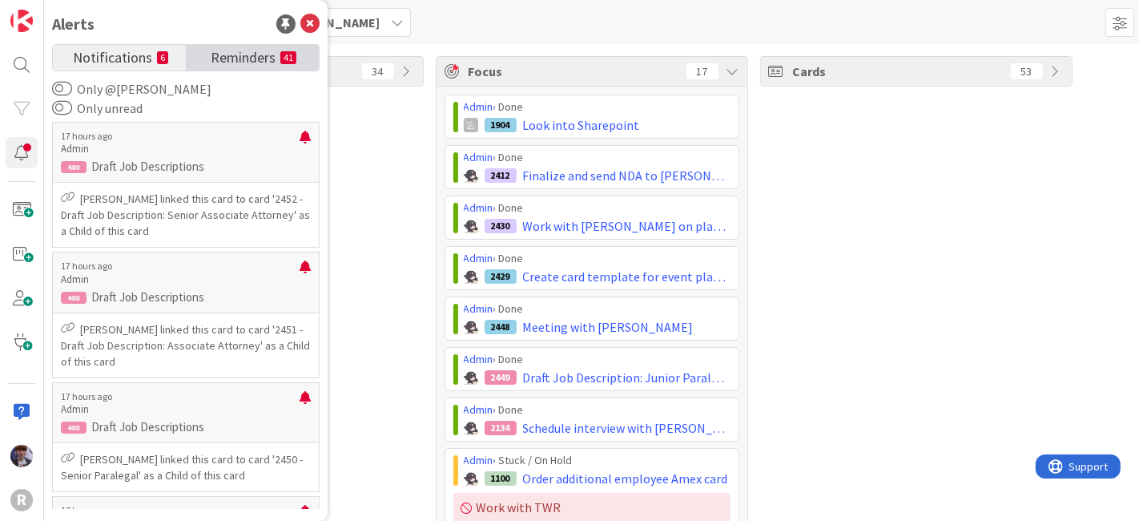
click at [228, 61] on span "Reminders" at bounding box center [243, 56] width 65 height 22
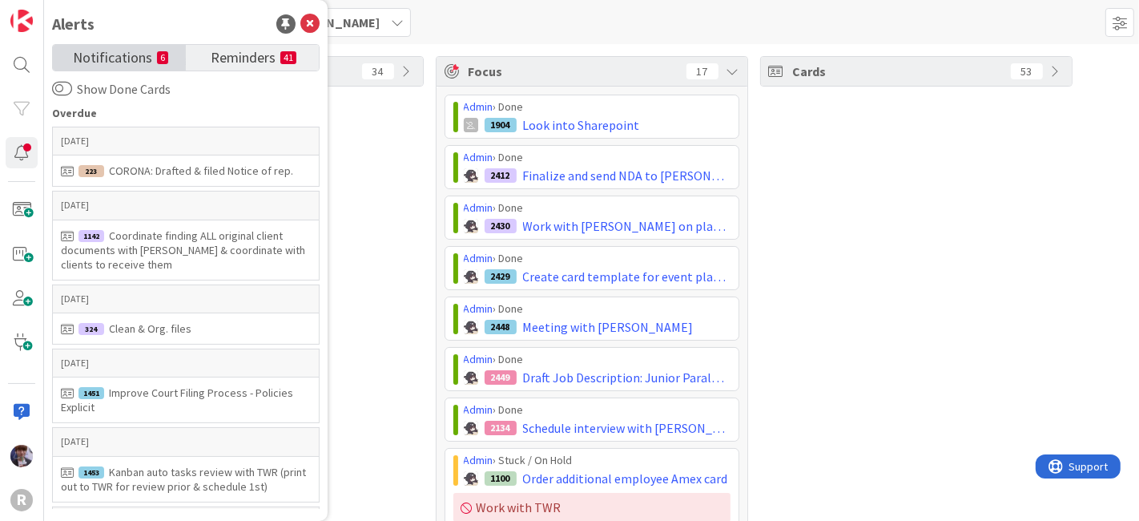
click at [134, 51] on span "Notifications" at bounding box center [112, 56] width 79 height 22
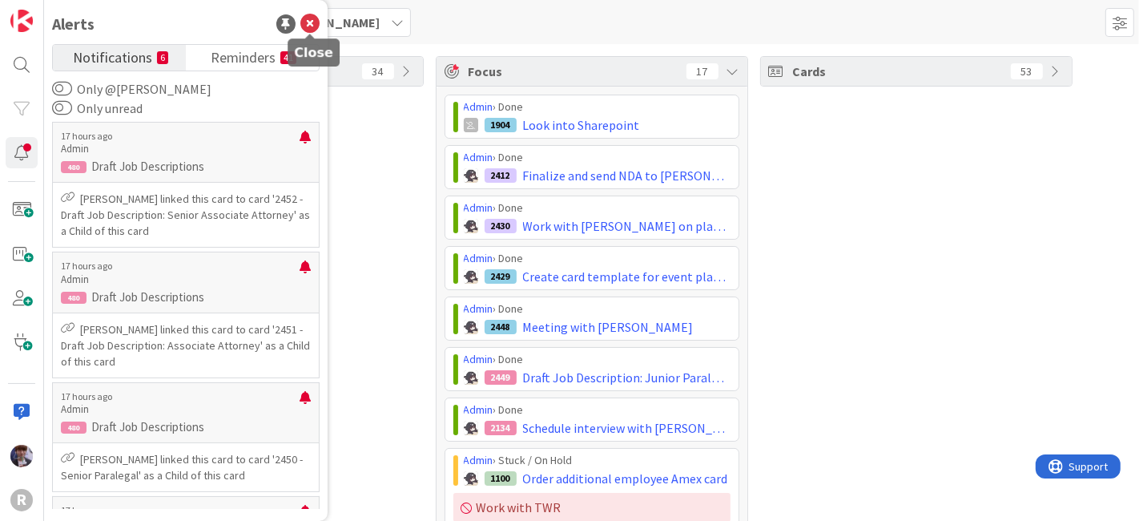
click at [308, 22] on icon at bounding box center [309, 23] width 19 height 19
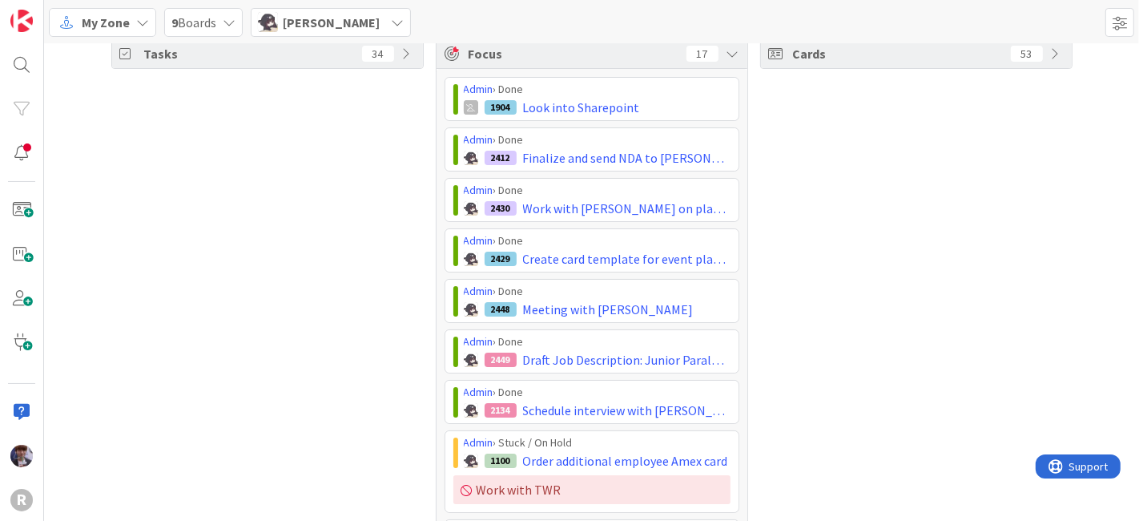
scroll to position [37, 0]
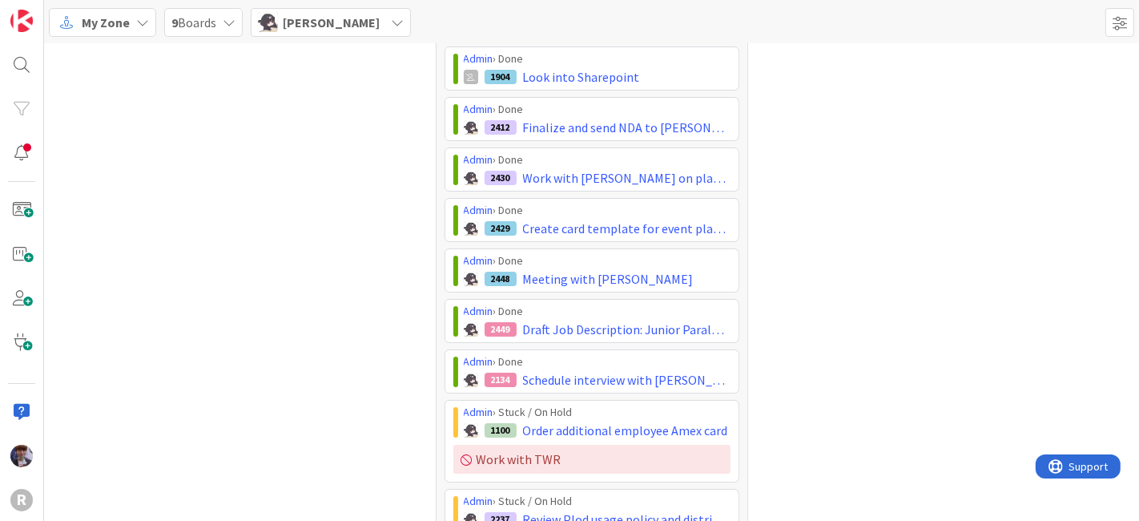
scroll to position [34, 0]
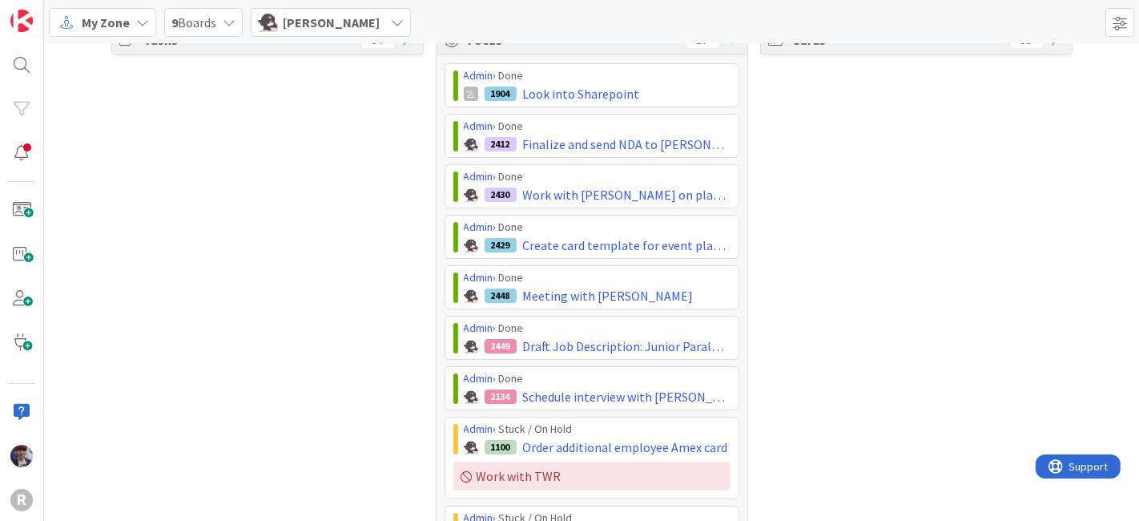
scroll to position [35, 0]
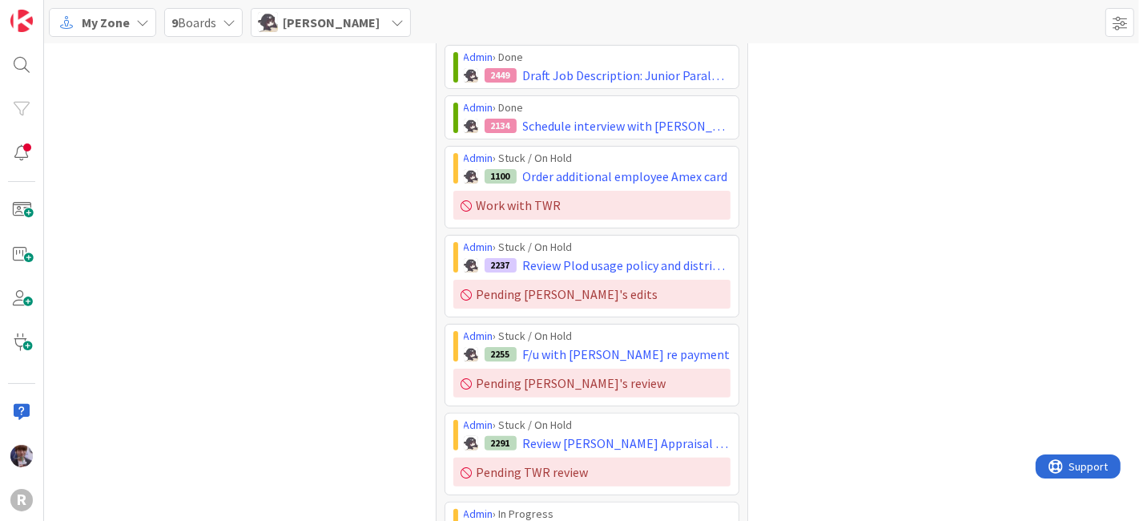
scroll to position [213, 0]
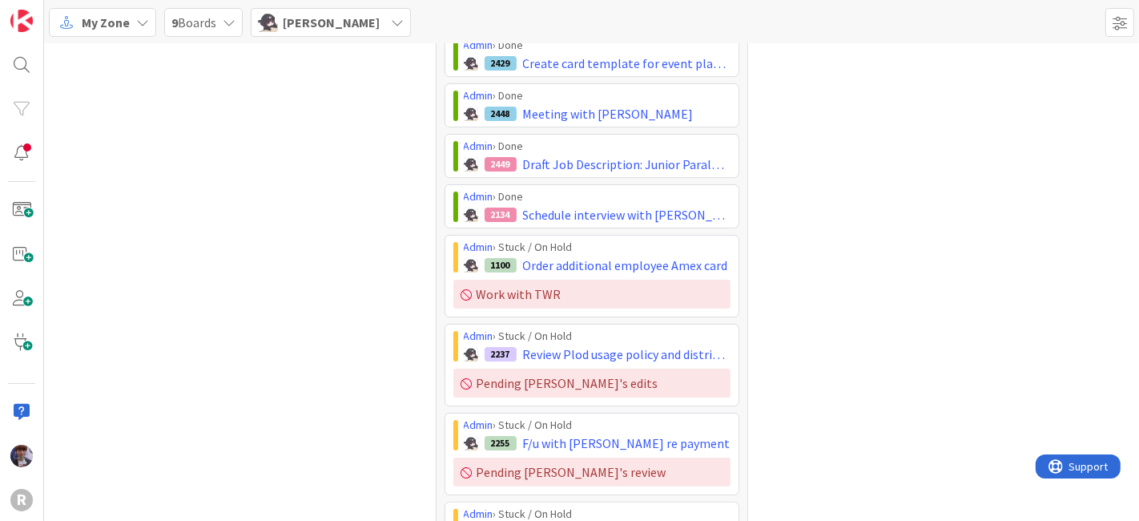
click at [891, 226] on div "Cards 53" at bounding box center [916, 382] width 312 height 1078
click at [805, 264] on div "Cards 53" at bounding box center [916, 382] width 312 height 1078
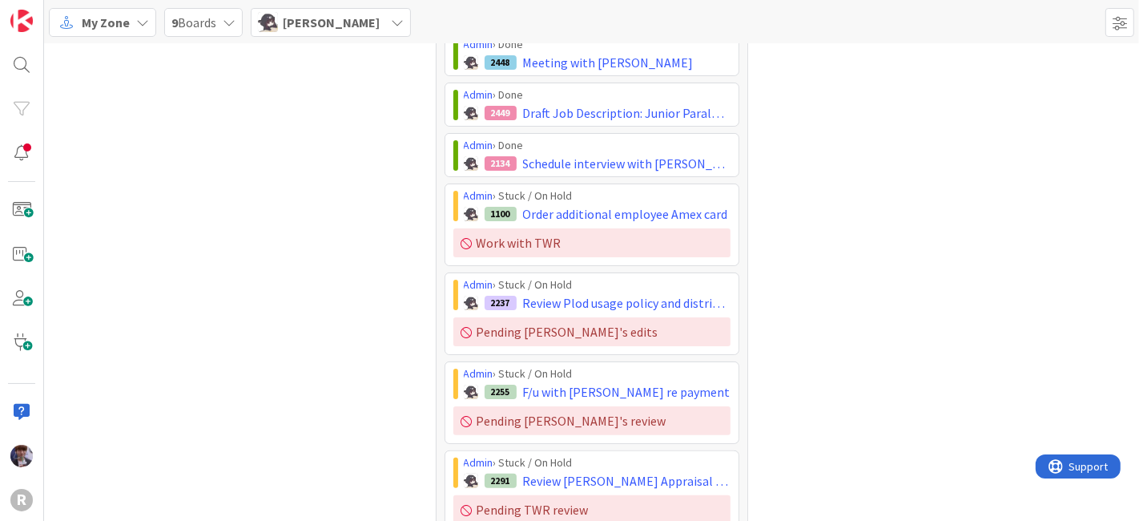
scroll to position [302, 0]
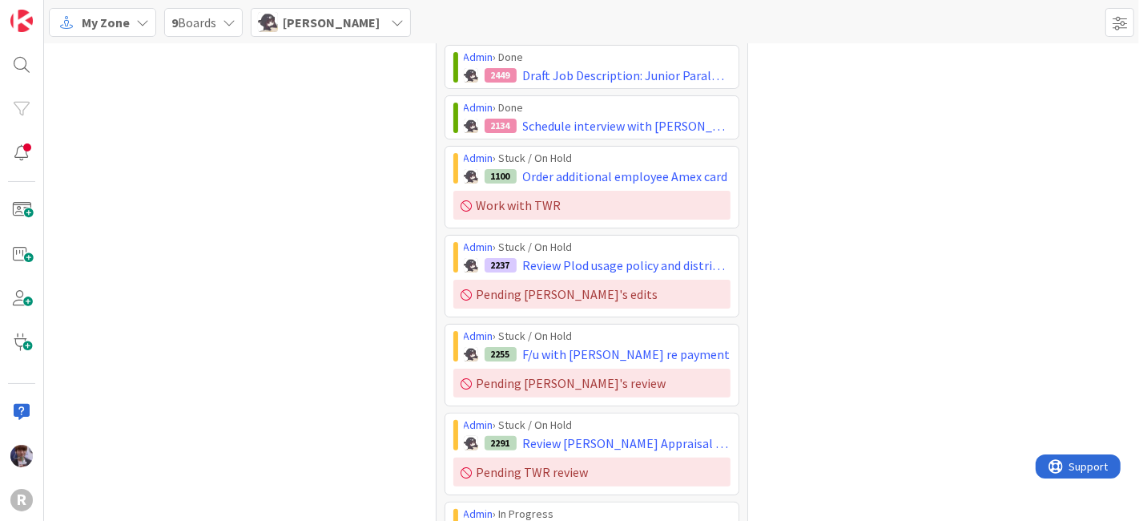
click at [842, 252] on div "Cards 53" at bounding box center [916, 293] width 312 height 1078
click at [751, 293] on div "Tasks 34 Focus 17 Admin › Done 1904 Look into Sharepoint Admin › Done 2412 Fina…" at bounding box center [591, 293] width 1095 height 1102
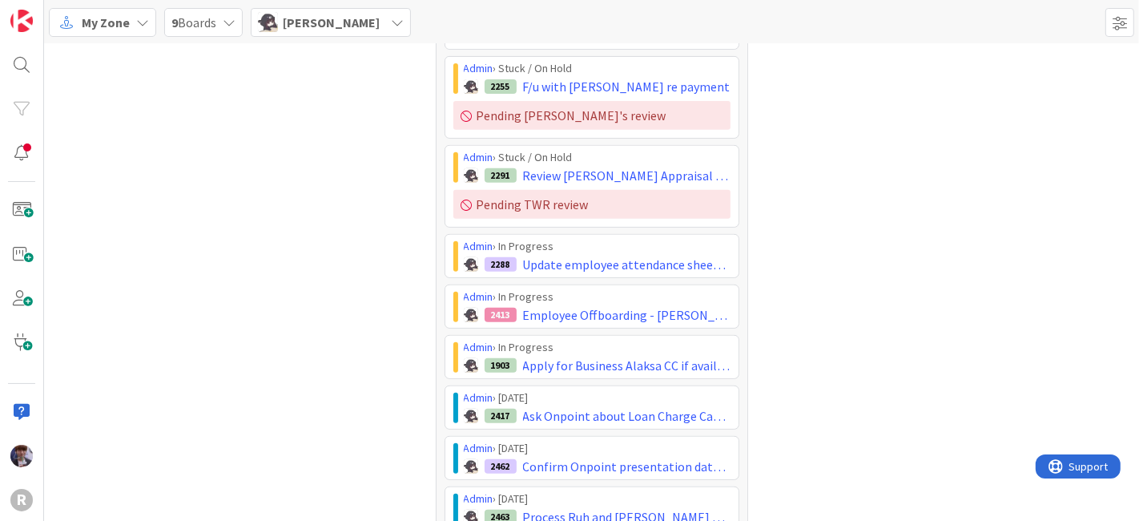
scroll to position [617, 0]
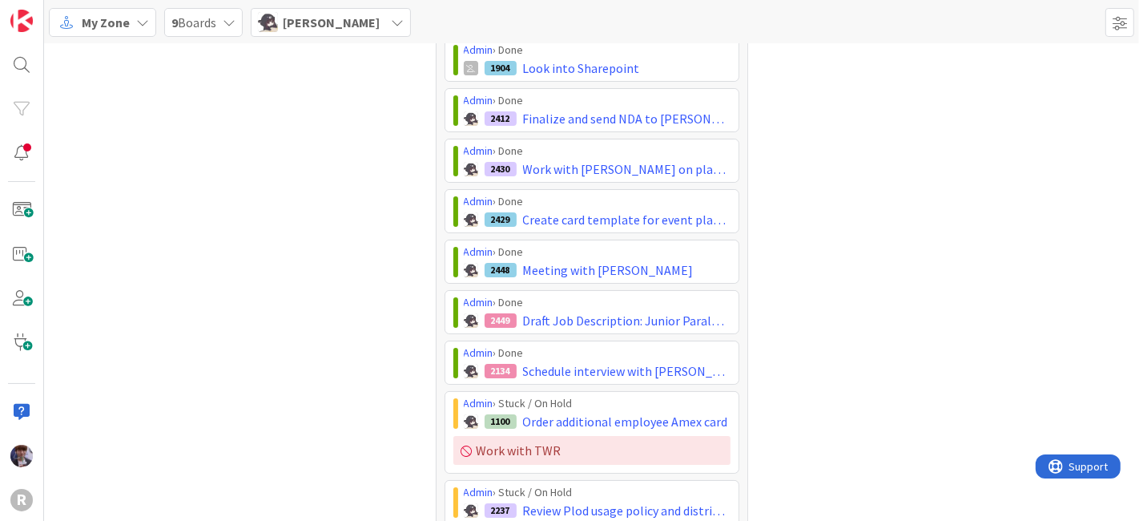
scroll to position [0, 0]
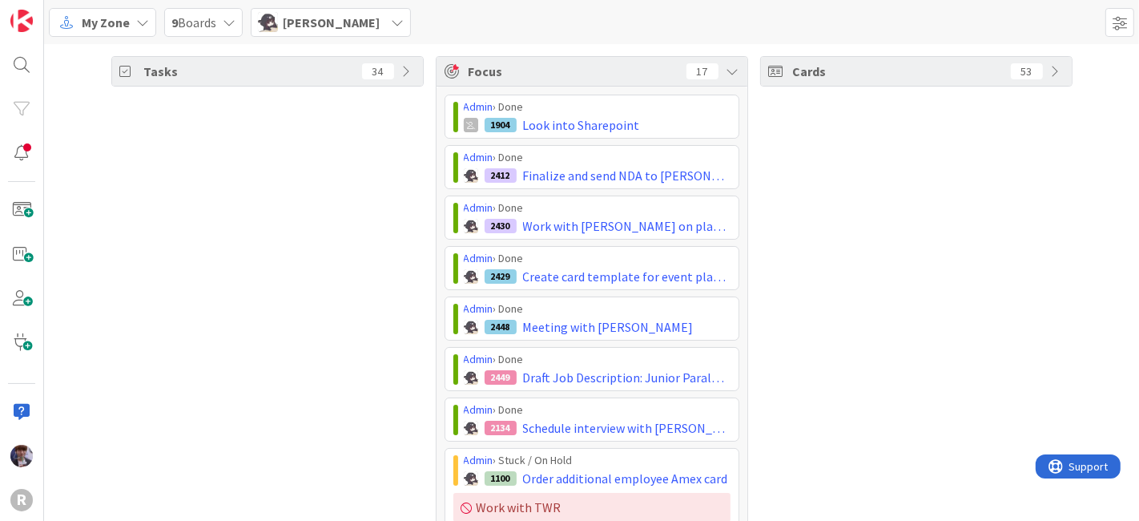
click at [323, 24] on span "[PERSON_NAME]" at bounding box center [331, 22] width 97 height 19
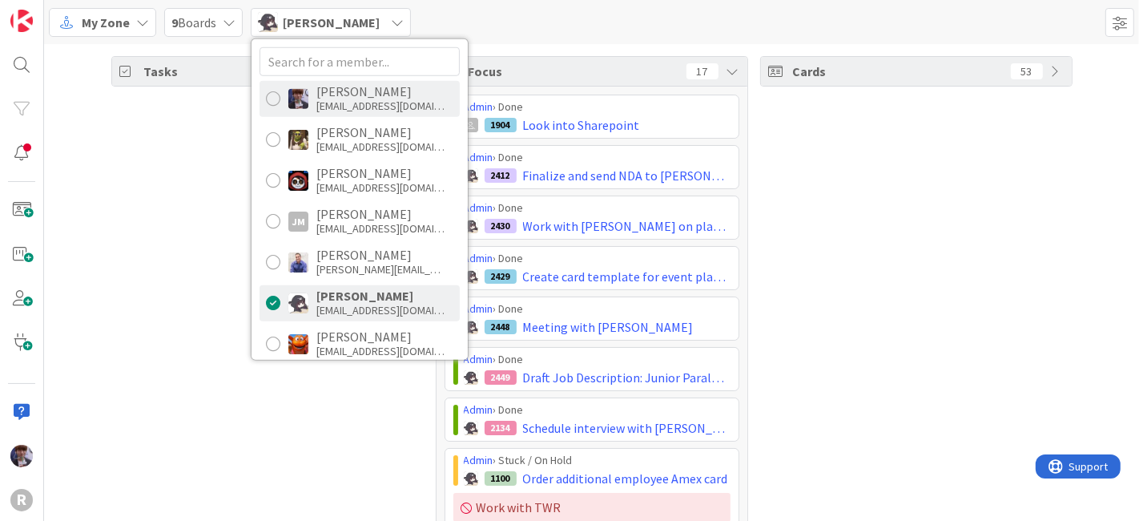
click at [366, 99] on div "[EMAIL_ADDRESS][DOMAIN_NAME]" at bounding box center [380, 106] width 128 height 14
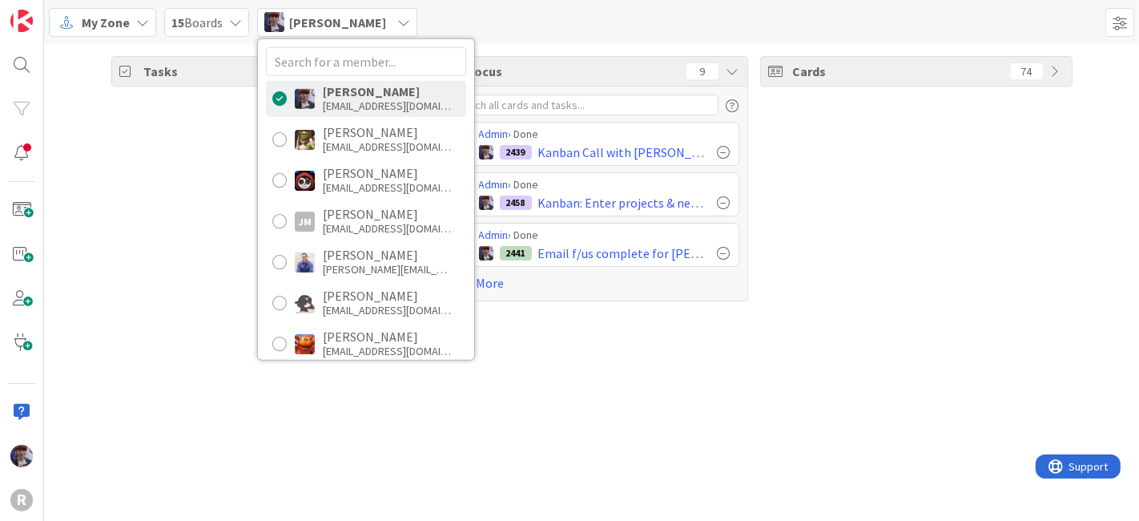
click at [185, 260] on div "Tasks 25" at bounding box center [267, 178] width 312 height 245
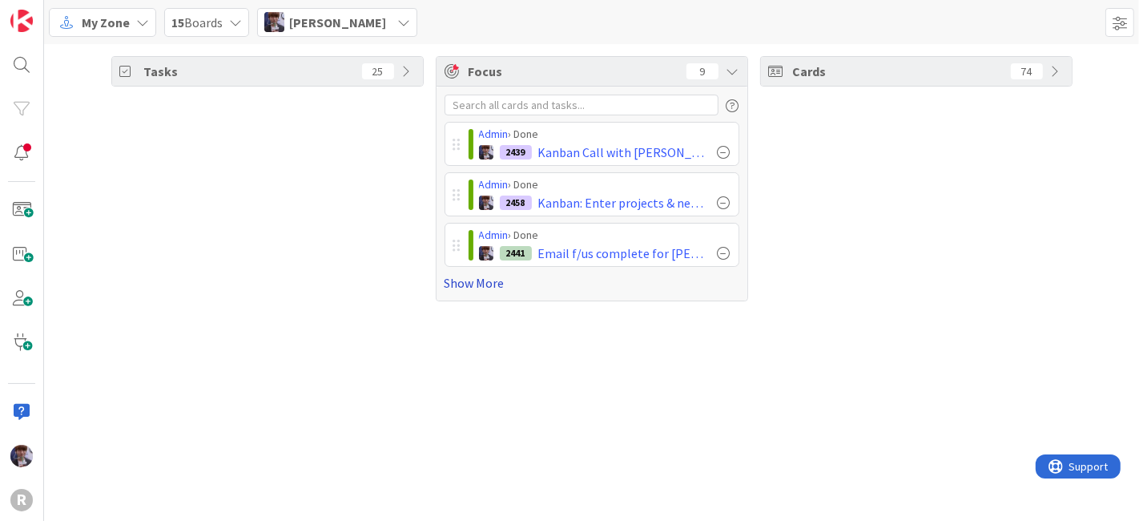
click at [478, 281] on link "Show More" at bounding box center [592, 282] width 295 height 19
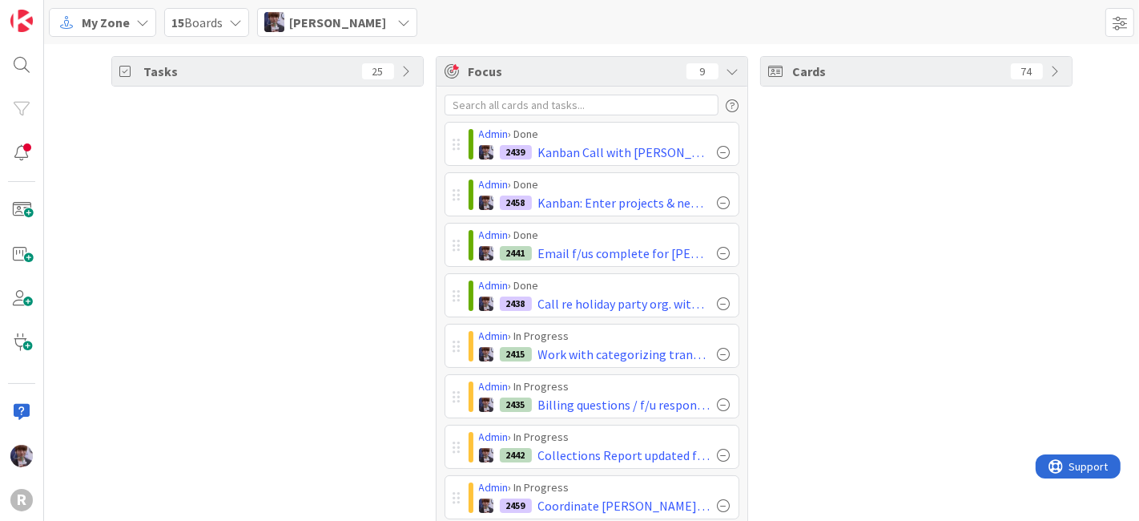
drag, startPoint x: 920, startPoint y: 304, endPoint x: 902, endPoint y: 308, distance: 18.7
click at [920, 304] on div "Cards 74" at bounding box center [916, 349] width 312 height 586
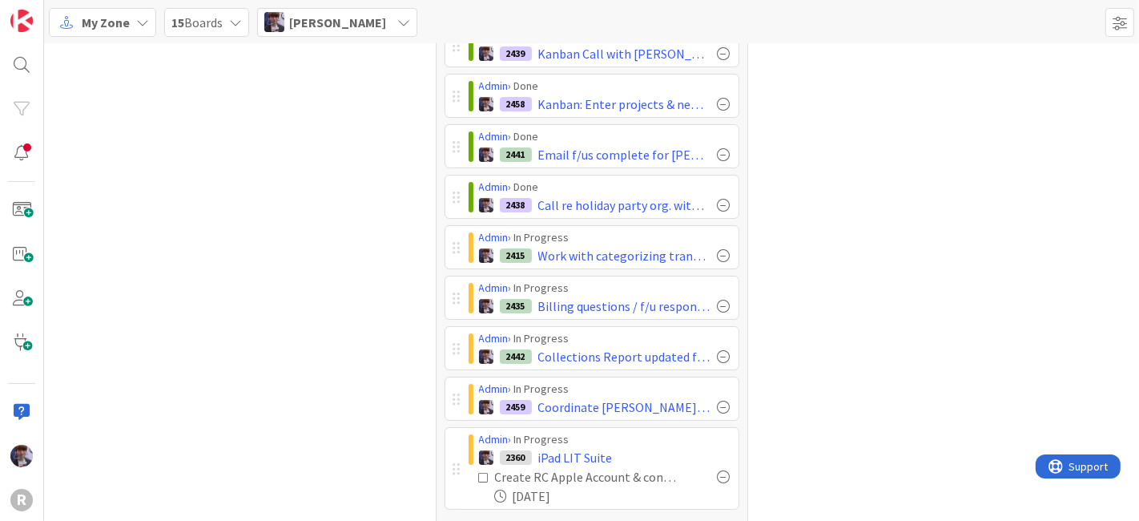
scroll to position [128, 0]
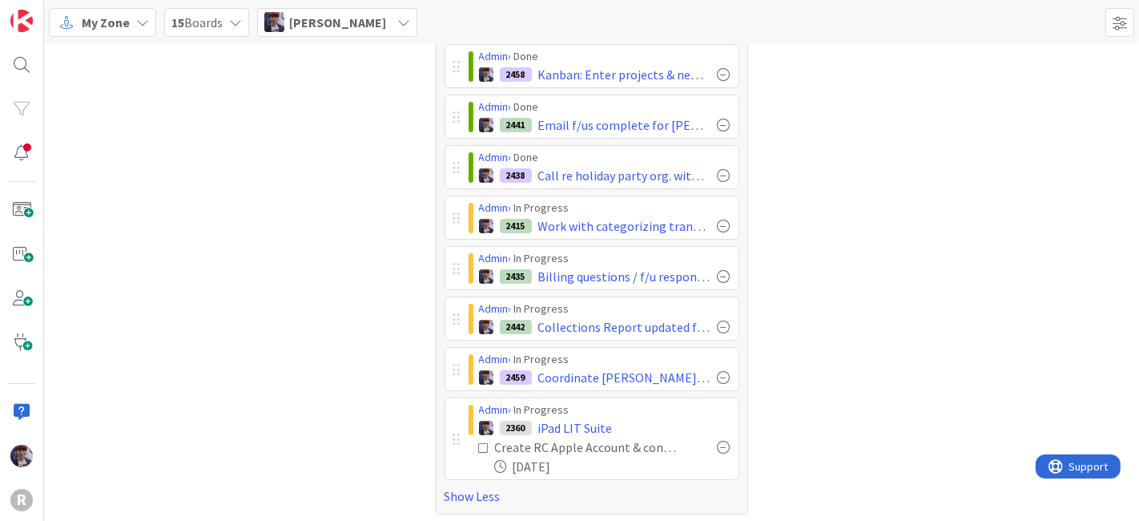
click at [872, 343] on div "Cards 74" at bounding box center [916, 221] width 312 height 586
click at [821, 314] on div "Cards 74" at bounding box center [916, 221] width 312 height 586
click at [809, 348] on div "Cards 74" at bounding box center [916, 221] width 312 height 586
click at [1001, 332] on div "Cards 74" at bounding box center [916, 221] width 312 height 586
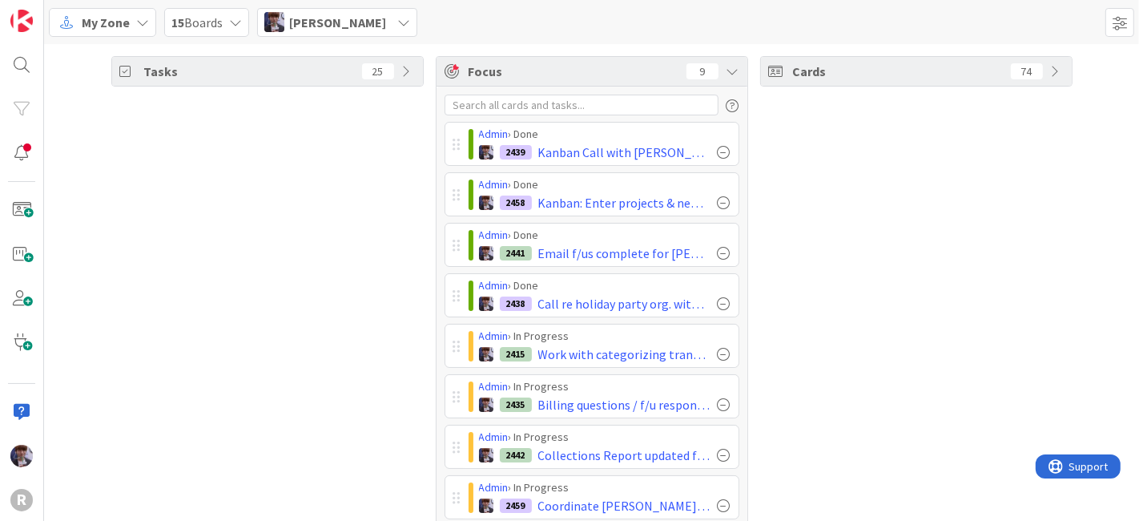
click at [167, 292] on div "Tasks 25" at bounding box center [267, 349] width 312 height 586
click at [883, 283] on div "Cards 74" at bounding box center [916, 349] width 312 height 586
click at [890, 284] on div "Cards 74" at bounding box center [916, 349] width 312 height 586
click at [855, 310] on div "Cards 74" at bounding box center [916, 349] width 312 height 586
click at [288, 277] on div "Tasks 25" at bounding box center [267, 349] width 312 height 586
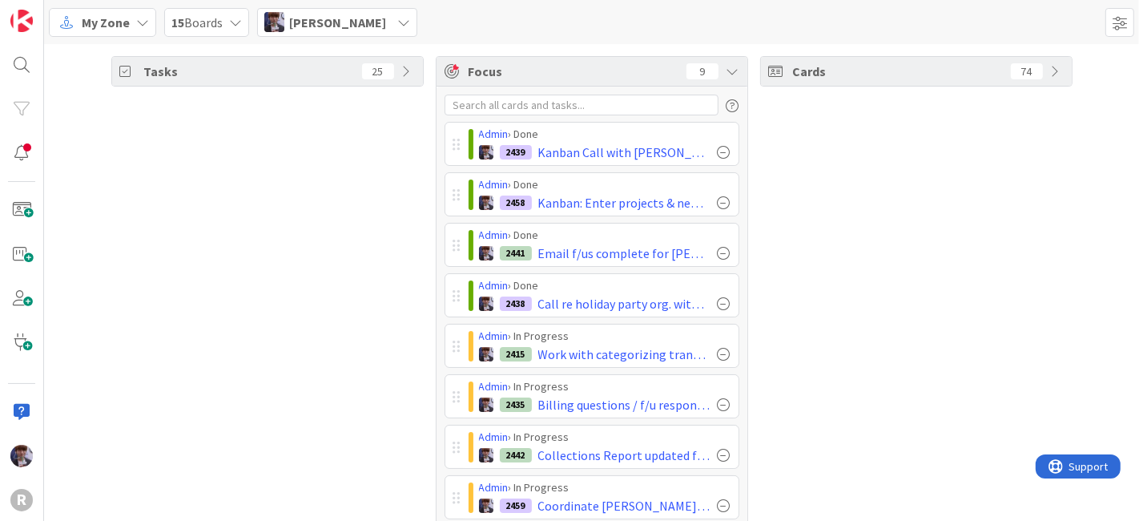
click at [351, 300] on div "Tasks 25" at bounding box center [267, 349] width 312 height 586
click at [274, 264] on div "Tasks 25" at bounding box center [267, 349] width 312 height 586
